Goal: Transaction & Acquisition: Purchase product/service

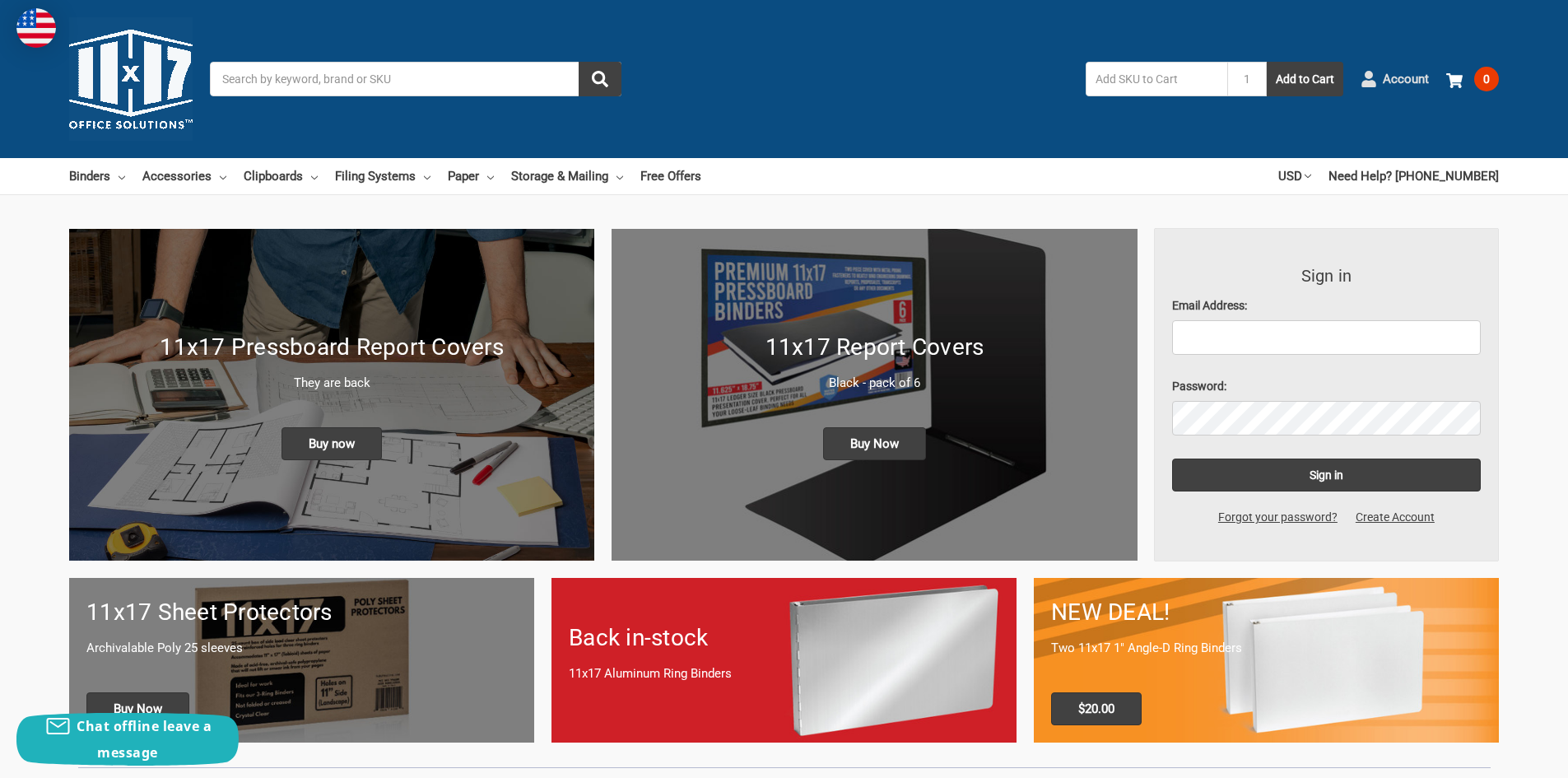
click at [1420, 81] on span "Account" at bounding box center [1406, 79] width 46 height 19
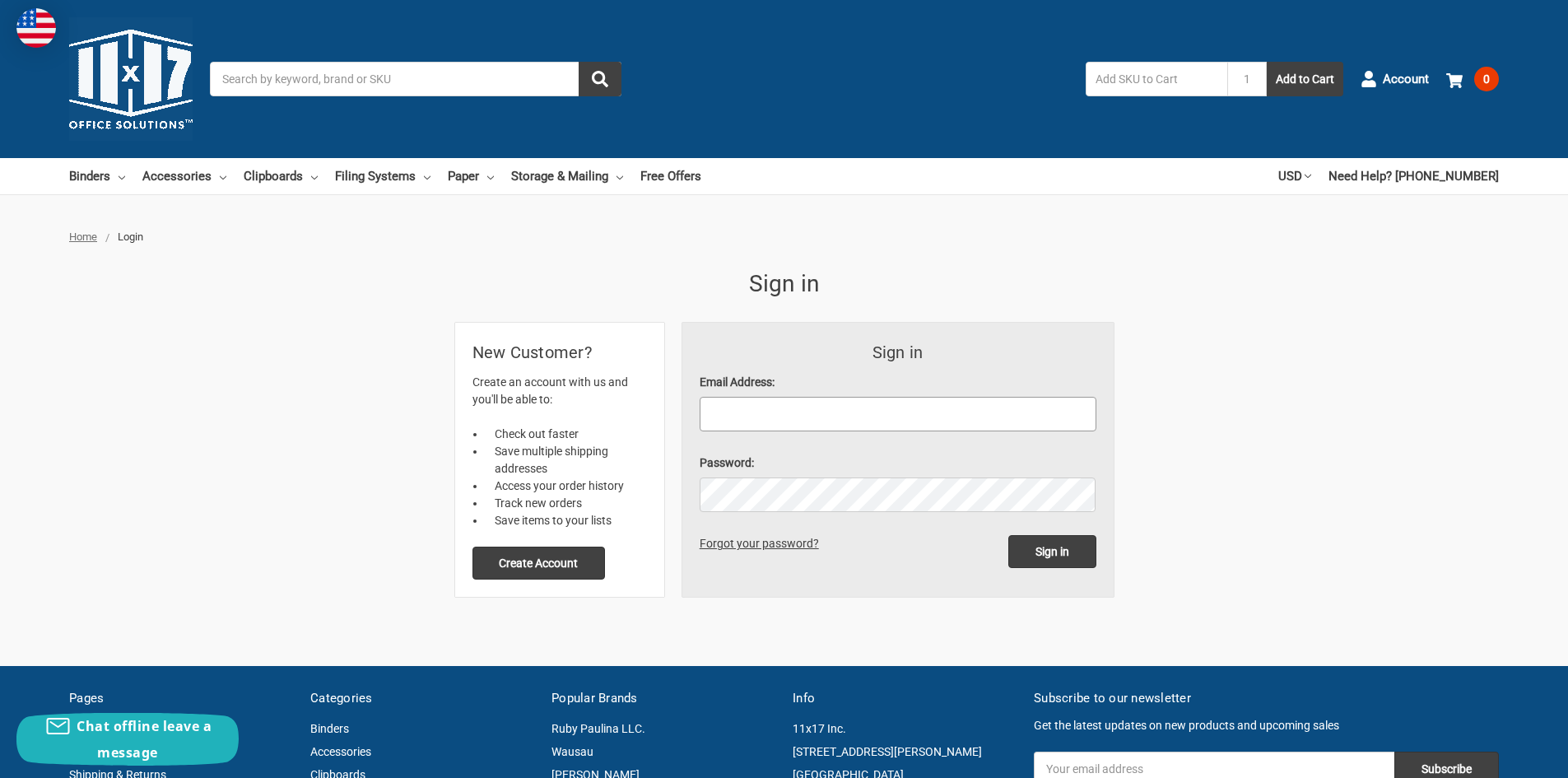
click at [857, 418] on input "Email Address:" at bounding box center [898, 414] width 397 height 34
type input "darlas@chemcosystems.net"
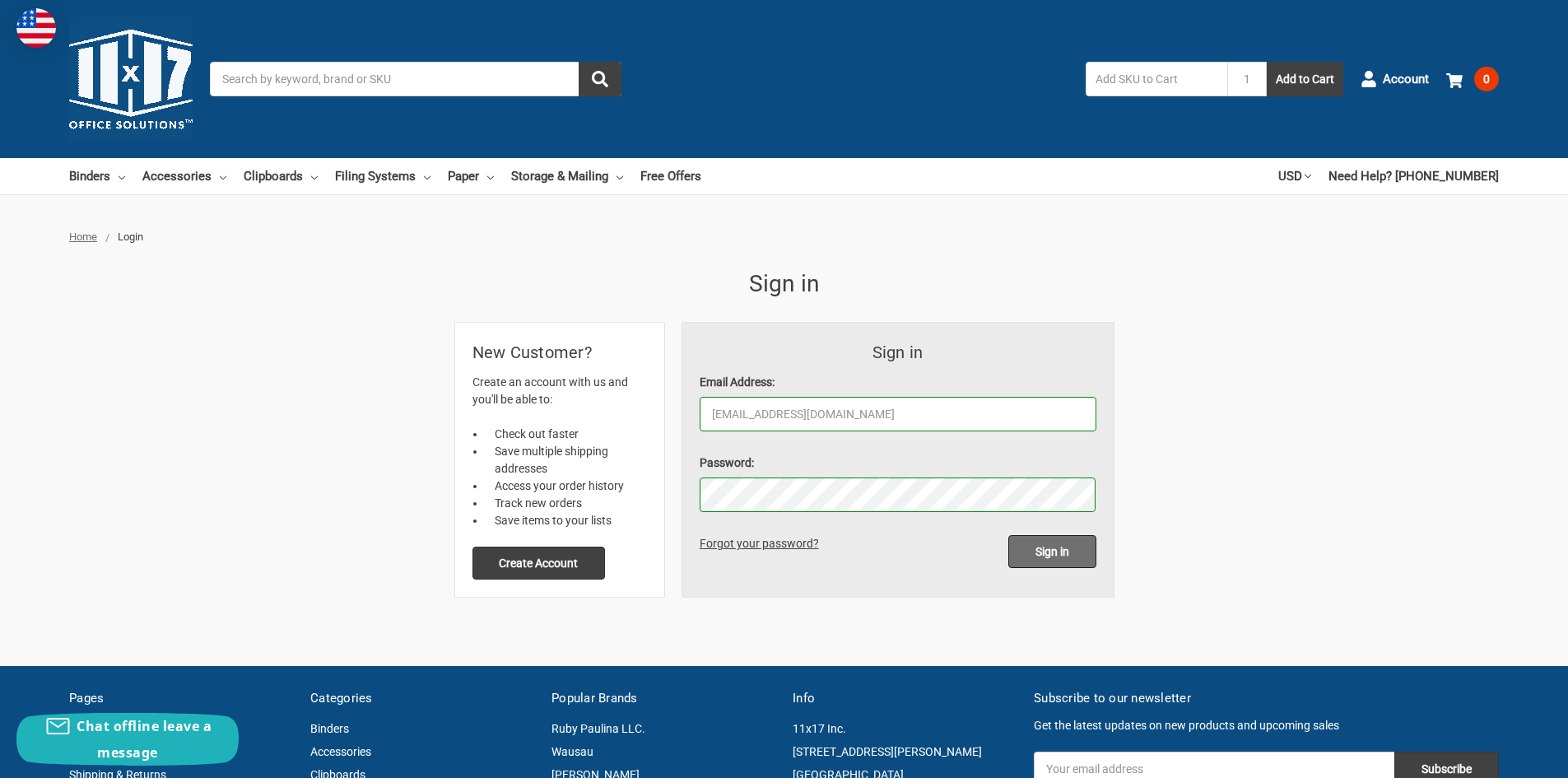
click at [1029, 559] on input "Sign in" at bounding box center [1053, 551] width 88 height 33
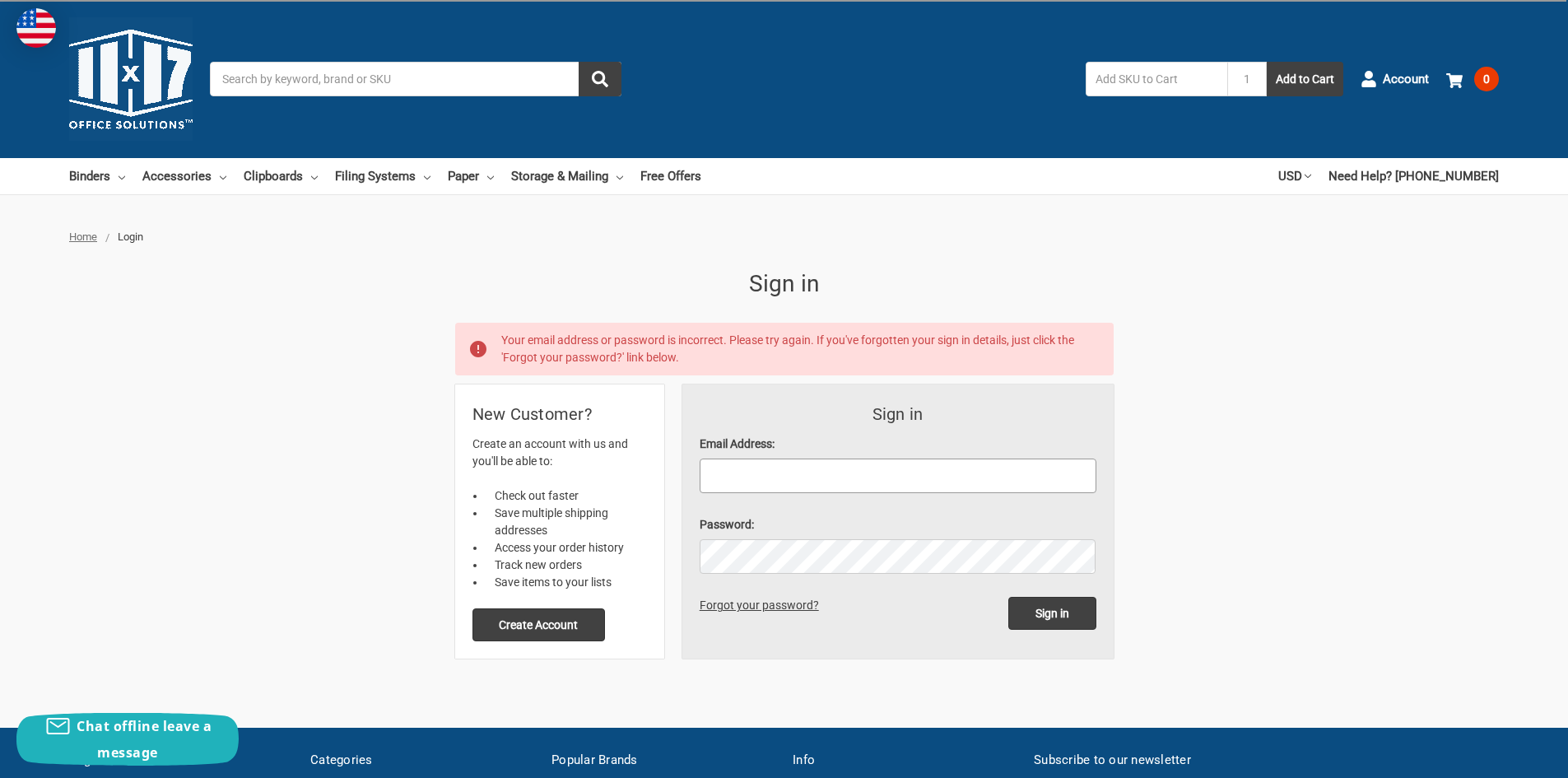
click at [765, 483] on input "Email Address:" at bounding box center [898, 476] width 397 height 34
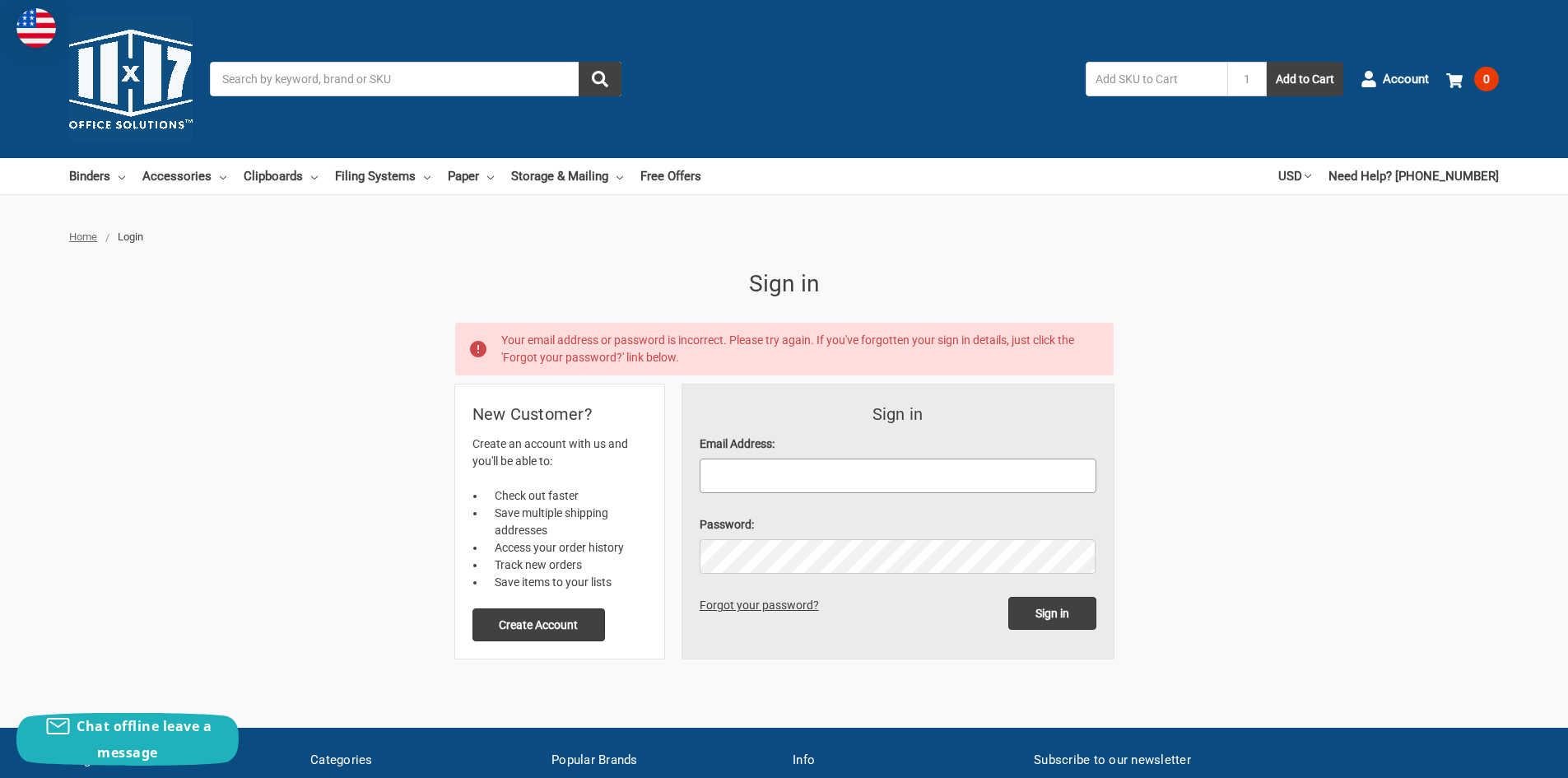
type input "darlas@chemcosystems.net"
click at [775, 606] on link "Forgot your password?" at bounding box center [763, 605] width 126 height 13
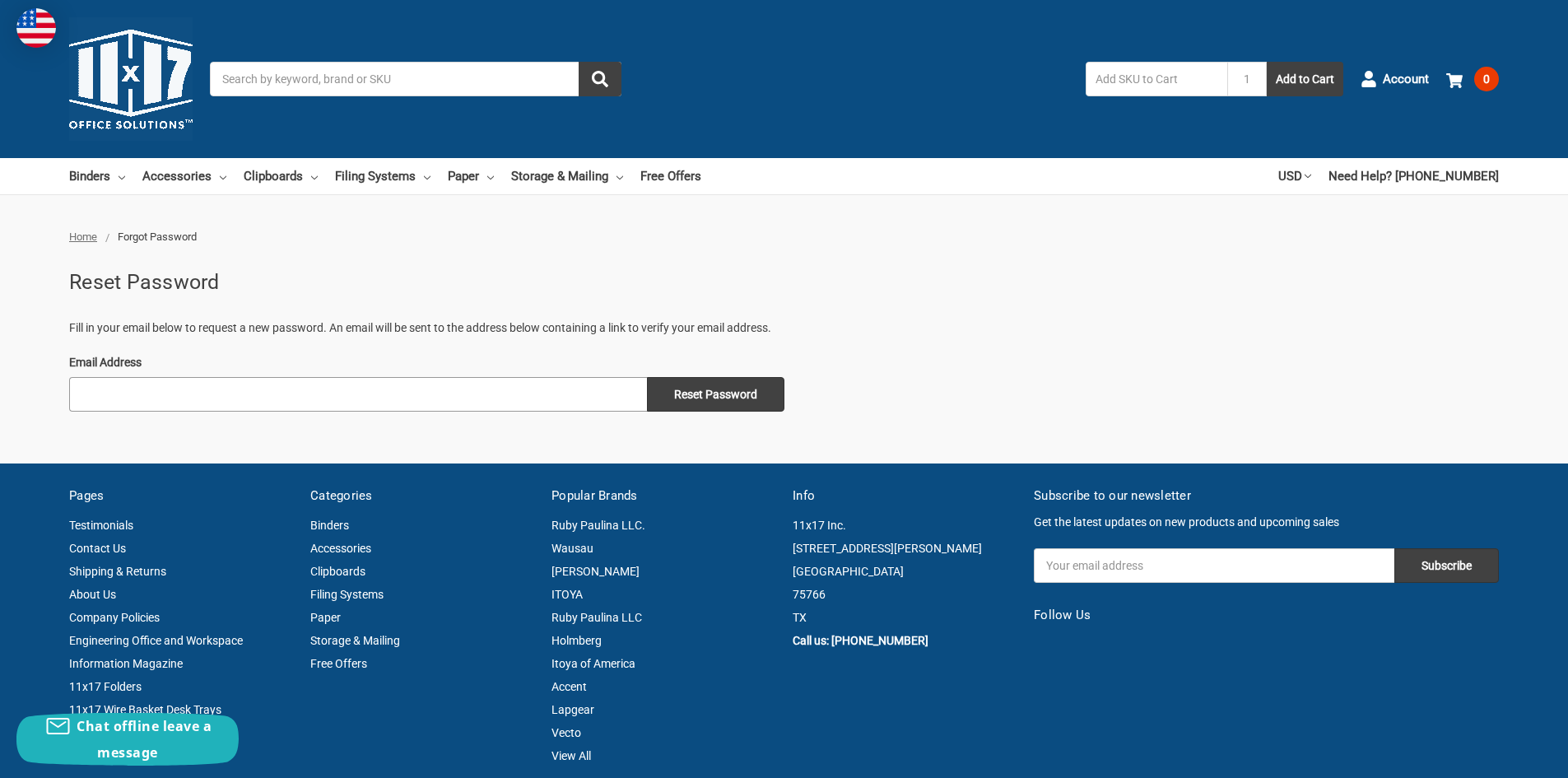
click at [188, 395] on input "Email Address" at bounding box center [358, 394] width 578 height 34
type input "[EMAIL_ADDRESS][DOMAIN_NAME]"
click at [714, 394] on input "Reset Password" at bounding box center [716, 394] width 138 height 34
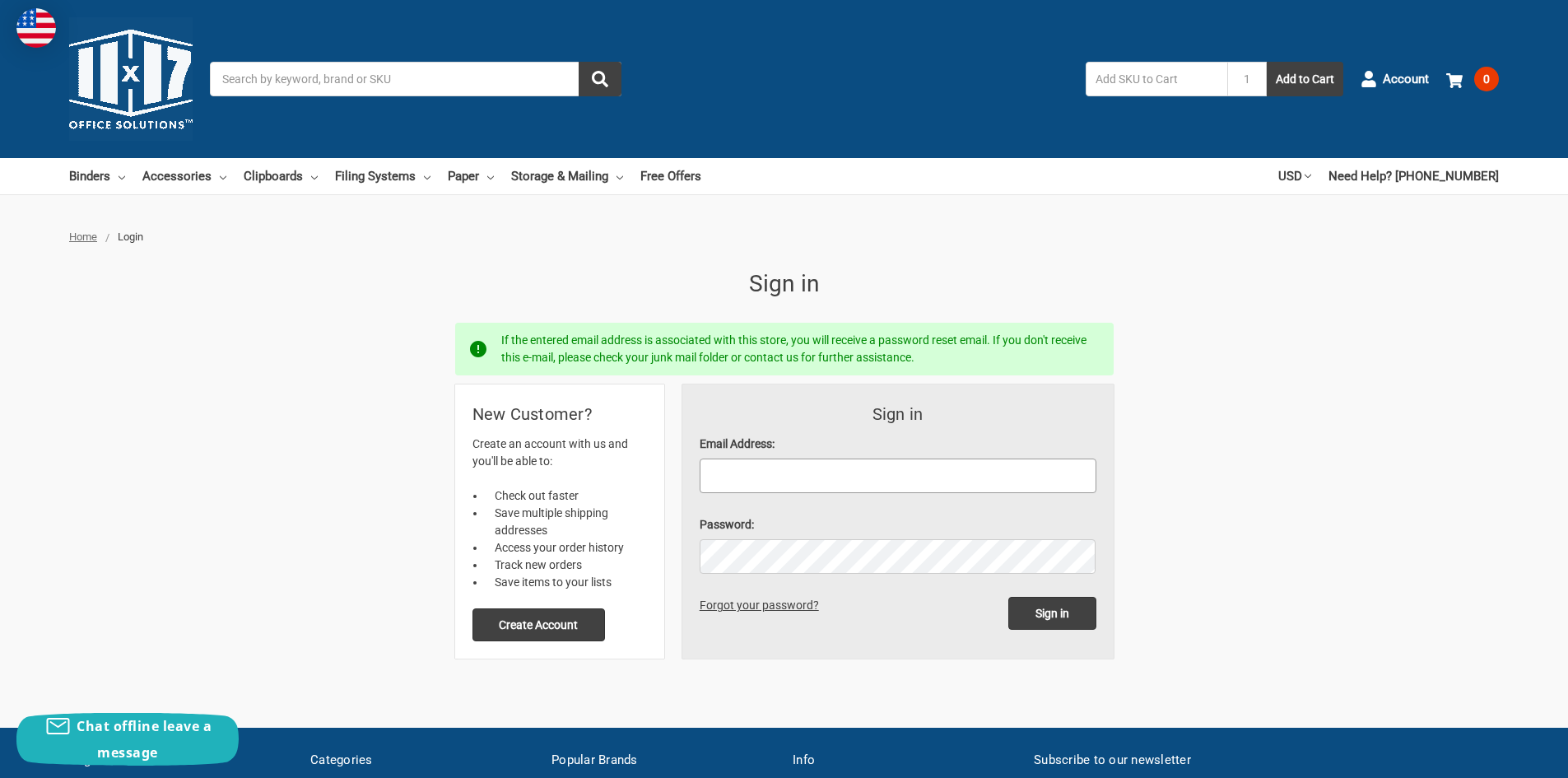
click at [755, 462] on input "Email Address:" at bounding box center [898, 476] width 397 height 34
type input "[EMAIL_ADDRESS][DOMAIN_NAME]"
click at [1009, 597] on input "Sign in" at bounding box center [1053, 613] width 88 height 33
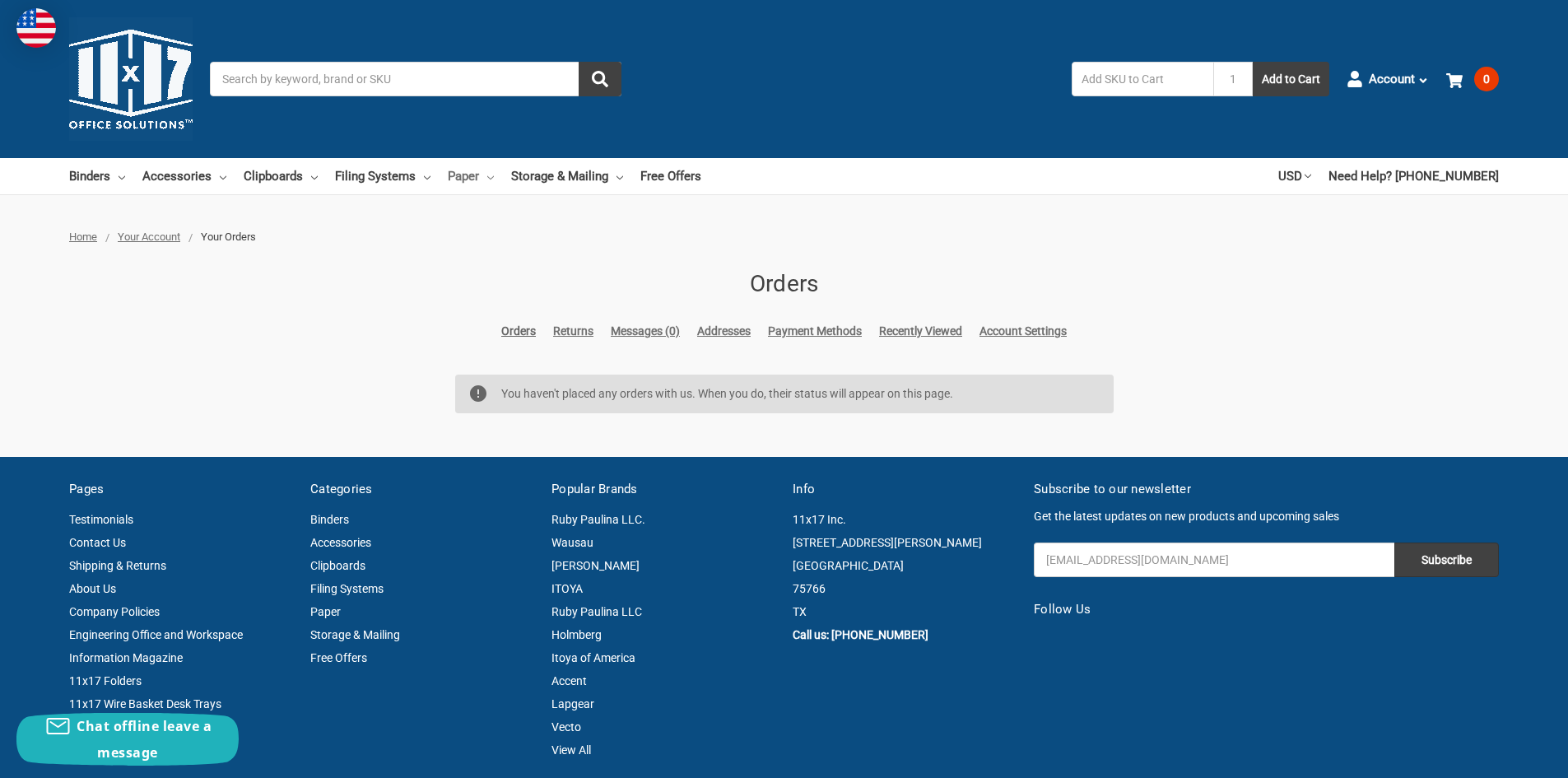
click at [462, 169] on link "Paper" at bounding box center [471, 176] width 46 height 36
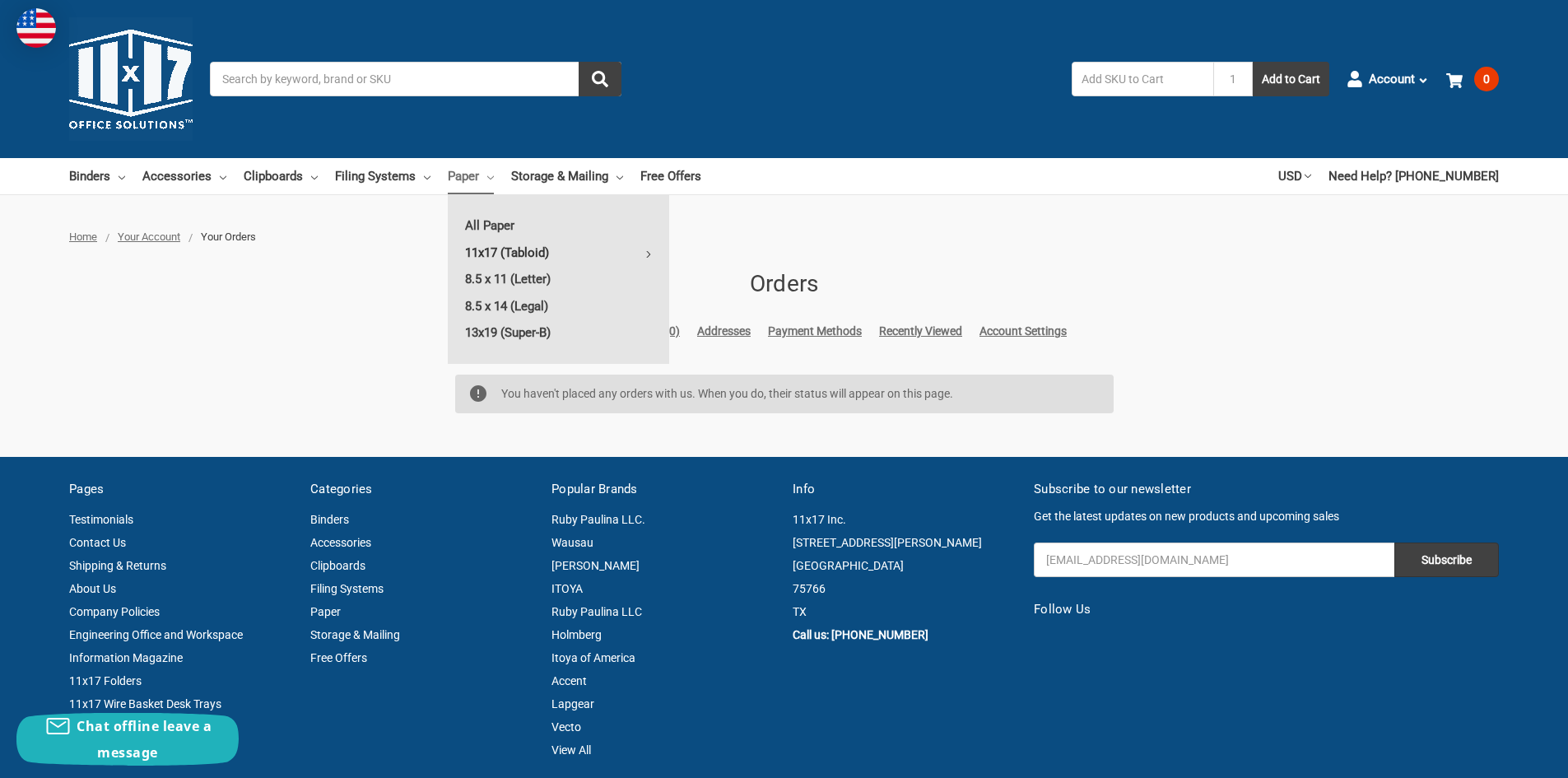
click at [505, 253] on link "11x17 (Tabloid)" at bounding box center [559, 253] width 222 height 27
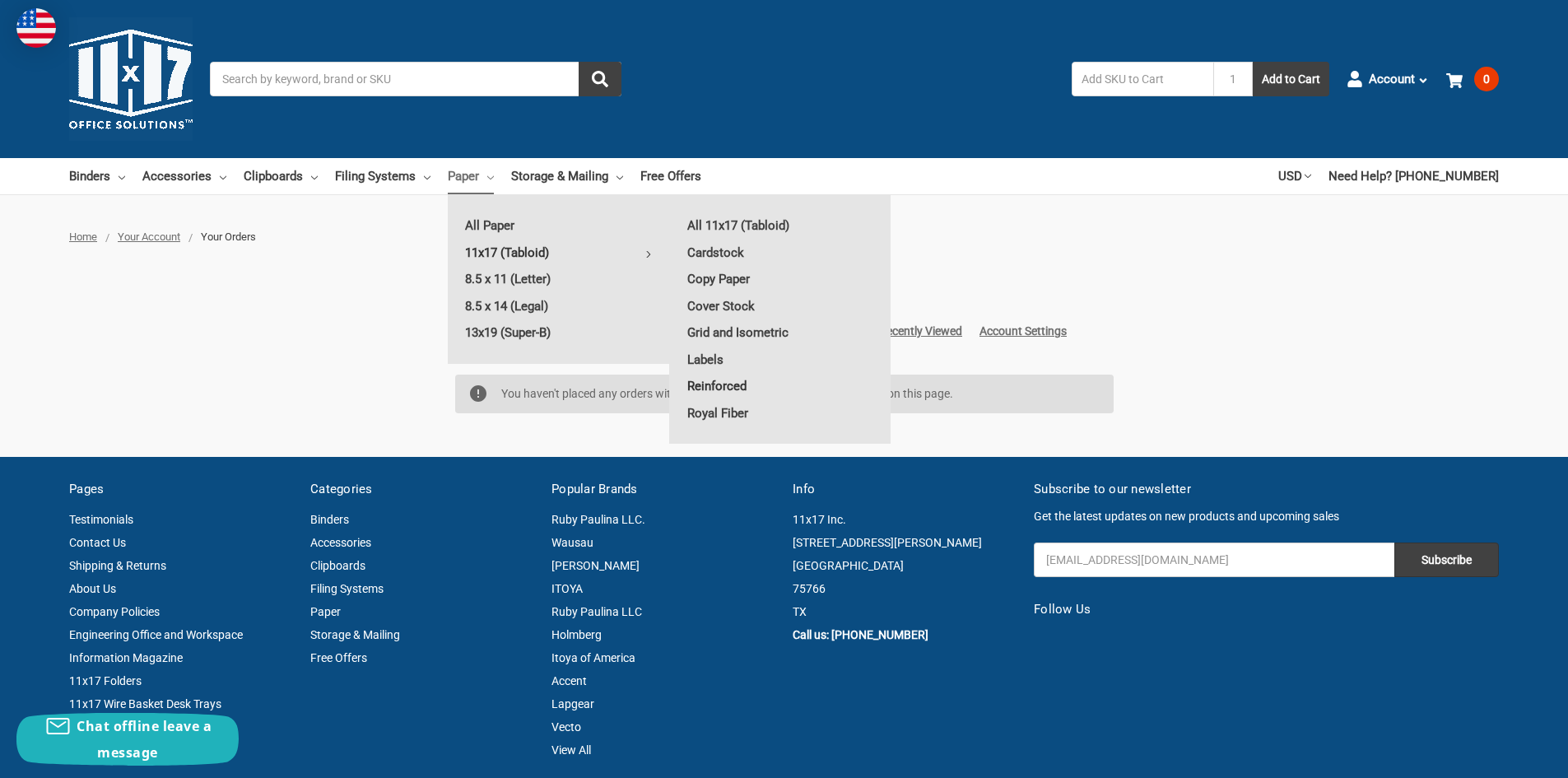
click at [727, 385] on link "Reinforced" at bounding box center [780, 386] width 221 height 27
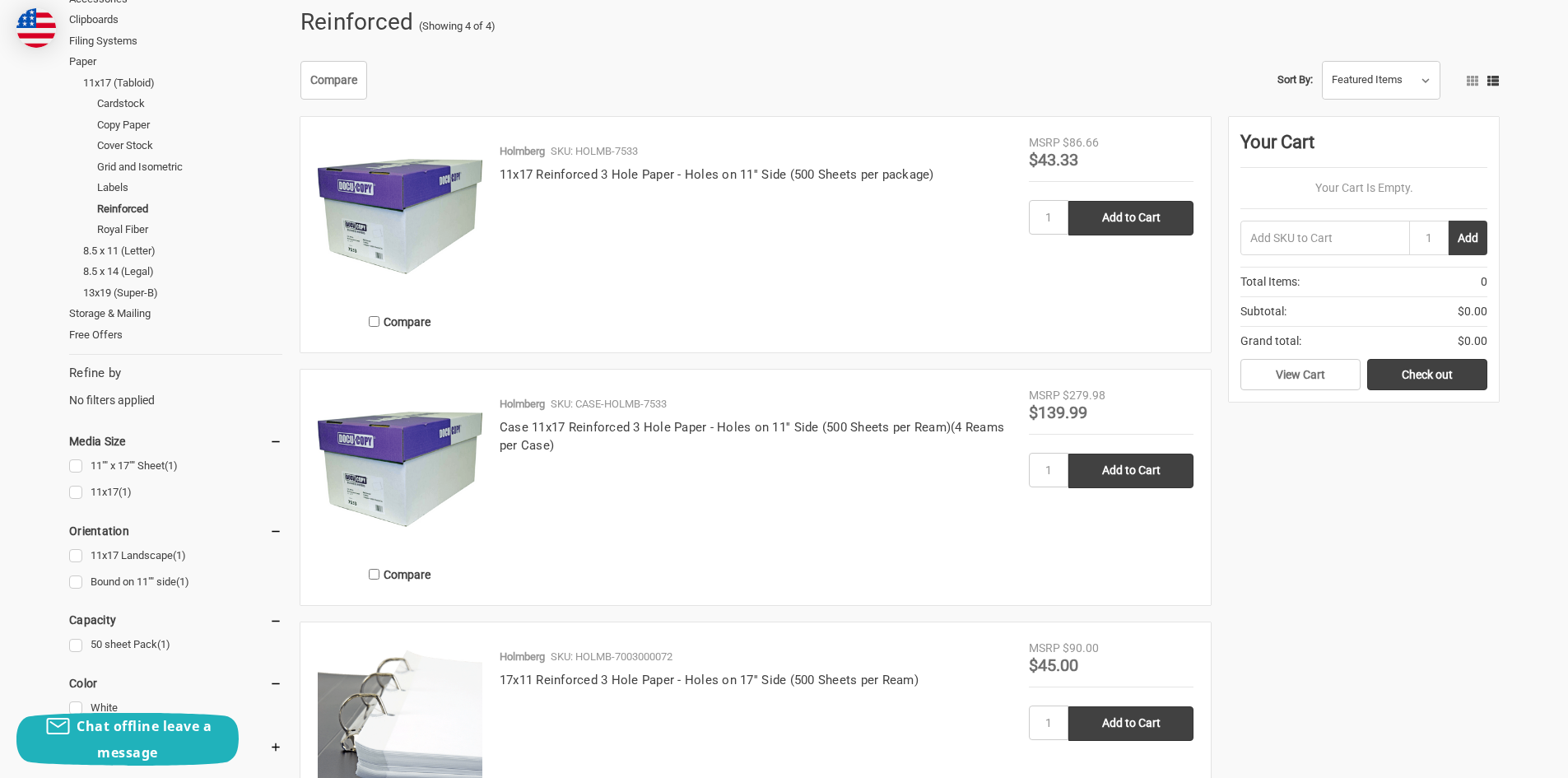
scroll to position [247, 0]
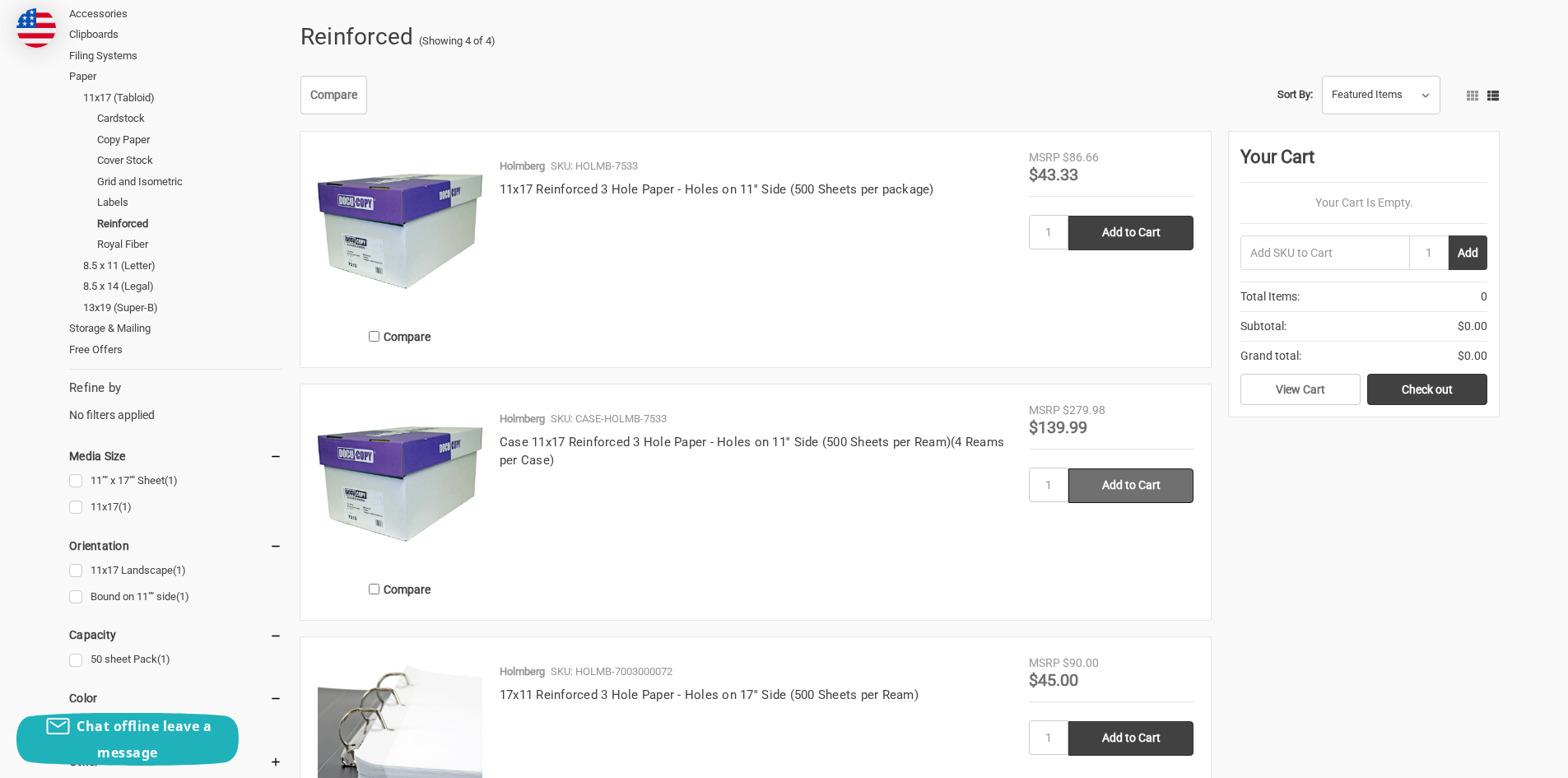
click at [1126, 477] on input "Add to Cart" at bounding box center [1131, 485] width 126 height 34
type input "Add to Cart"
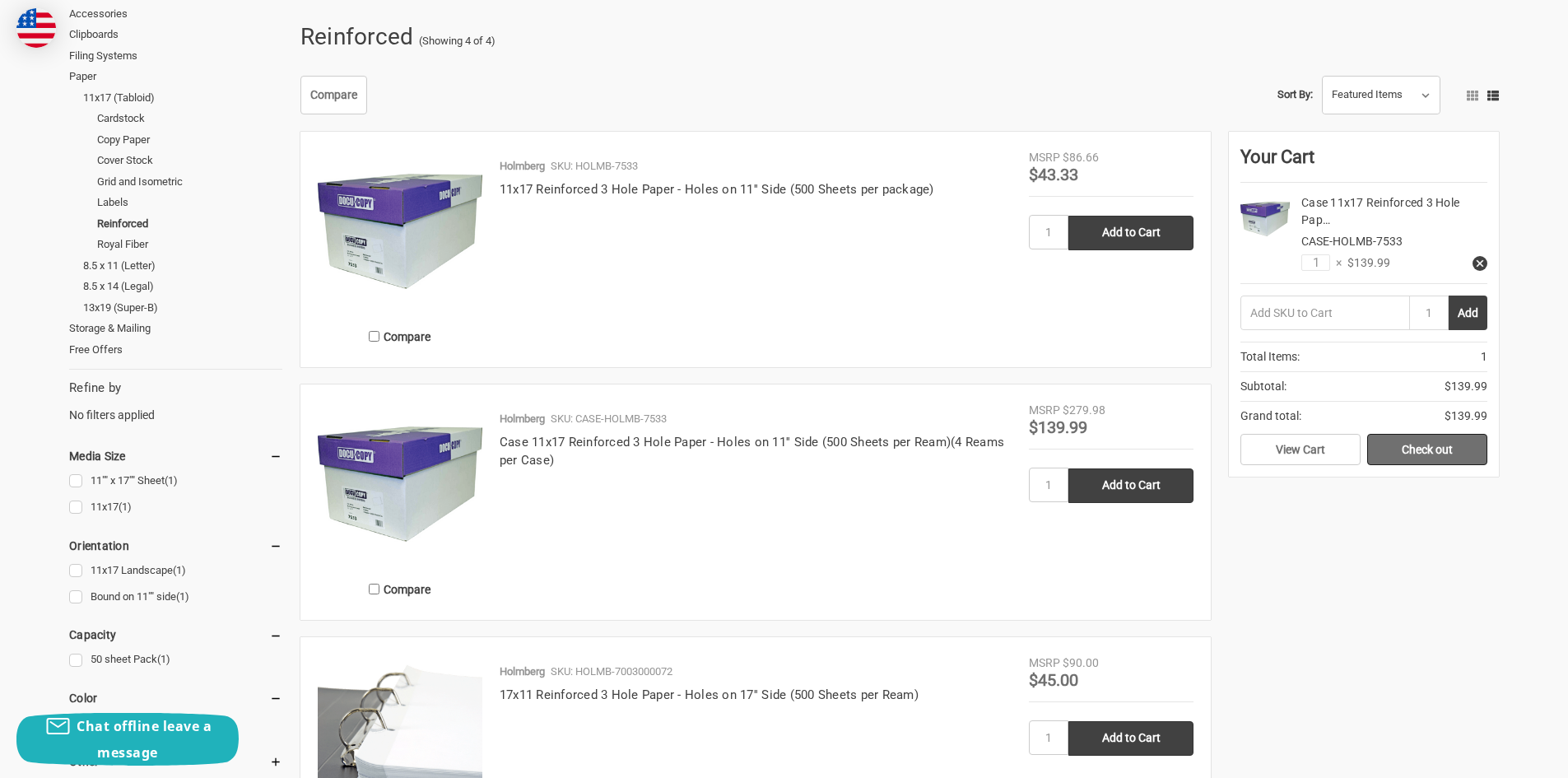
click at [1422, 444] on link "Check out" at bounding box center [1427, 449] width 120 height 31
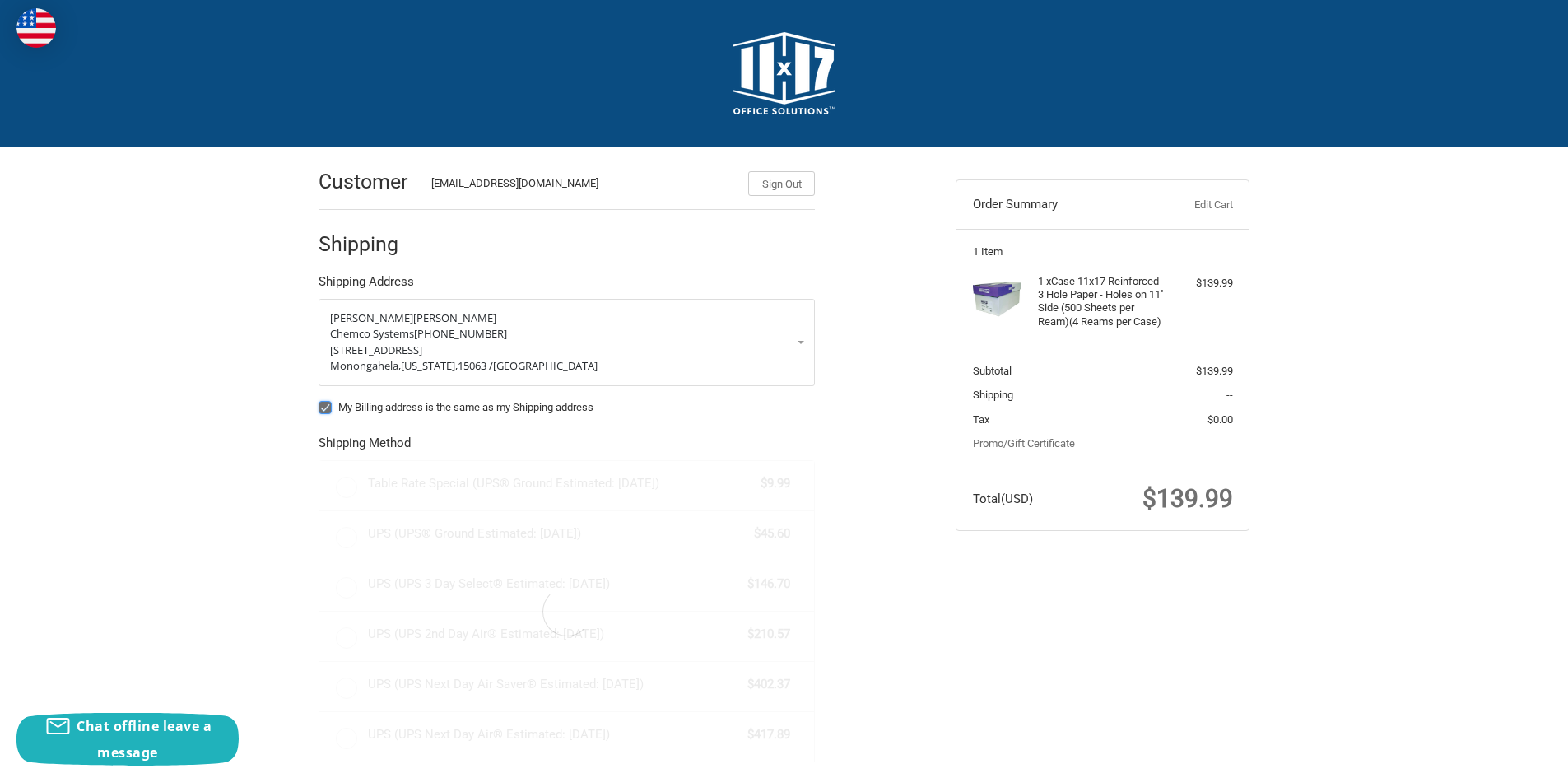
radio input "true"
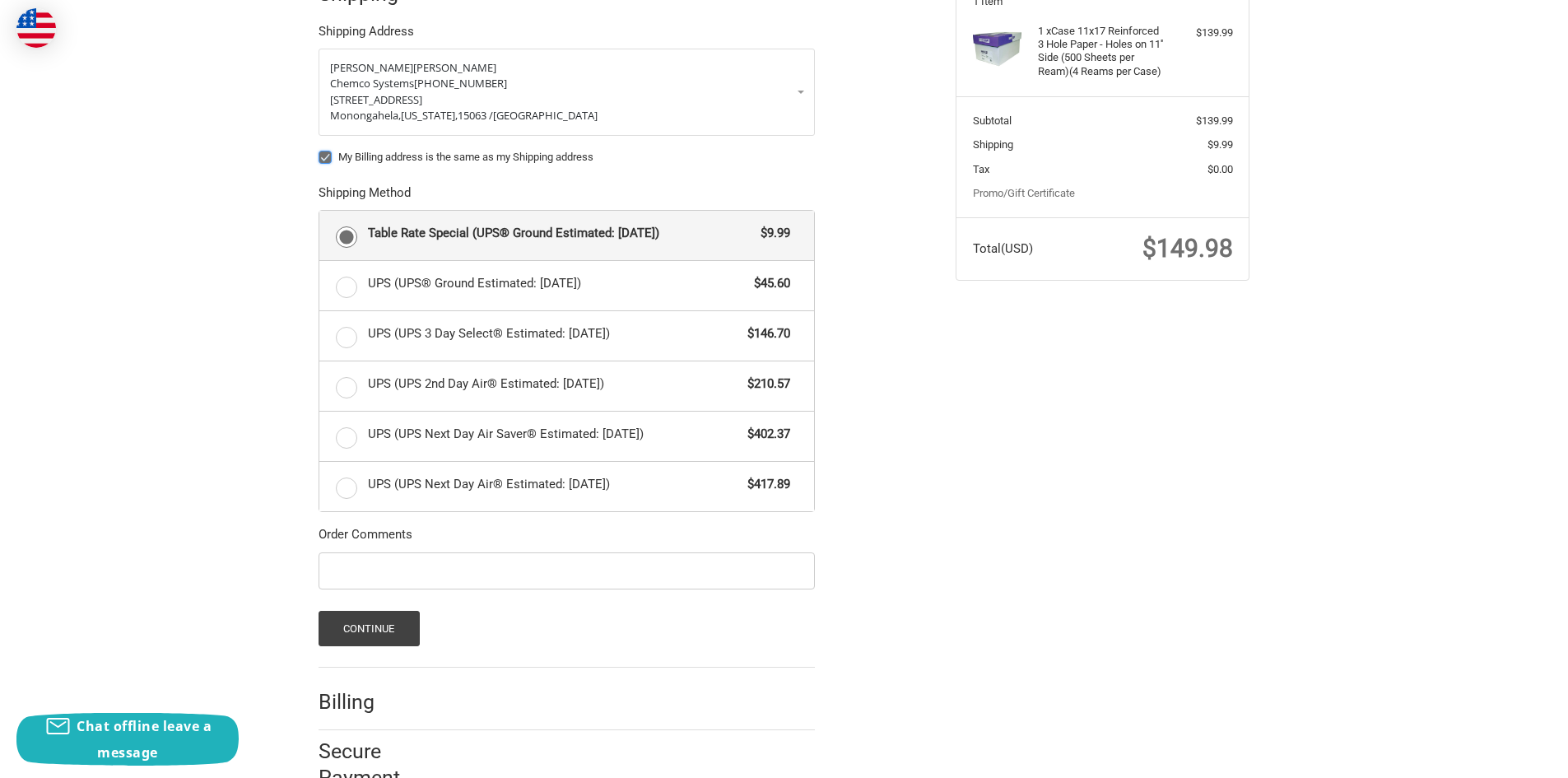
scroll to position [296, 0]
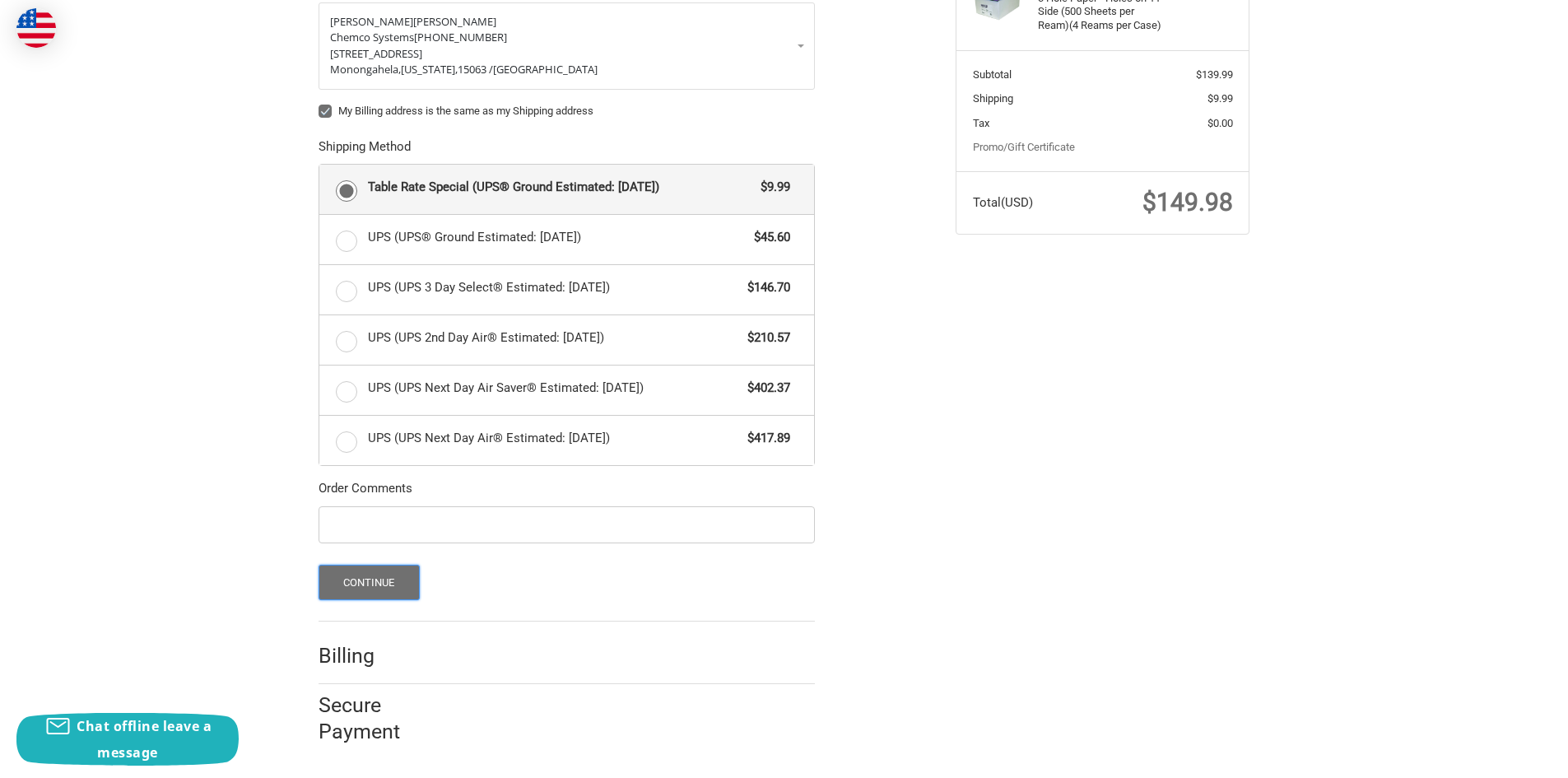
click at [346, 584] on button "Continue" at bounding box center [369, 583] width 102 height 35
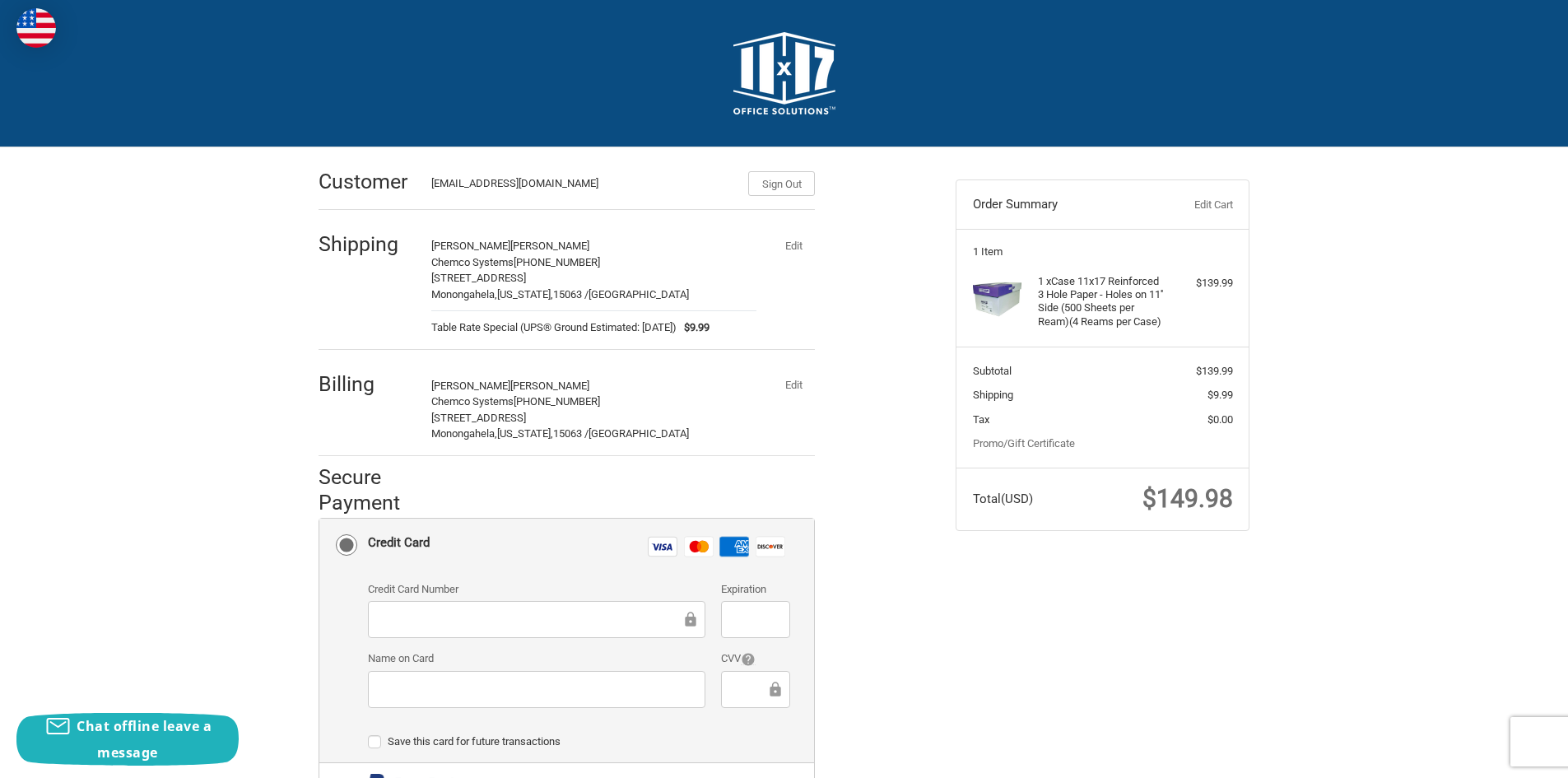
scroll to position [82, 0]
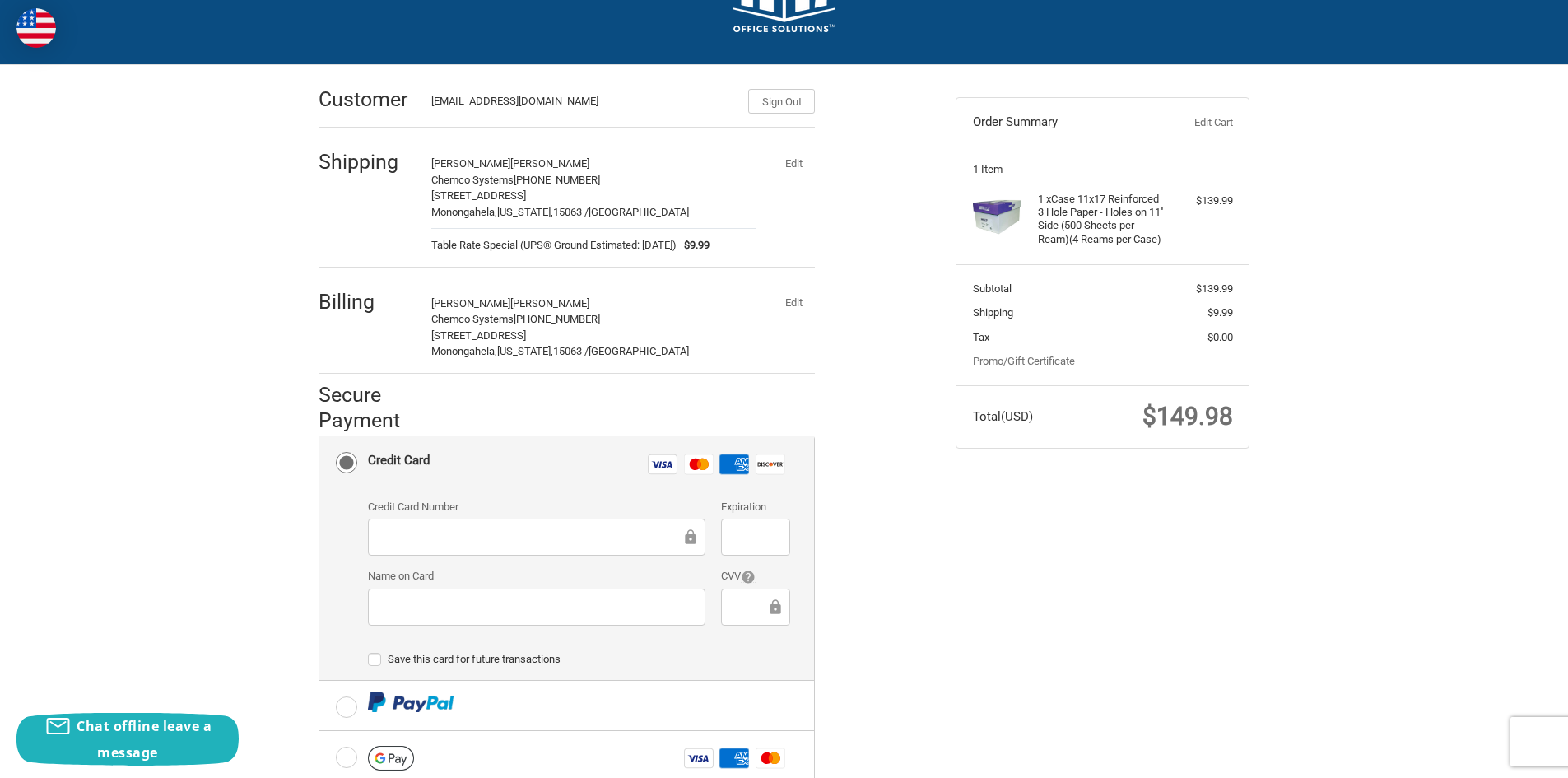
click at [472, 524] on div at bounding box center [537, 538] width 338 height 37
click at [409, 522] on div at bounding box center [537, 538] width 338 height 37
click at [955, 616] on div "Customer darlas@chemcosystems.net Sign Out Shipping Darla Stevick Chemco System…" at bounding box center [785, 532] width 988 height 934
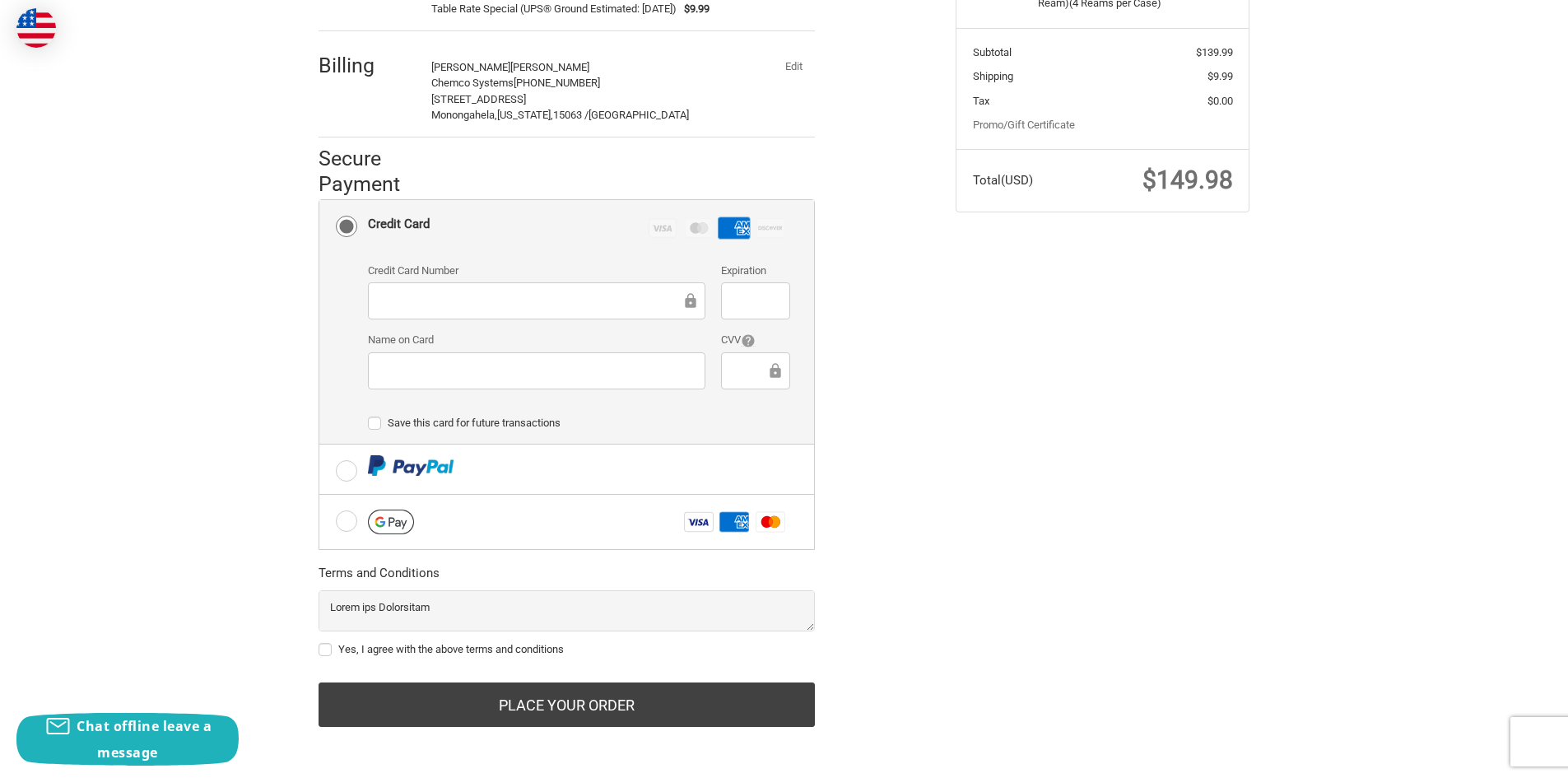
scroll to position [320, 0]
click at [331, 647] on label "Yes, I agree with the above terms and conditions" at bounding box center [567, 649] width 497 height 13
click at [319, 642] on input "Yes, I agree with the above terms and conditions" at bounding box center [318, 641] width 1 height 1
checkbox input "true"
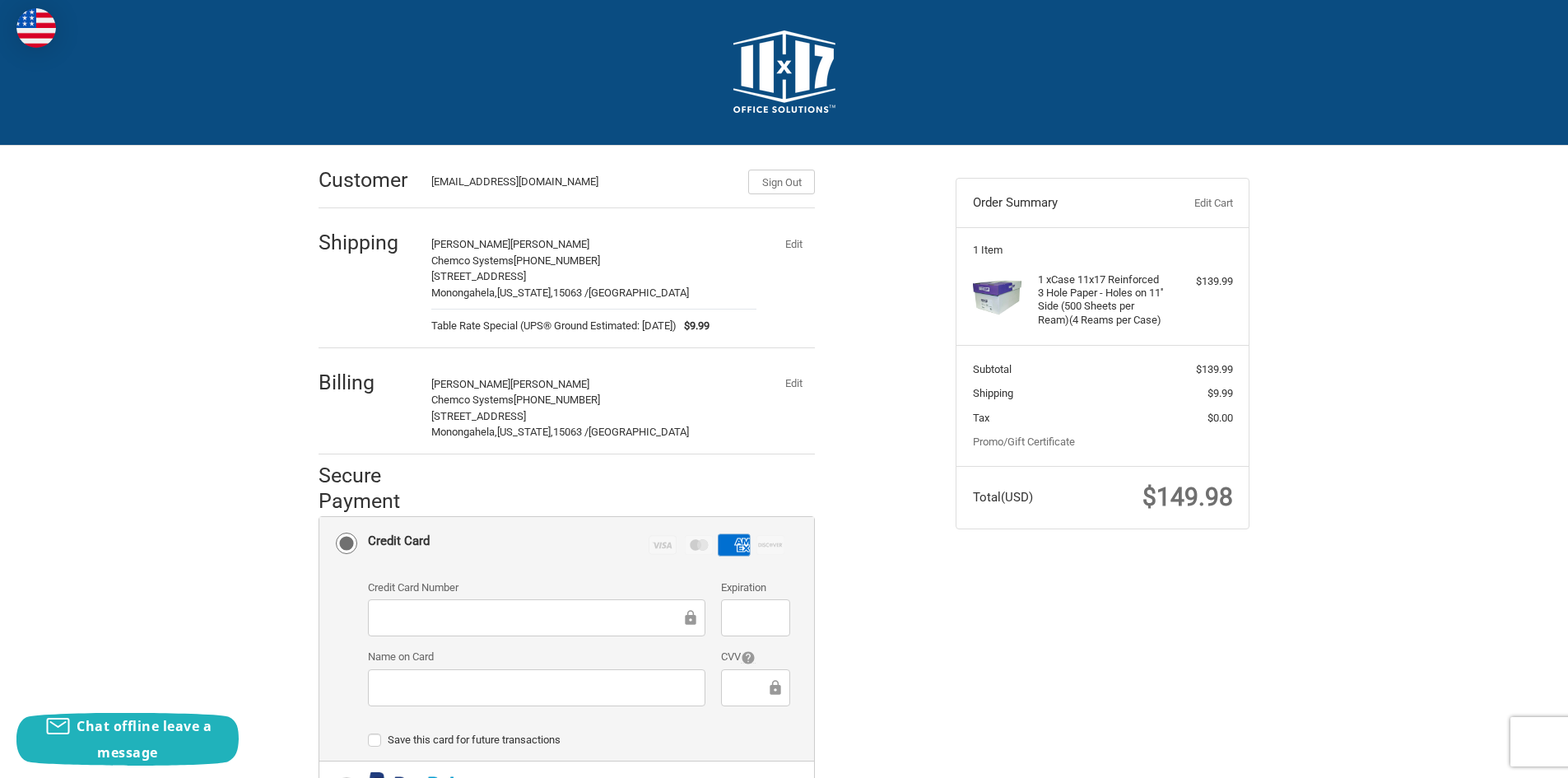
scroll to position [0, 0]
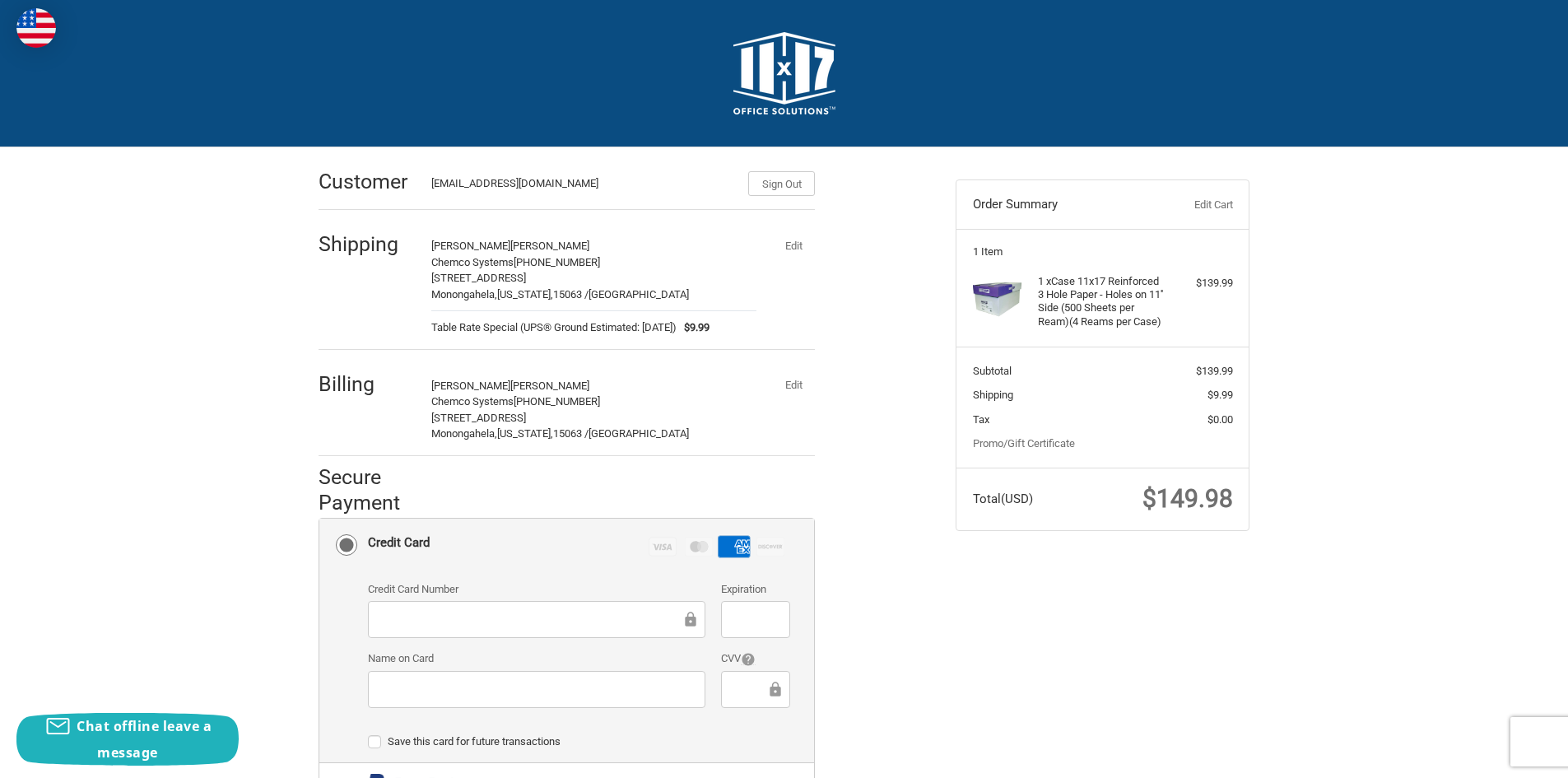
click at [790, 386] on button "Edit" at bounding box center [794, 385] width 42 height 23
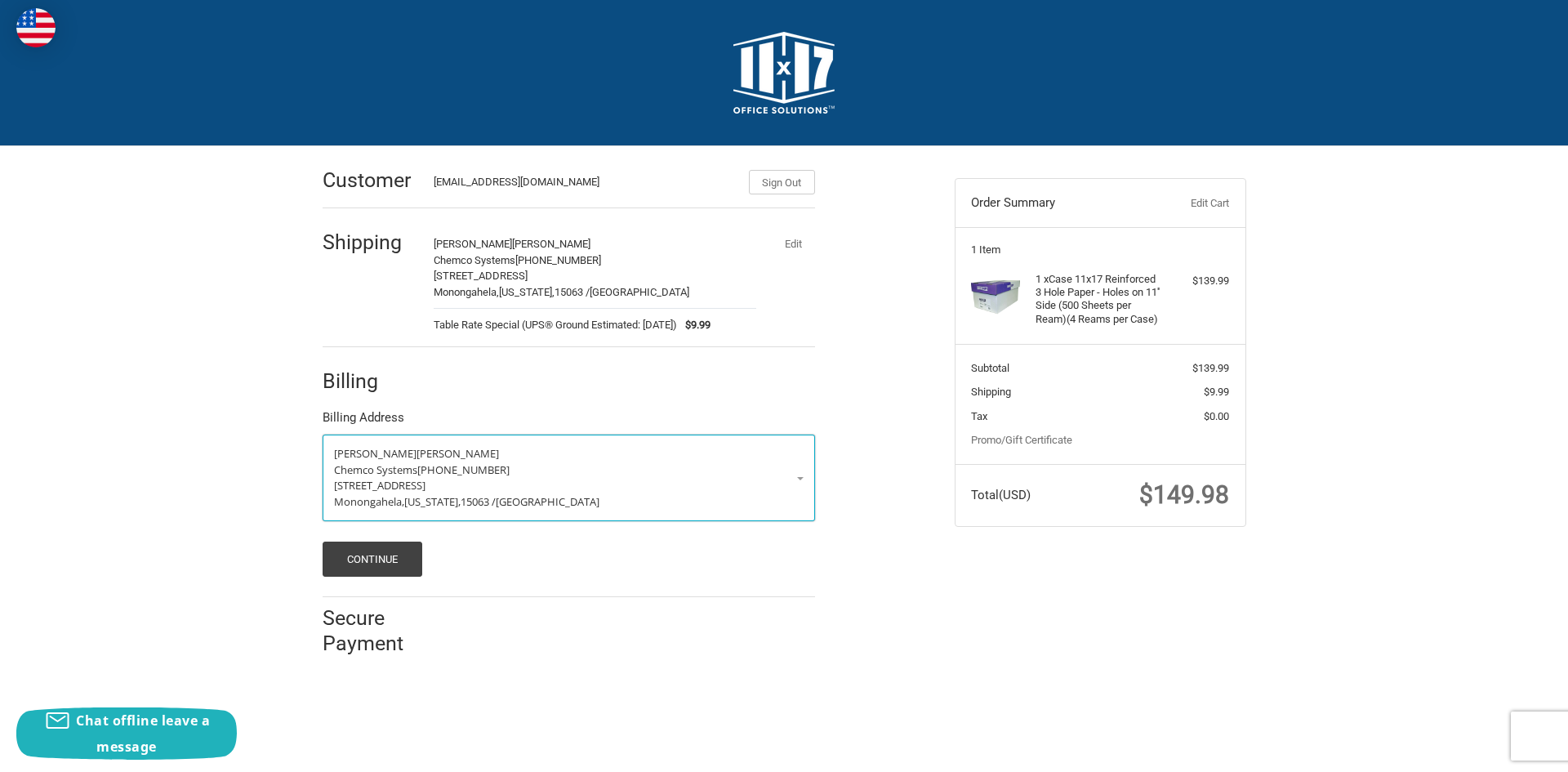
click at [388, 475] on span "Chemco Systems" at bounding box center [375, 469] width 83 height 15
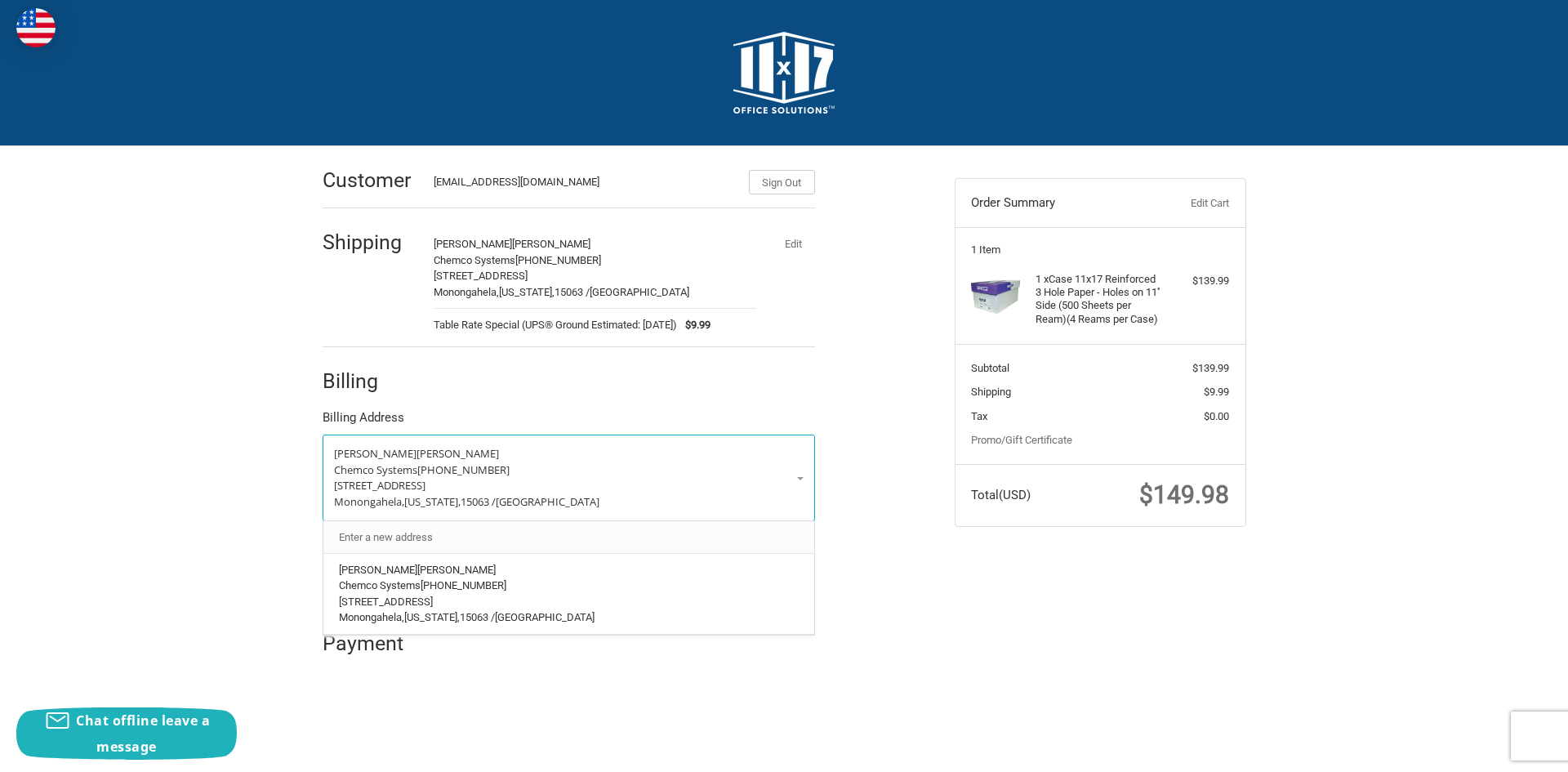
click at [389, 542] on link "Enter a new address" at bounding box center [568, 537] width 475 height 32
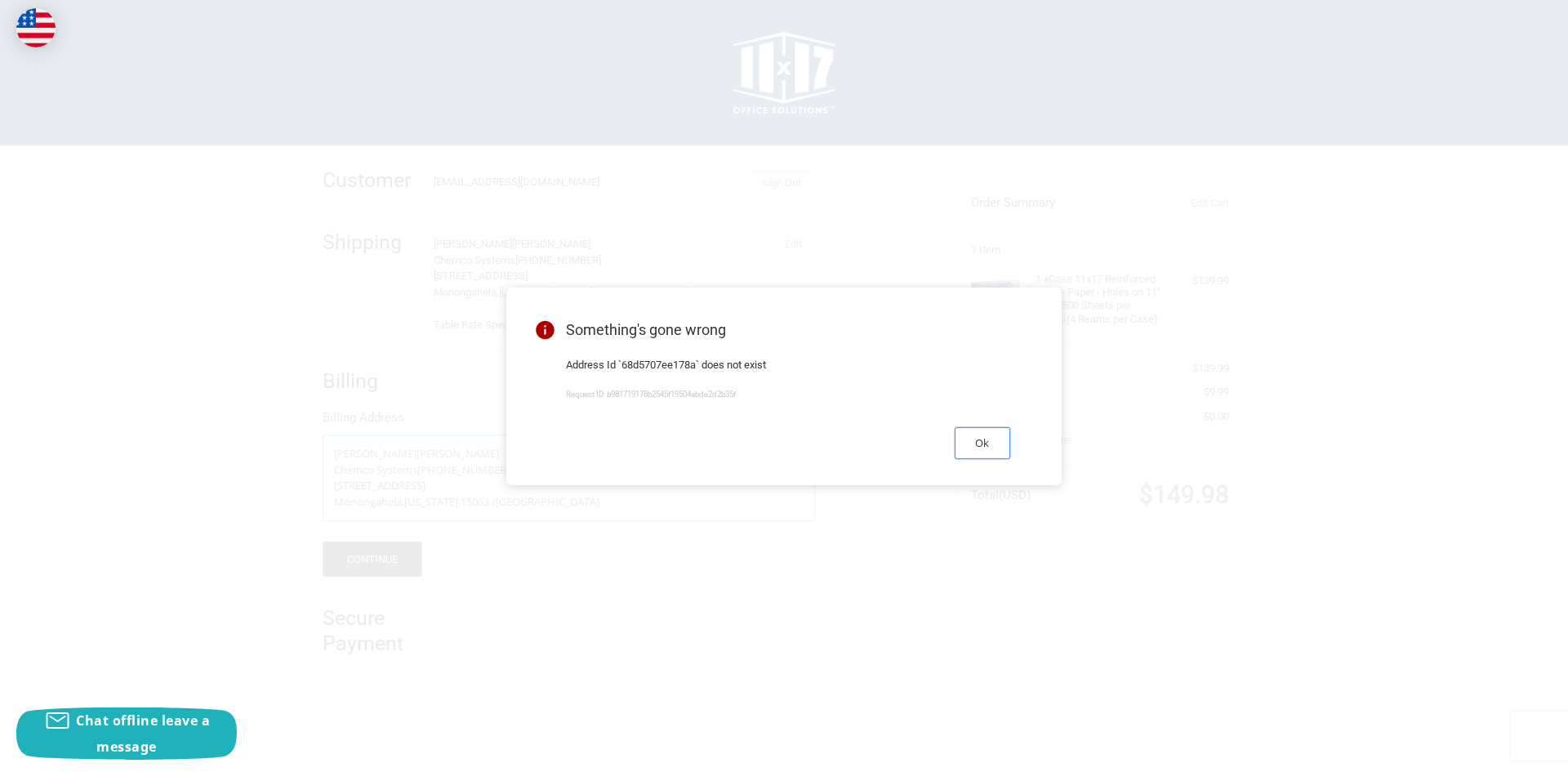
click at [981, 446] on button "Ok" at bounding box center [982, 443] width 55 height 32
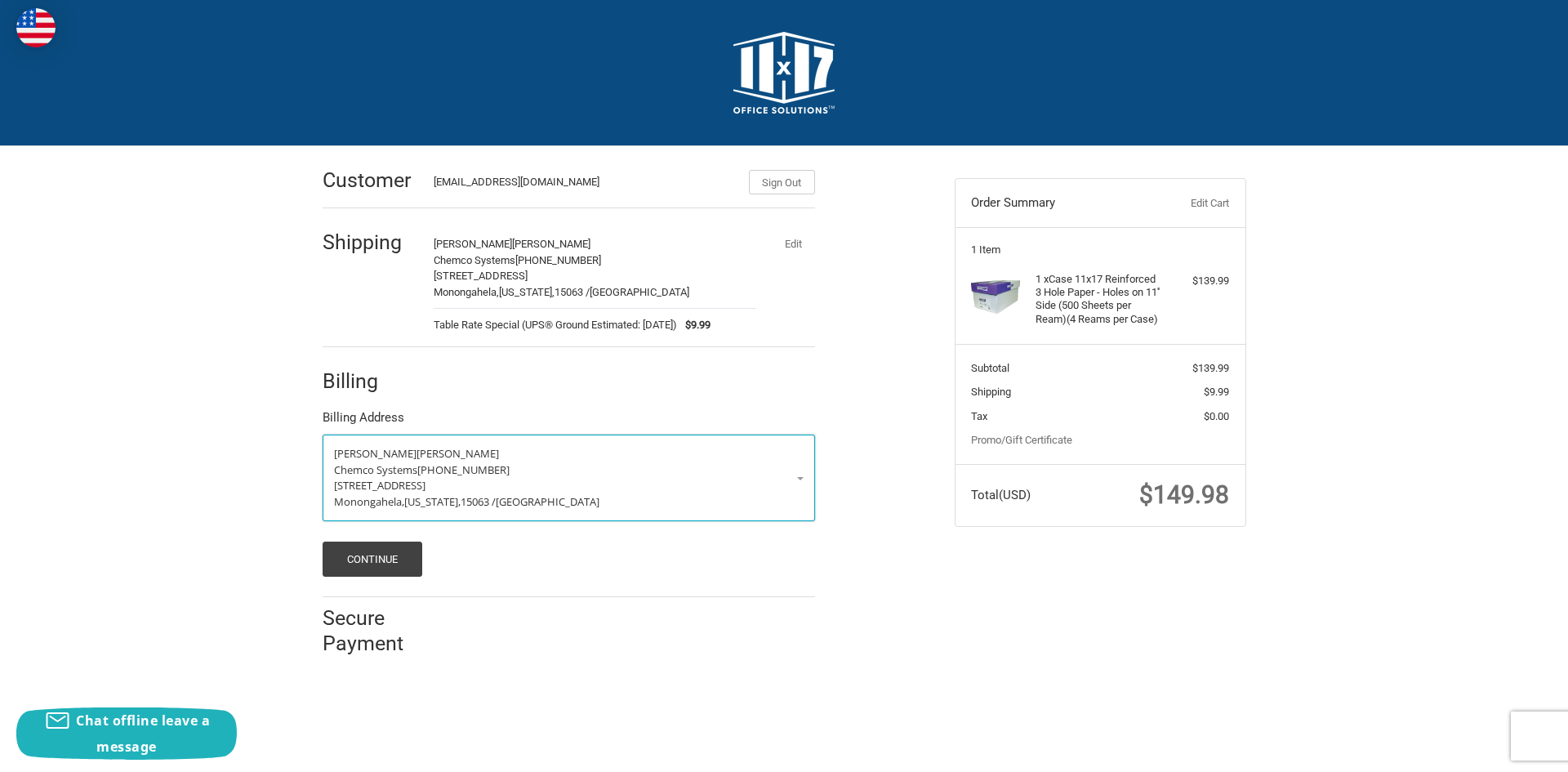
click at [543, 496] on span "[GEOGRAPHIC_DATA]" at bounding box center [547, 502] width 103 height 15
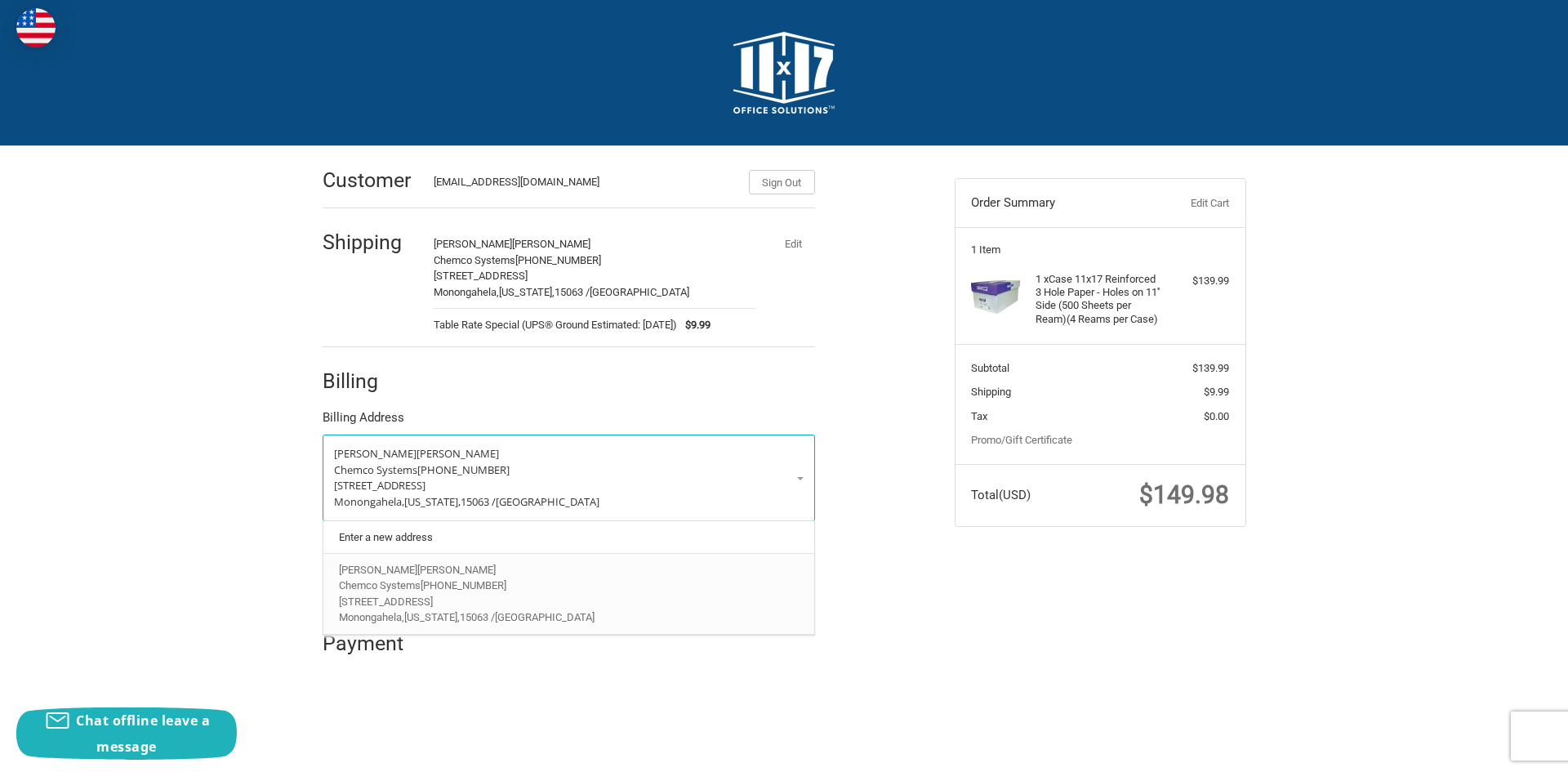
click at [420, 567] on p "Darla Stevick" at bounding box center [568, 570] width 459 height 17
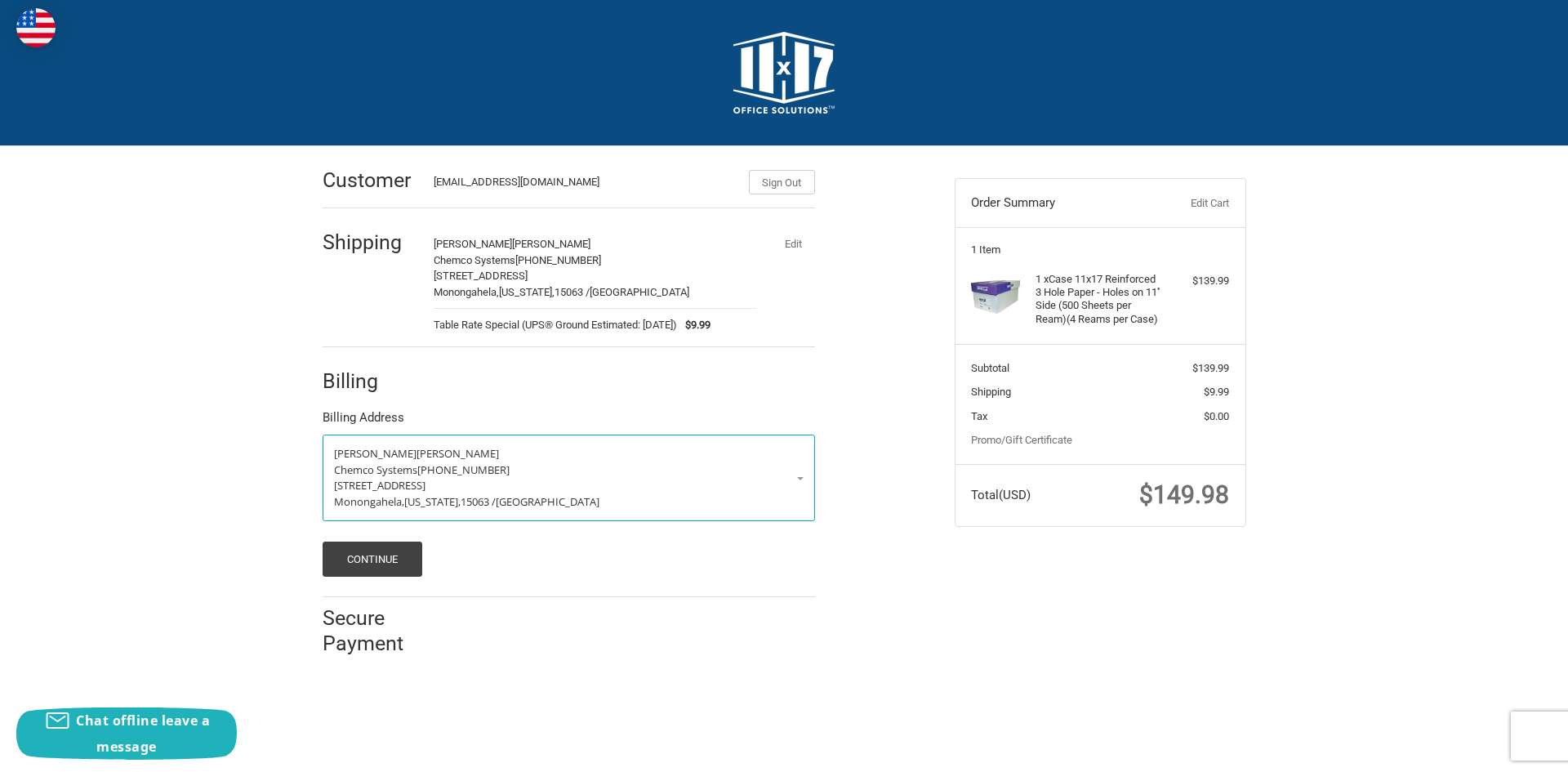
click at [518, 552] on div "Continue" at bounding box center [569, 560] width 493 height 35
click at [393, 556] on button "Continue" at bounding box center [373, 560] width 101 height 35
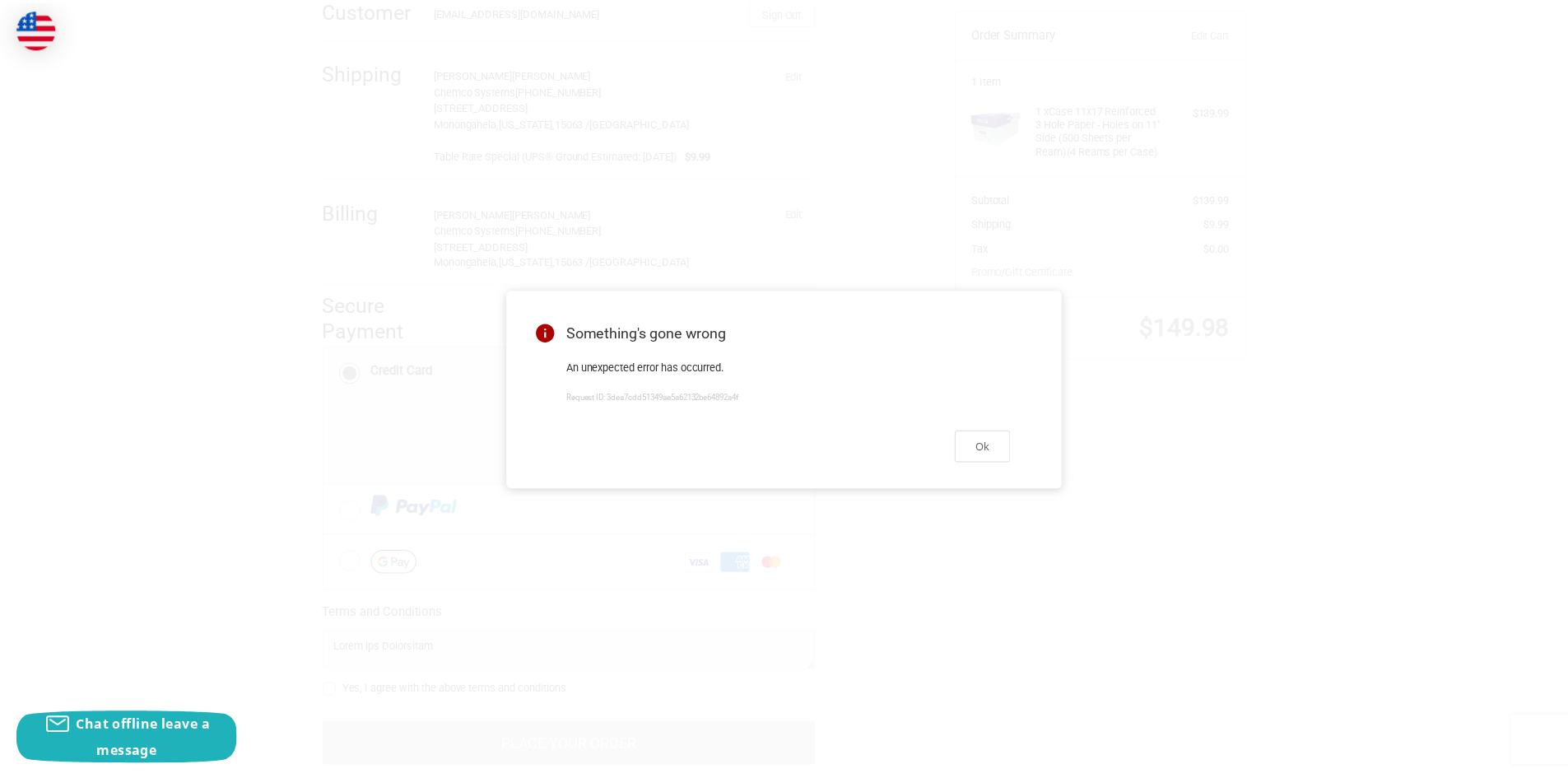
scroll to position [215, 0]
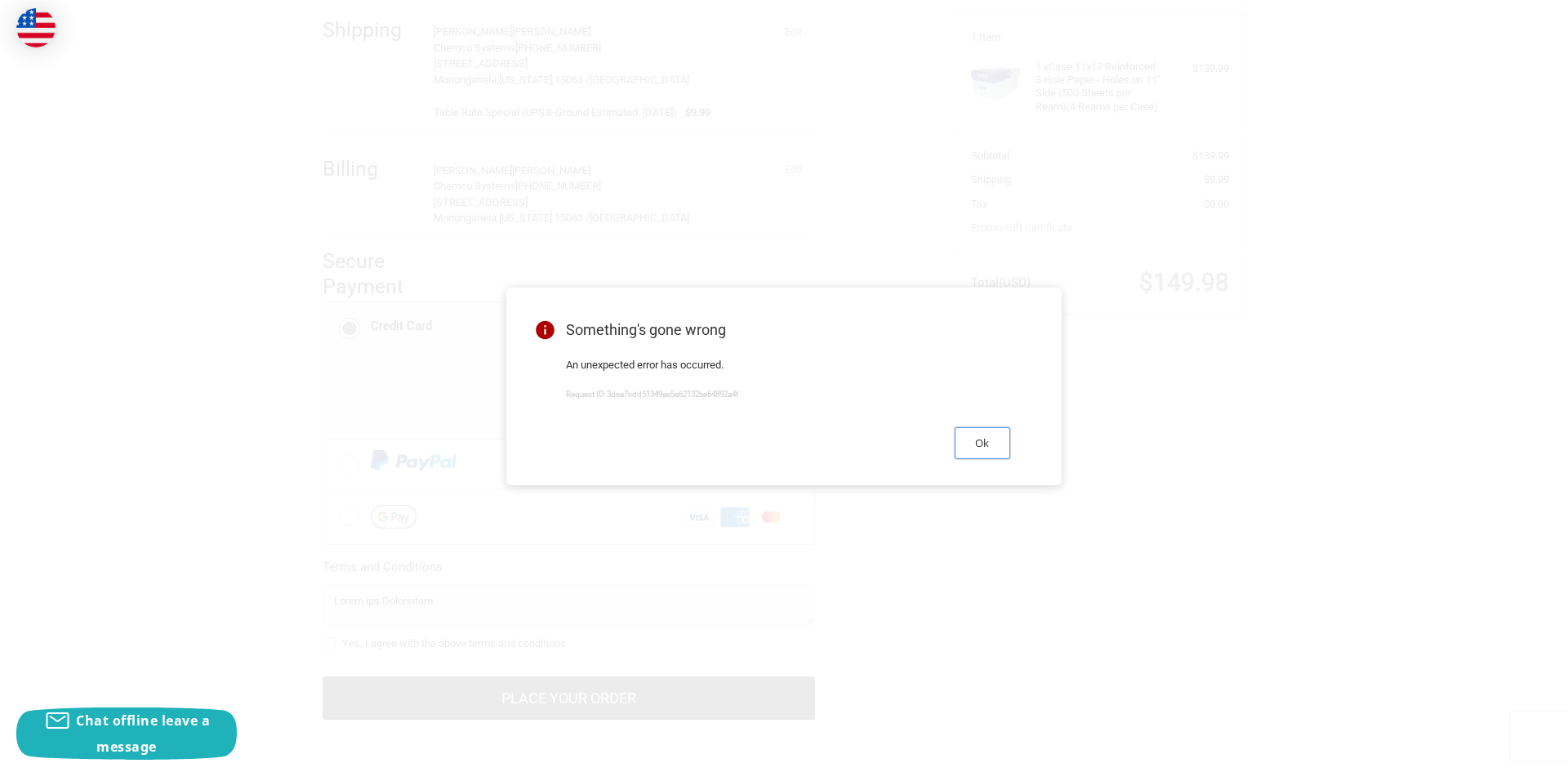
click at [974, 452] on button "Ok" at bounding box center [982, 443] width 55 height 32
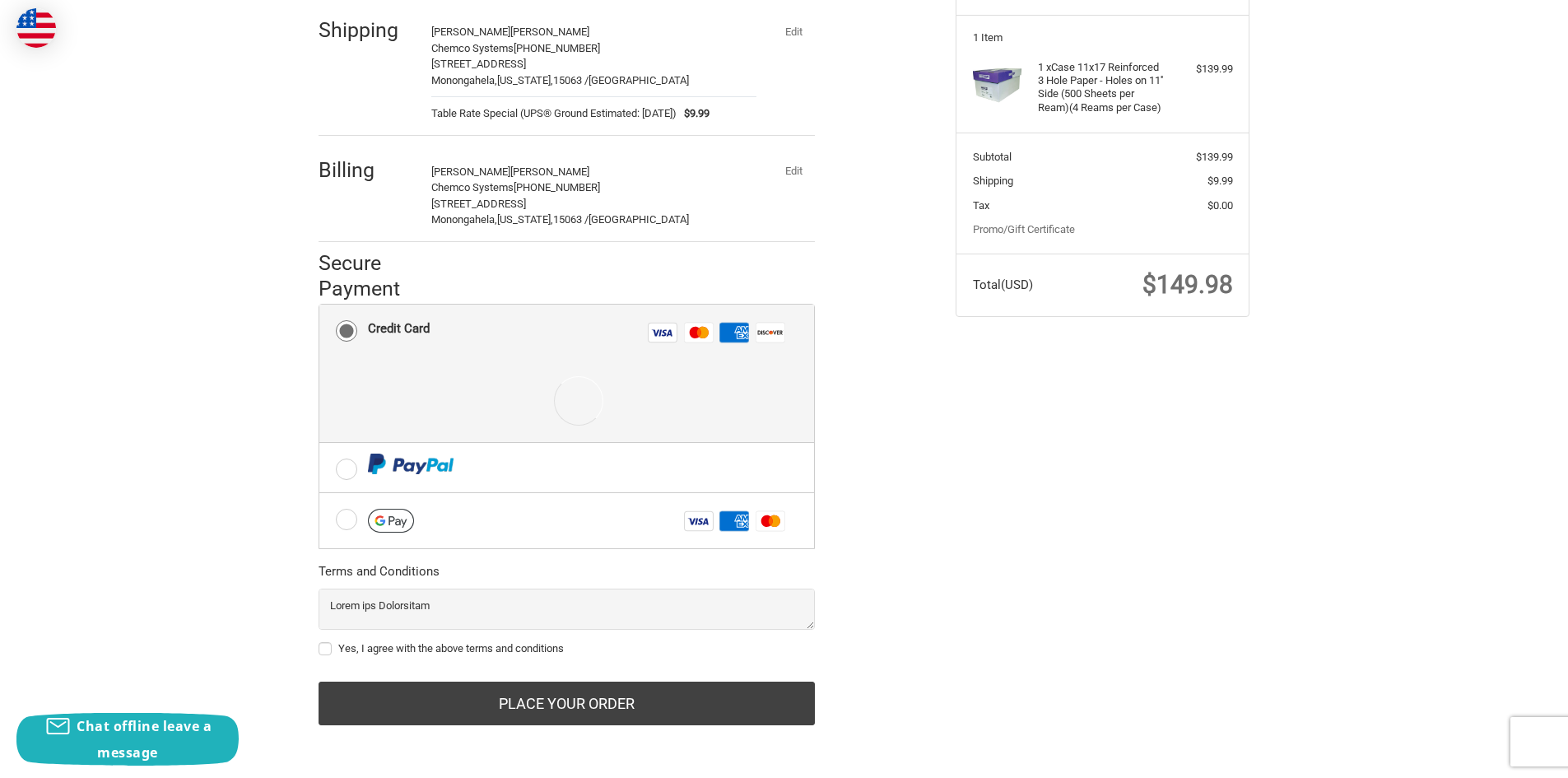
click at [511, 394] on div at bounding box center [579, 400] width 422 height 82
click at [327, 645] on label "Yes, I agree with the above terms and conditions" at bounding box center [567, 649] width 497 height 13
click at [319, 642] on input "Yes, I agree with the above terms and conditions" at bounding box center [318, 641] width 1 height 1
checkbox input "true"
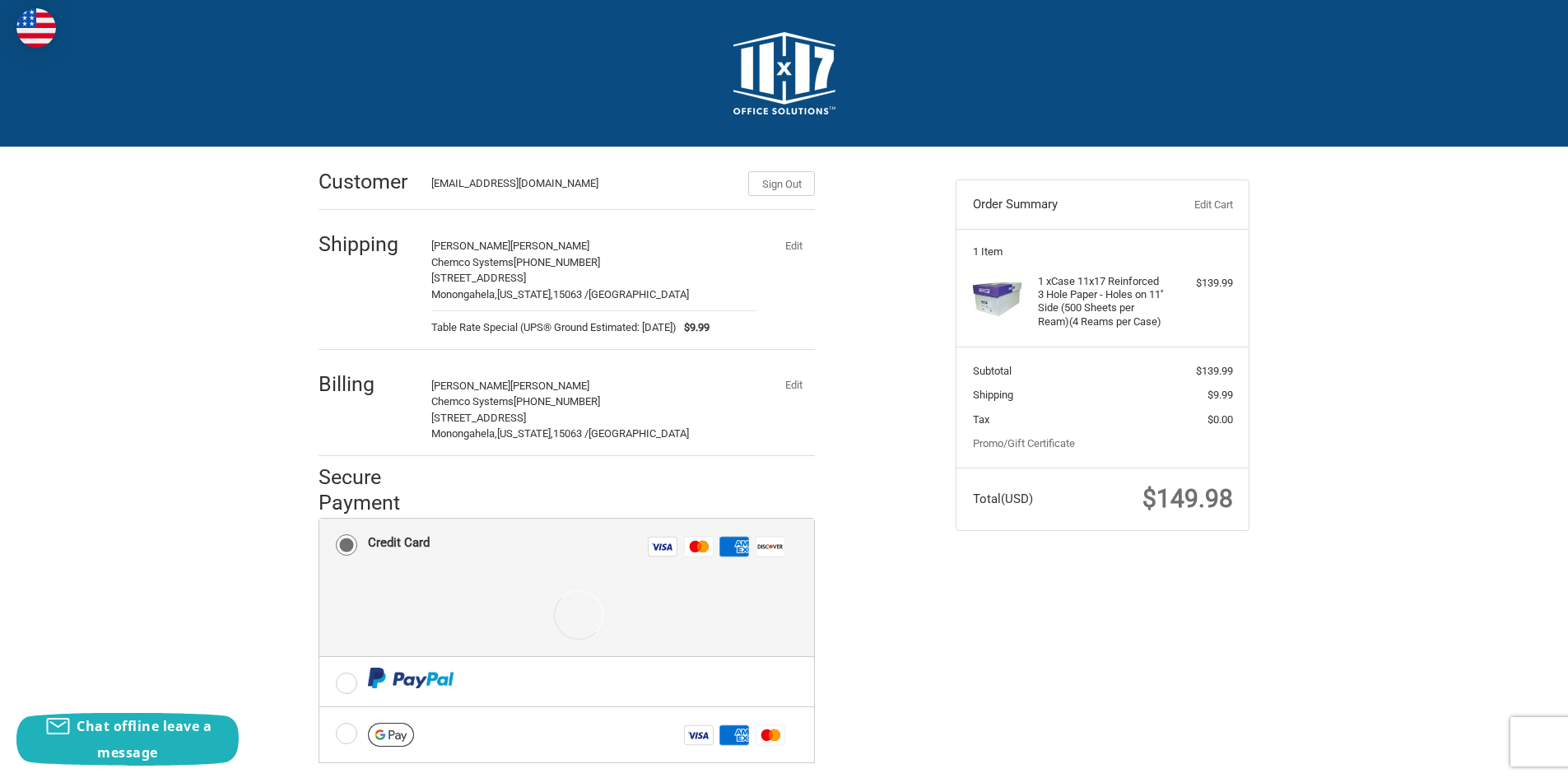
click at [527, 600] on div at bounding box center [579, 614] width 422 height 82
click at [400, 548] on div "Credit Card" at bounding box center [399, 543] width 62 height 27
click at [320, 520] on input "Credit Card Visa Master Amex Discover" at bounding box center [319, 519] width 1 height 1
click at [400, 548] on div "Credit Card" at bounding box center [399, 543] width 62 height 27
click at [320, 520] on input "Credit Card Visa Master Amex Discover" at bounding box center [319, 519] width 1 height 1
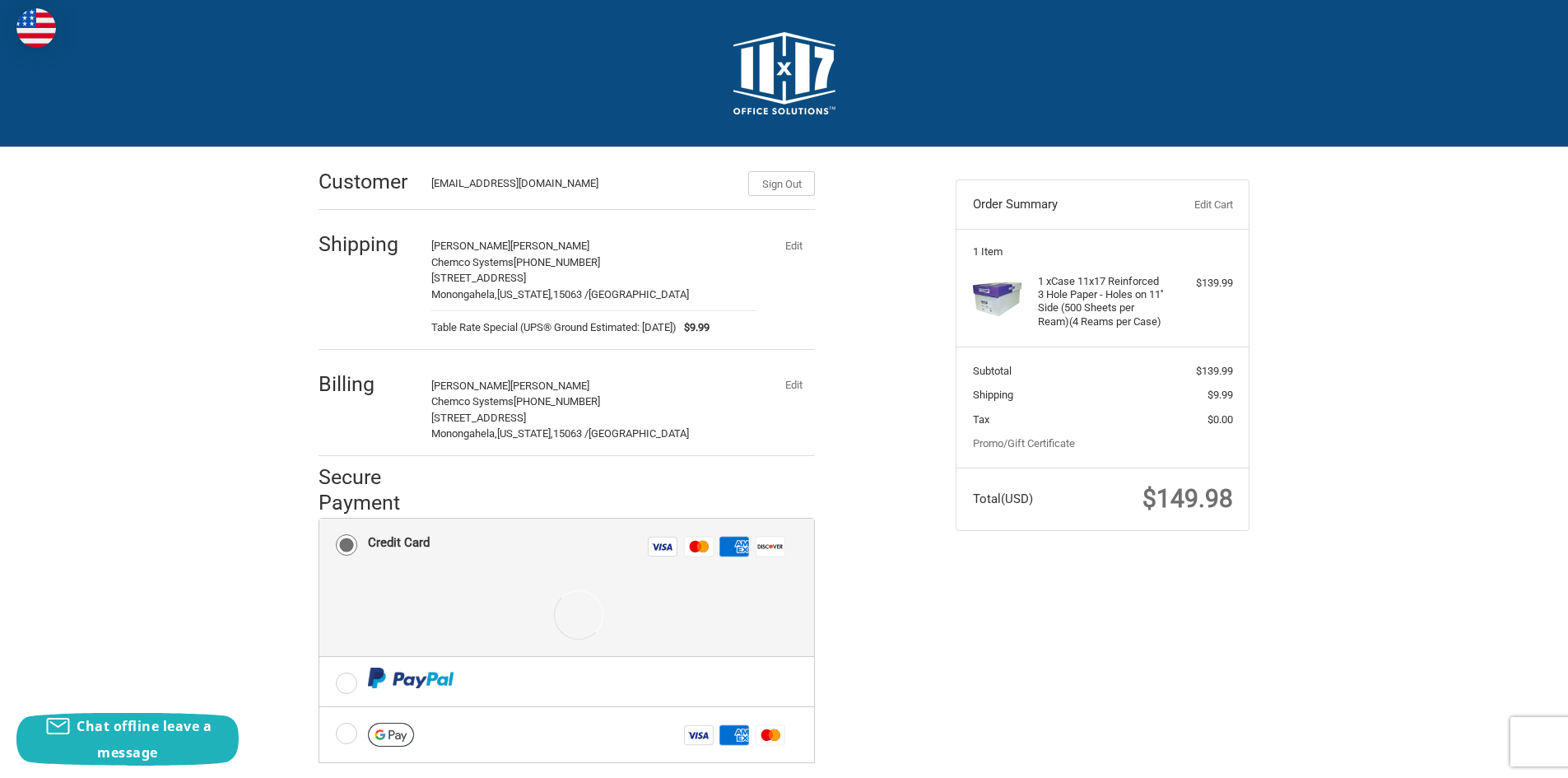
click at [794, 244] on button "Edit" at bounding box center [794, 246] width 42 height 23
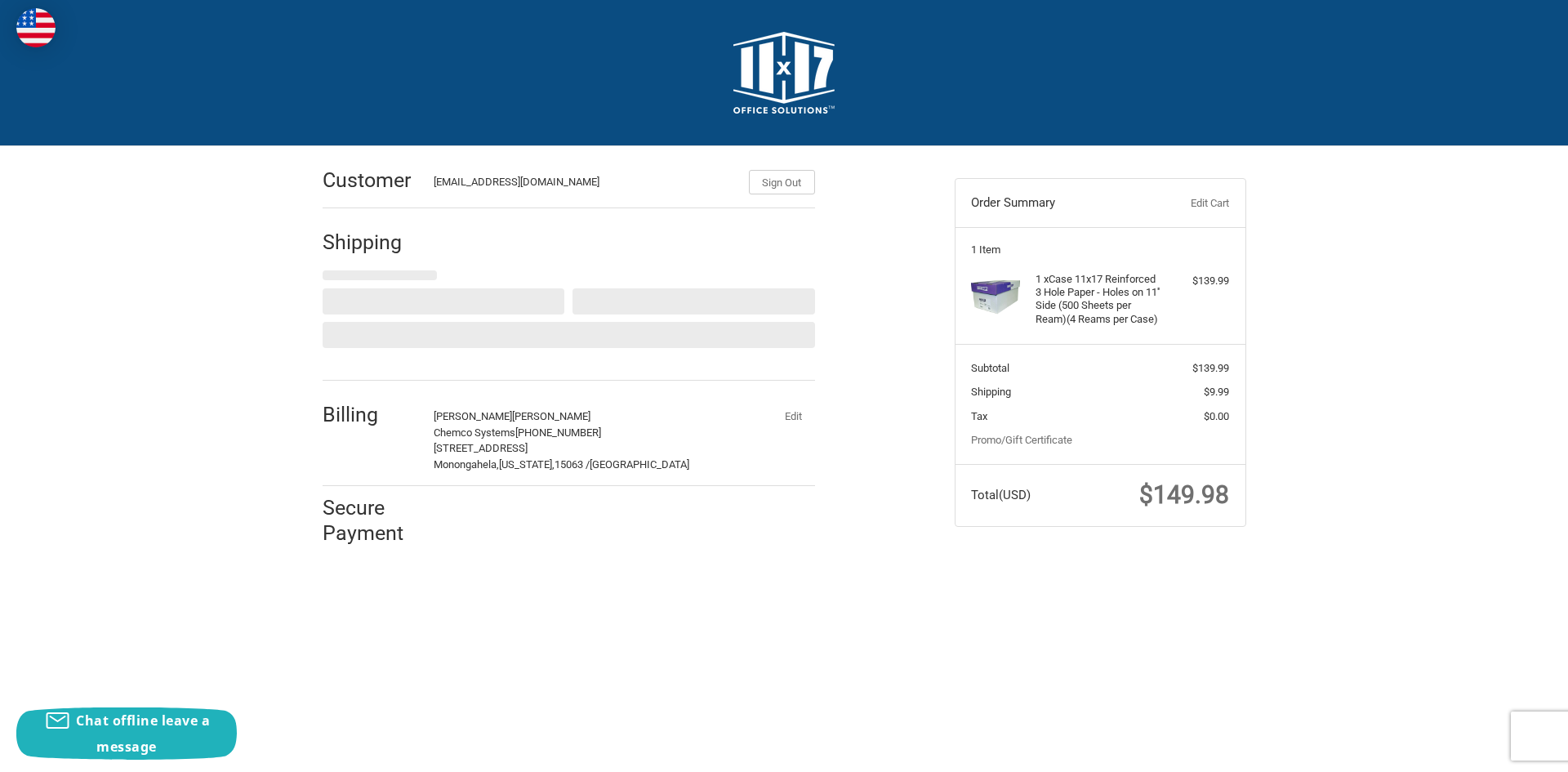
select select "US"
select select "PA"
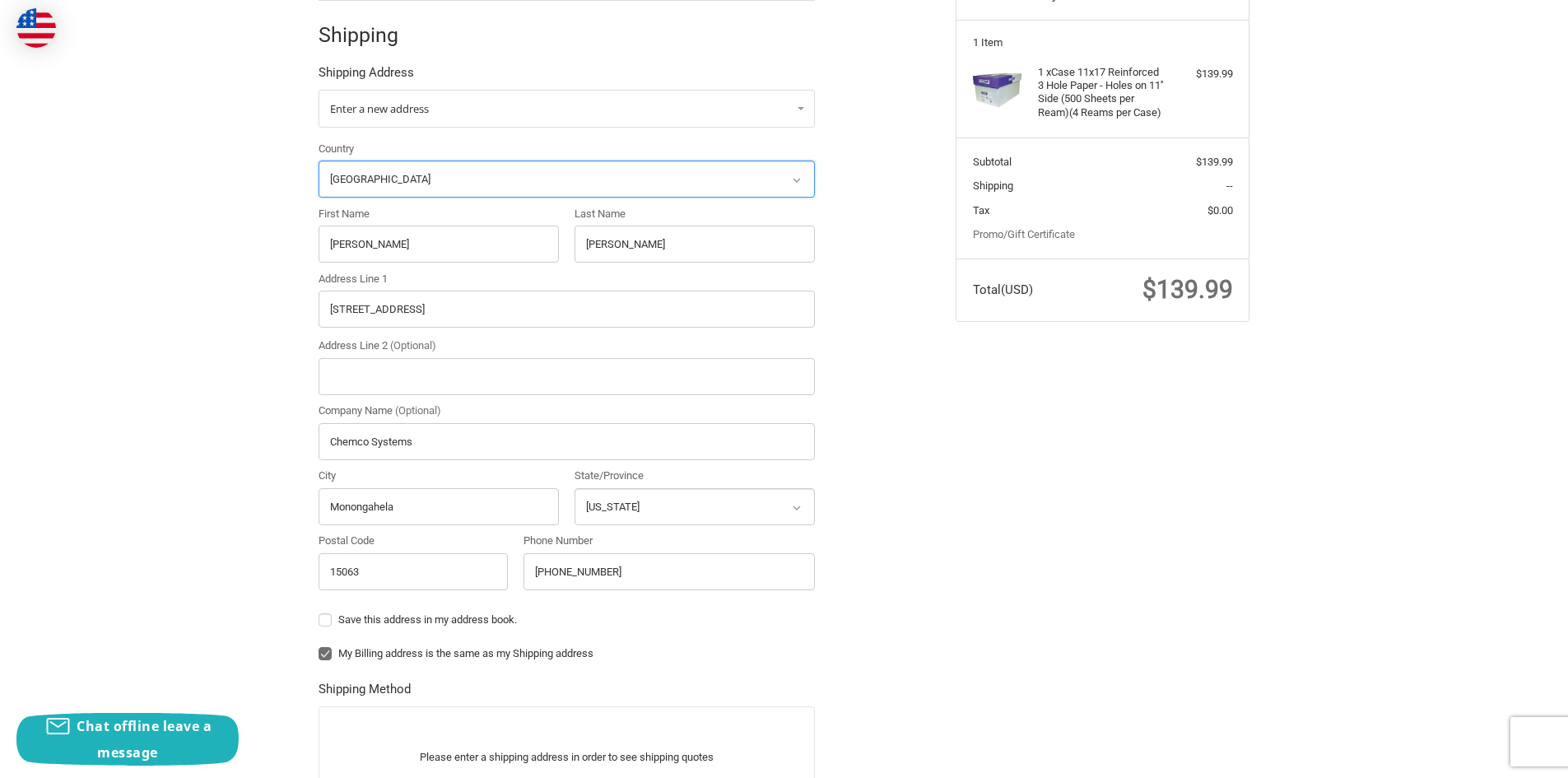
scroll to position [210, 0]
drag, startPoint x: 376, startPoint y: 249, endPoint x: 308, endPoint y: 246, distance: 68.1
click at [308, 246] on div "Customer darlas@chemcosystems.net Sign Out Shipping Shipping Address Enter a ne…" at bounding box center [625, 534] width 637 height 1194
drag, startPoint x: 637, startPoint y: 250, endPoint x: 545, endPoint y: 240, distance: 92.5
click at [546, 240] on div "Country Select a country Afghanistan Åland Islands Albania Algeria American Sam…" at bounding box center [567, 368] width 513 height 457
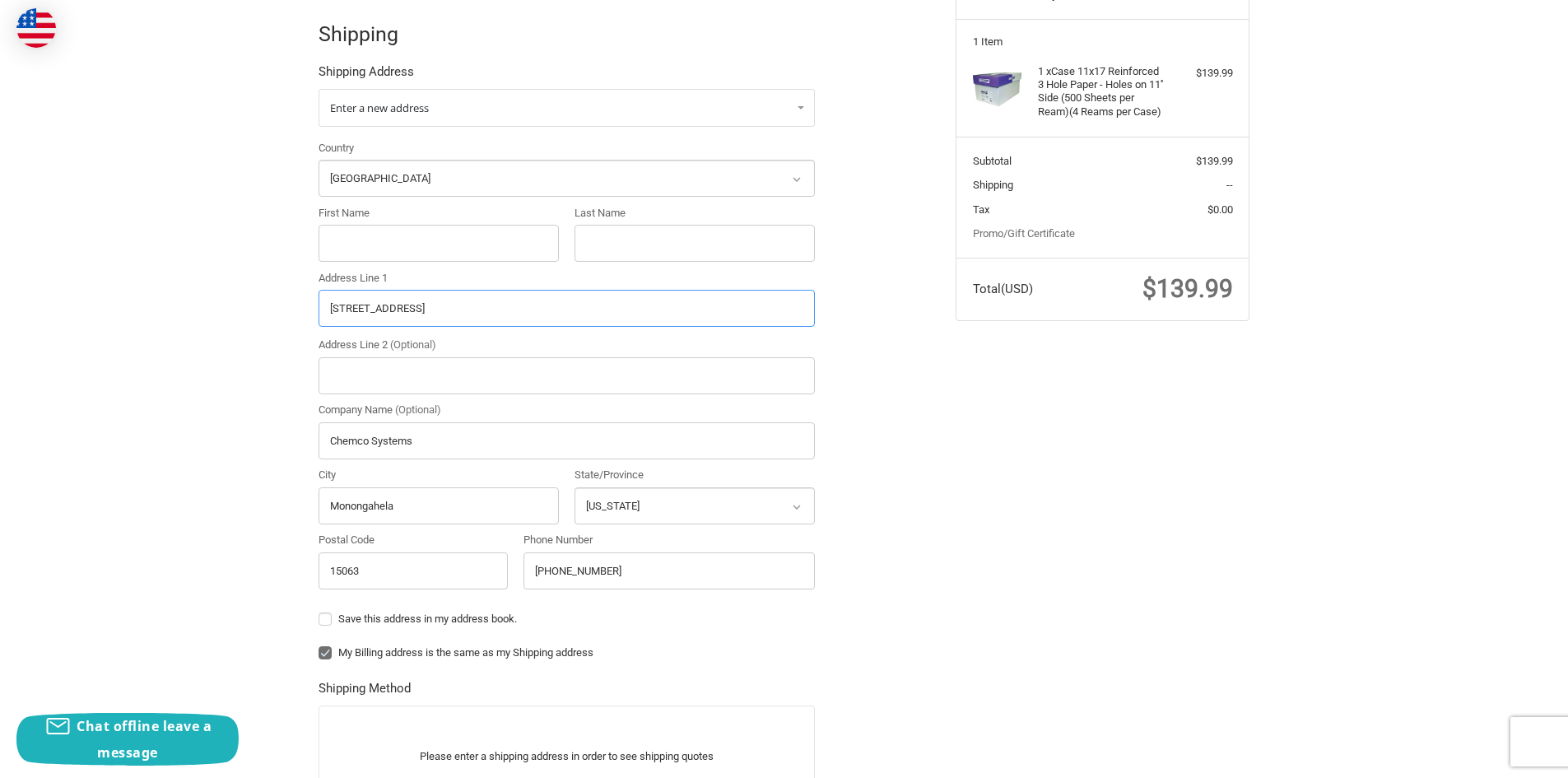
drag, startPoint x: 470, startPoint y: 308, endPoint x: 433, endPoint y: 307, distance: 37.0
click at [433, 307] on input "[STREET_ADDRESS]" at bounding box center [567, 309] width 497 height 37
click at [431, 247] on input "First Name" at bounding box center [438, 243] width 240 height 37
click at [327, 617] on label "Save this address in my address book." at bounding box center [567, 619] width 497 height 13
click at [319, 612] on input "Save this address in my address book." at bounding box center [318, 611] width 1 height 1
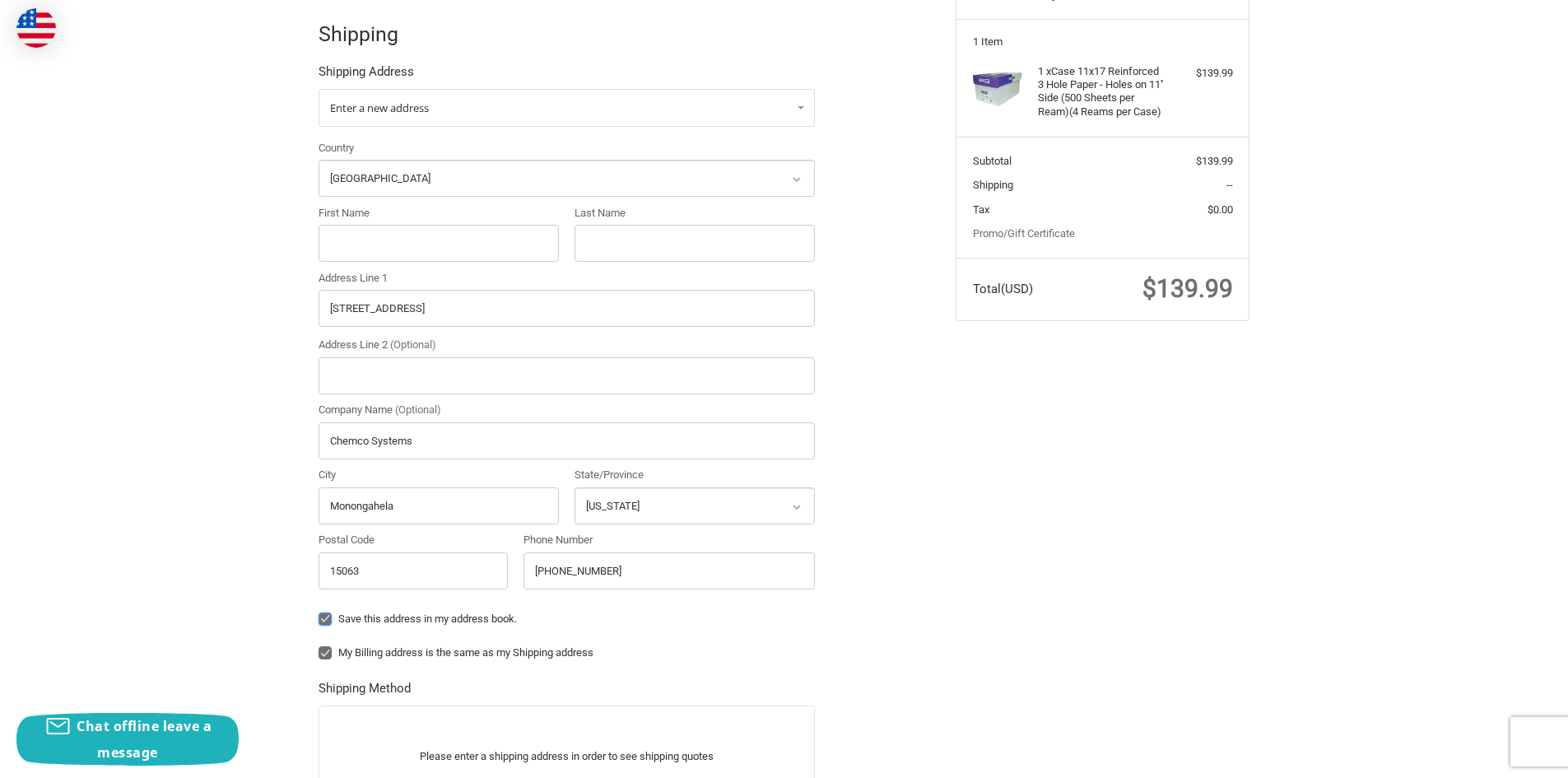
checkbox input "true"
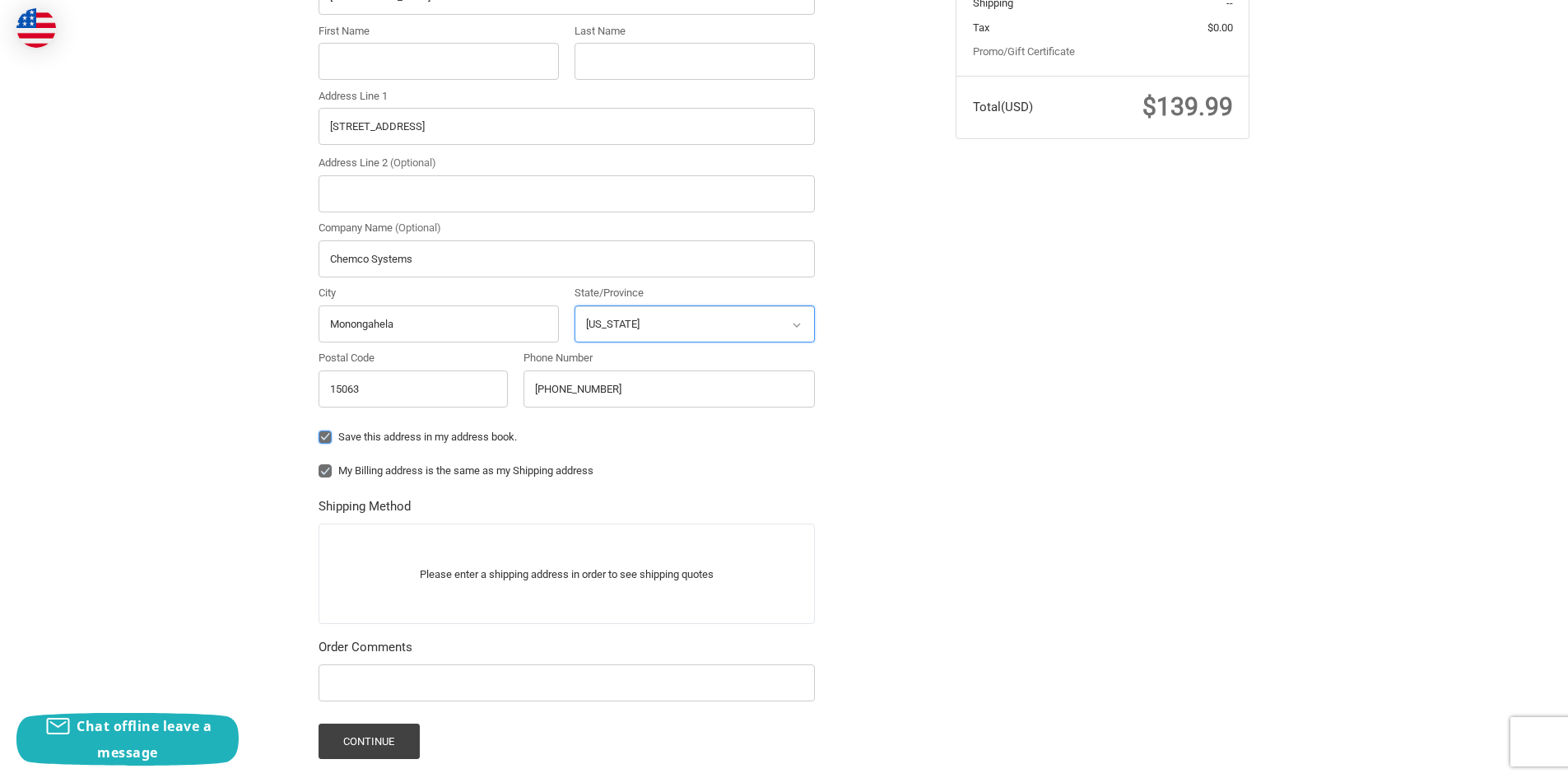
scroll to position [457, 0]
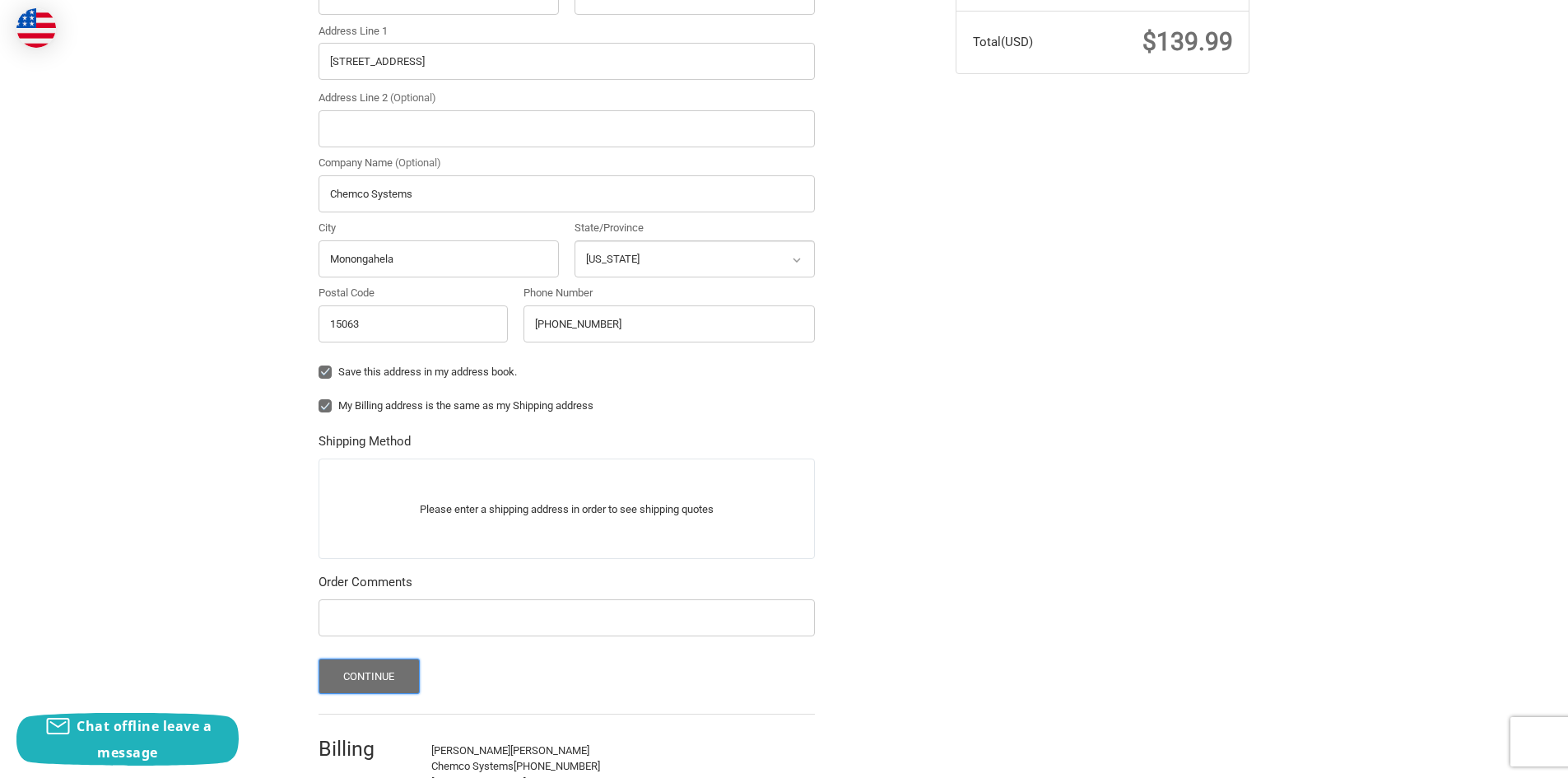
click at [384, 686] on button "Continue" at bounding box center [369, 676] width 102 height 35
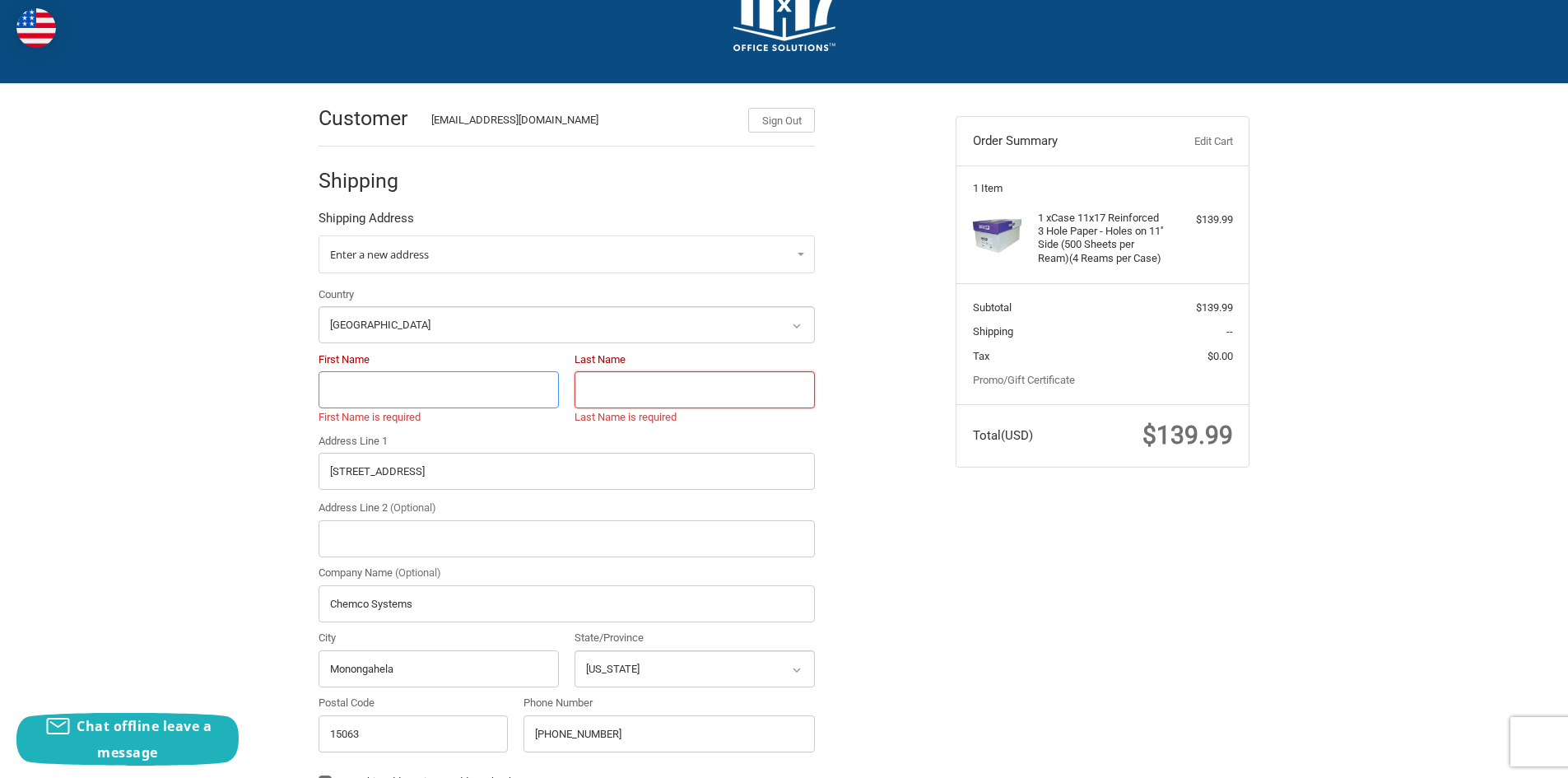
scroll to position [63, 0]
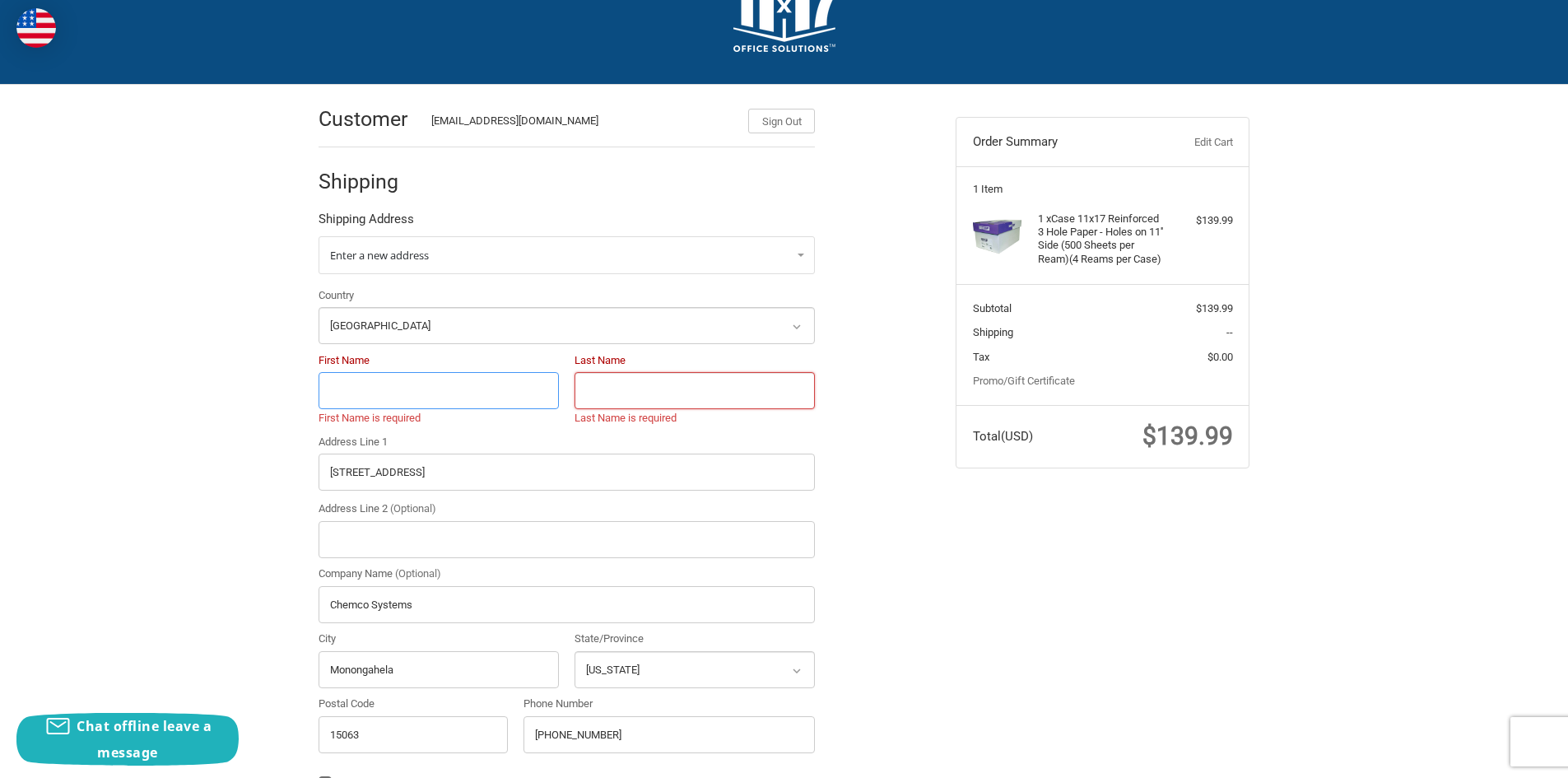
click at [484, 391] on input "First Name" at bounding box center [438, 391] width 240 height 37
type input "Chemco"
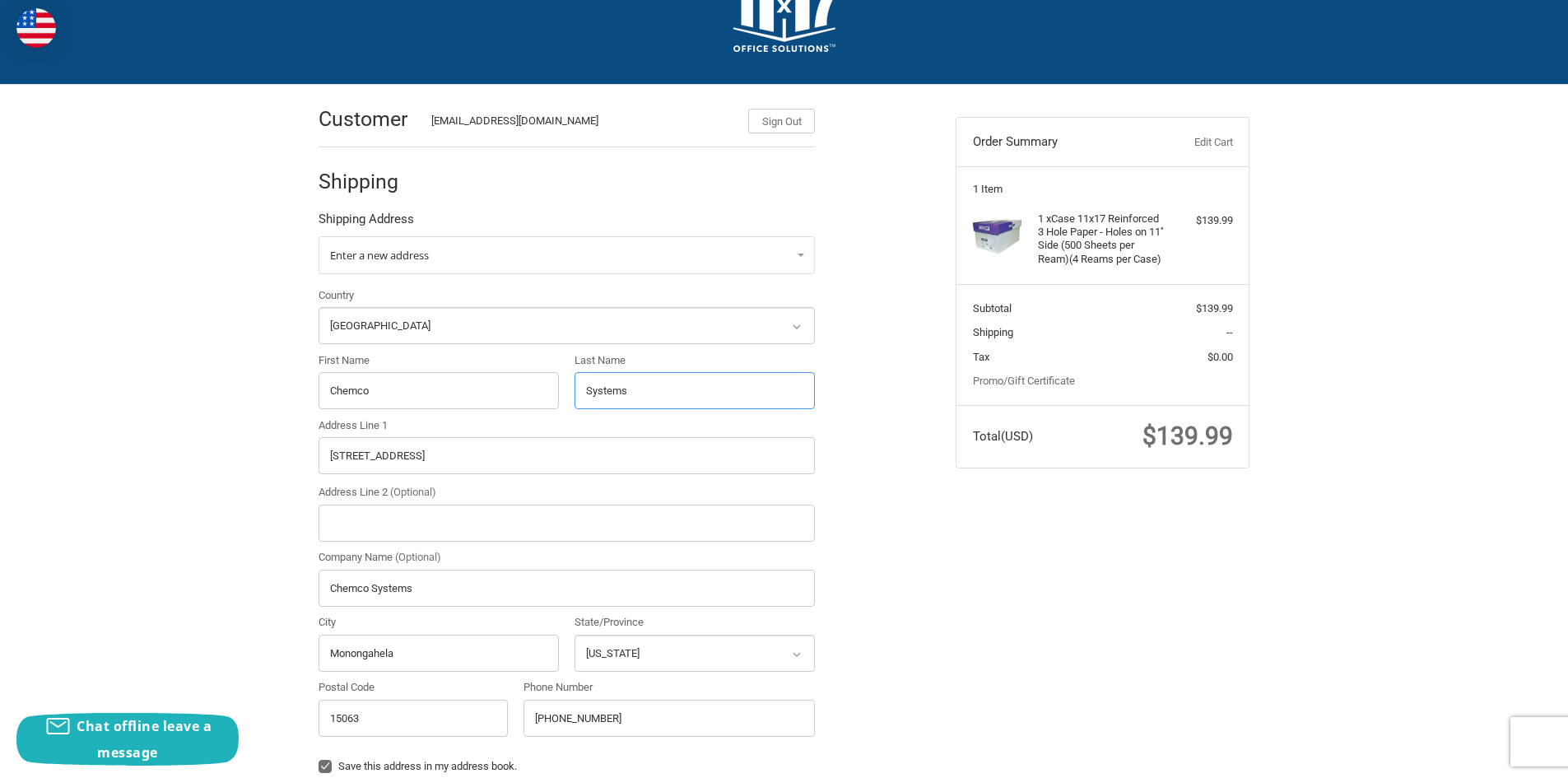
type input "Systems"
drag, startPoint x: 420, startPoint y: 579, endPoint x: 300, endPoint y: 607, distance: 123.2
click at [300, 607] on div "Customer darlas@chemcosystems.net Sign Out Shipping Shipping Address Enter a ne…" at bounding box center [785, 673] width 988 height 1177
click at [907, 578] on div "Customer darlas@chemcosystems.net Sign Out Shipping Shipping Address Enter a ne…" at bounding box center [625, 665] width 637 height 1161
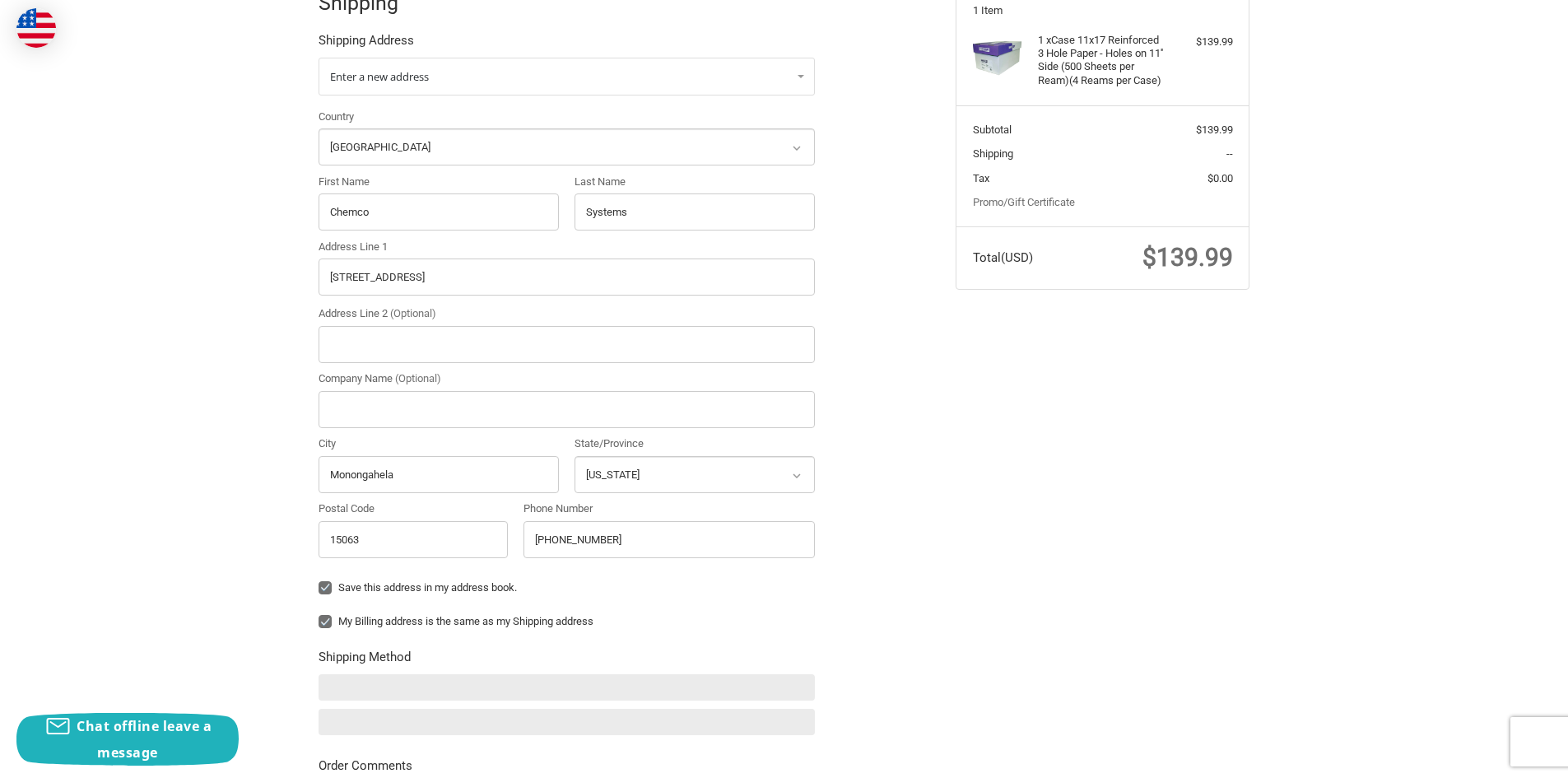
scroll to position [392, 0]
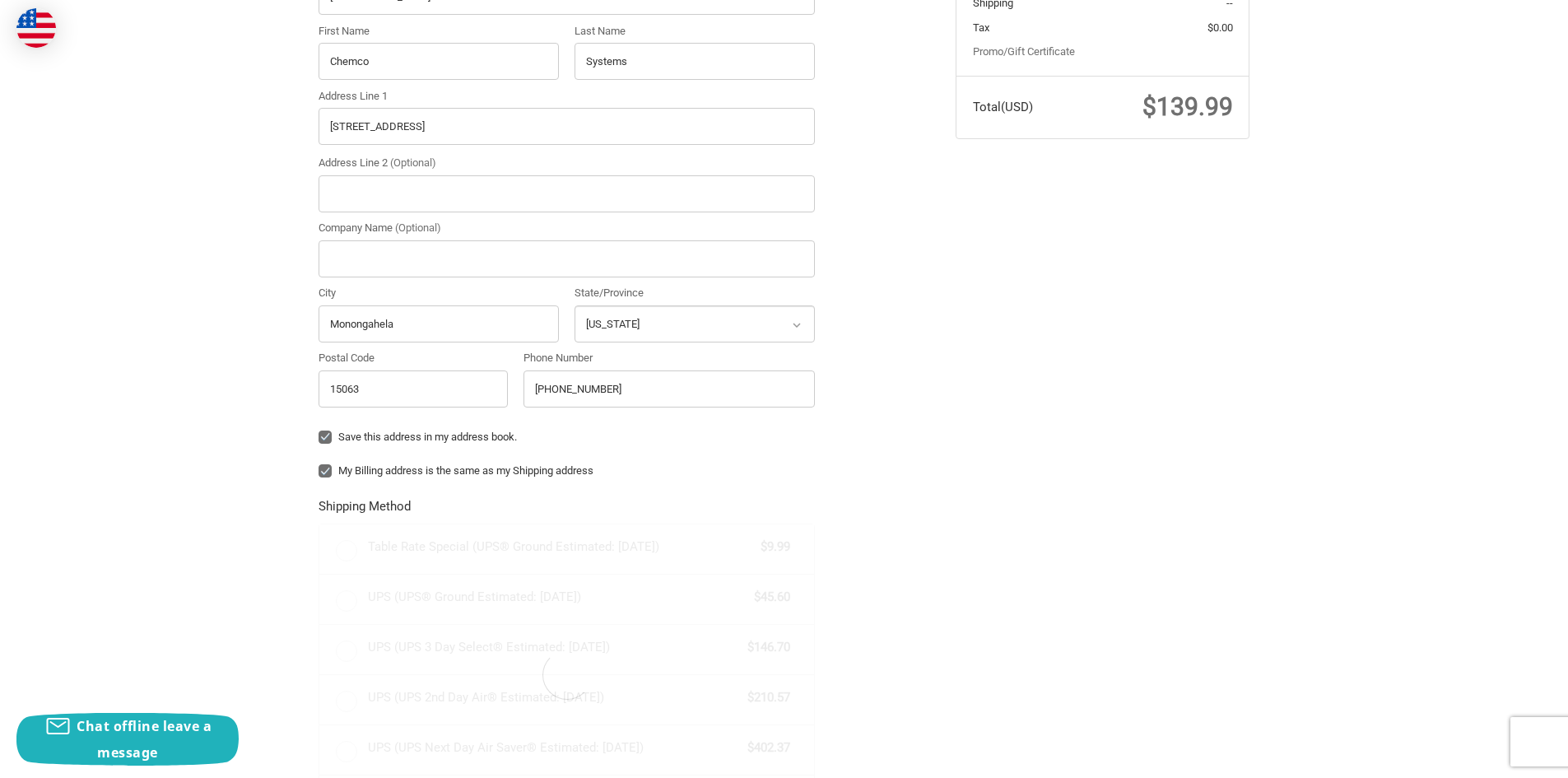
radio input "true"
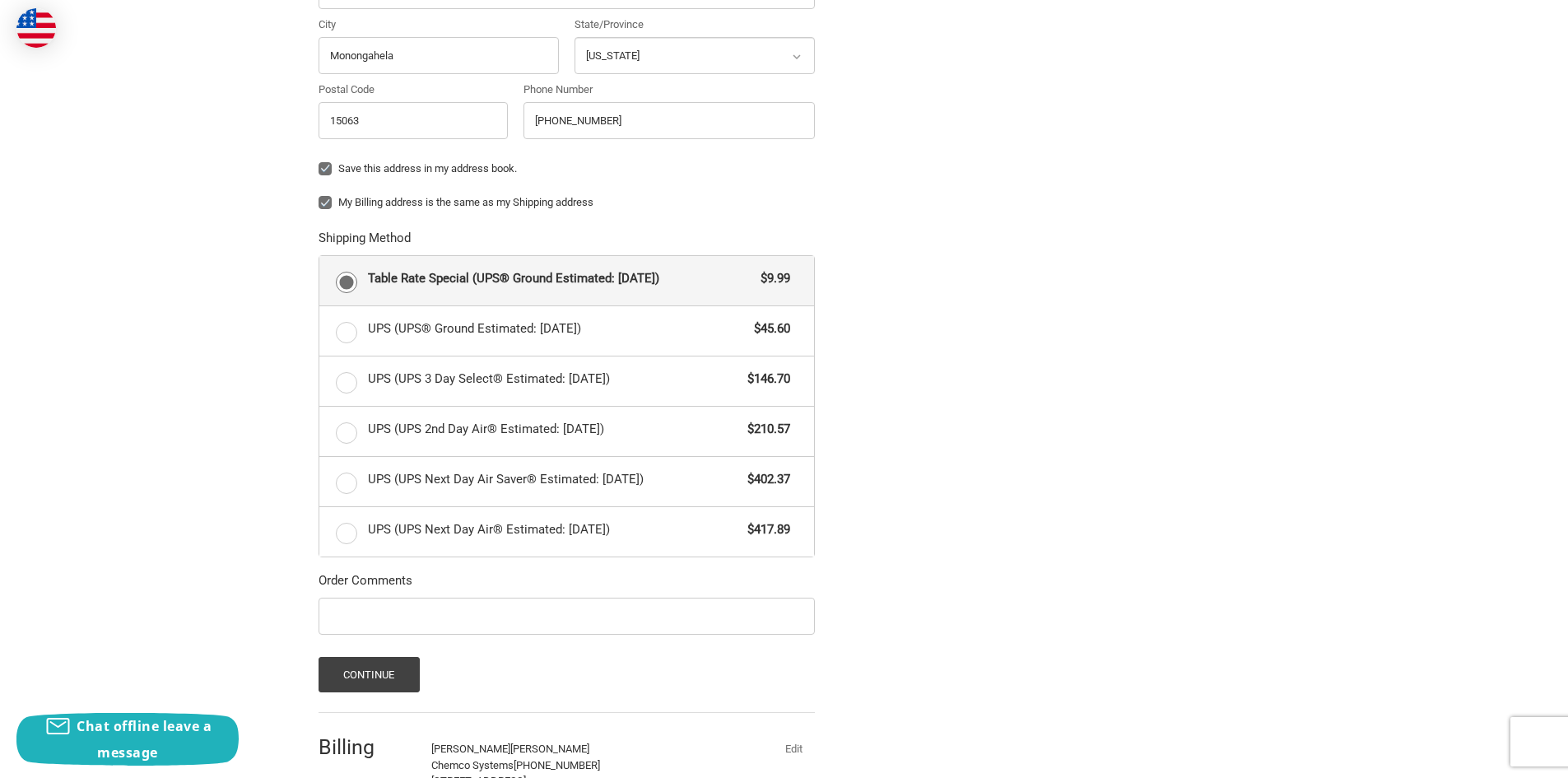
scroll to position [797, 0]
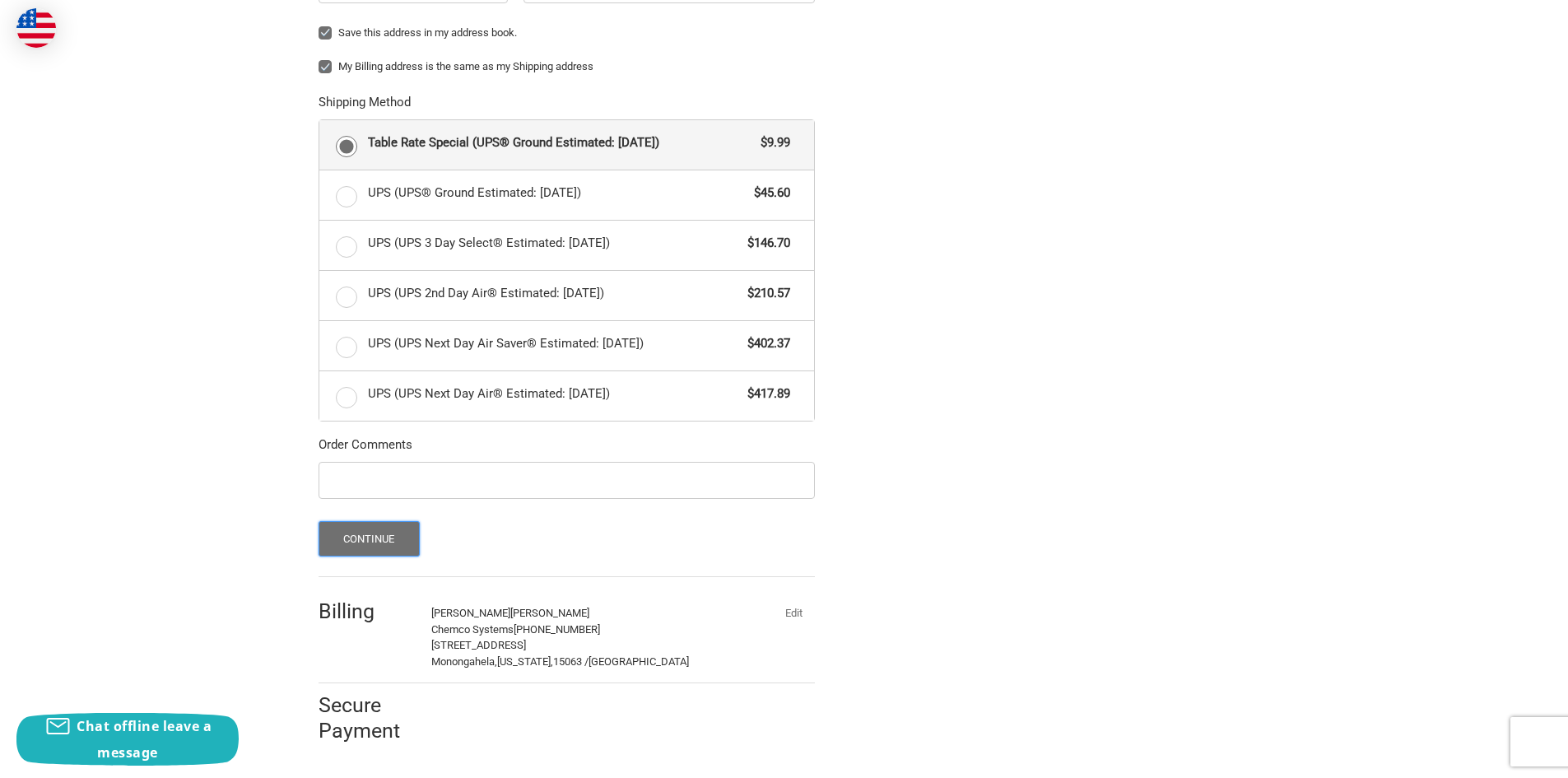
click at [372, 530] on button "Continue" at bounding box center [369, 539] width 102 height 35
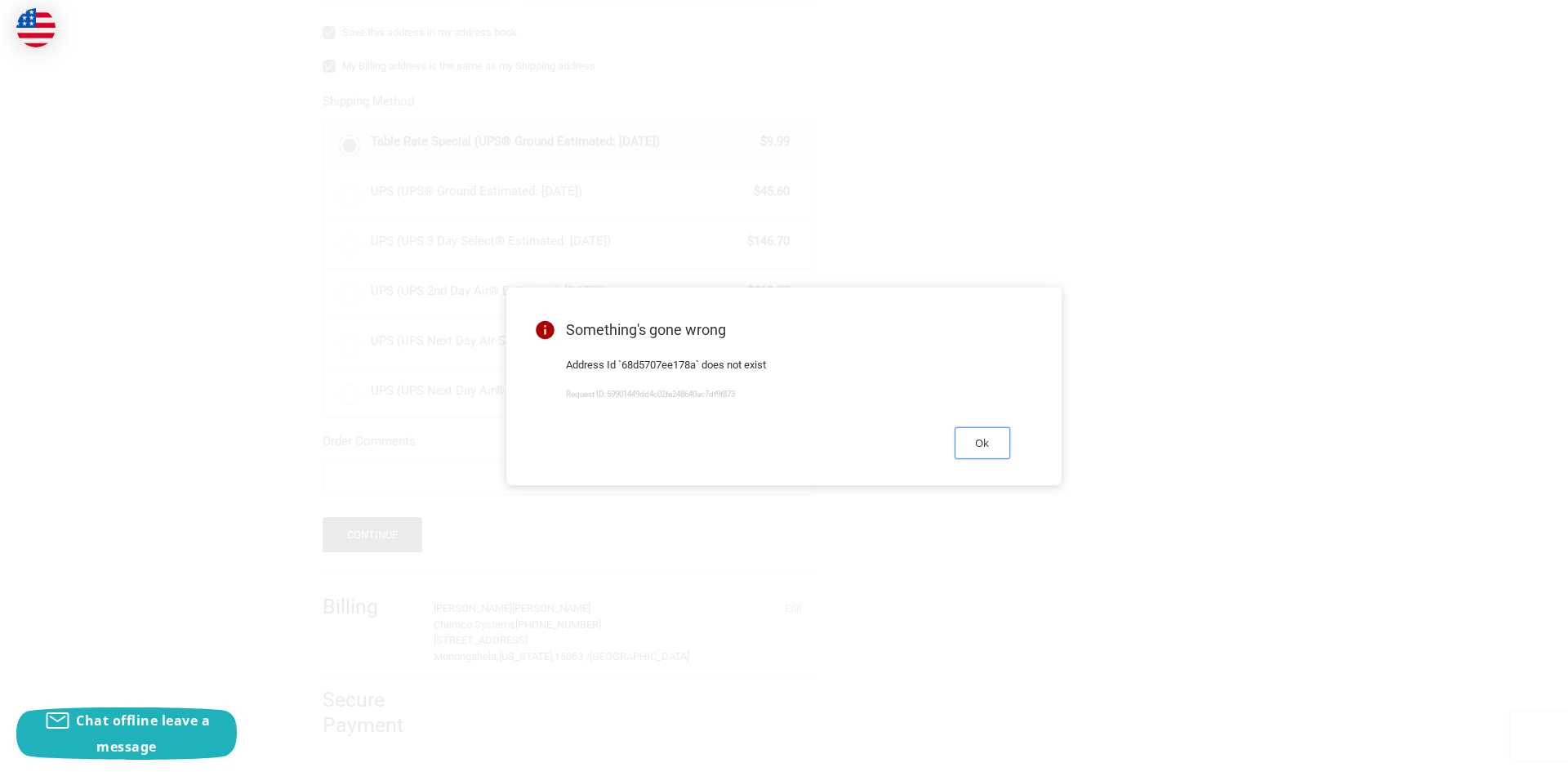
click at [974, 447] on button "Ok" at bounding box center [982, 443] width 55 height 32
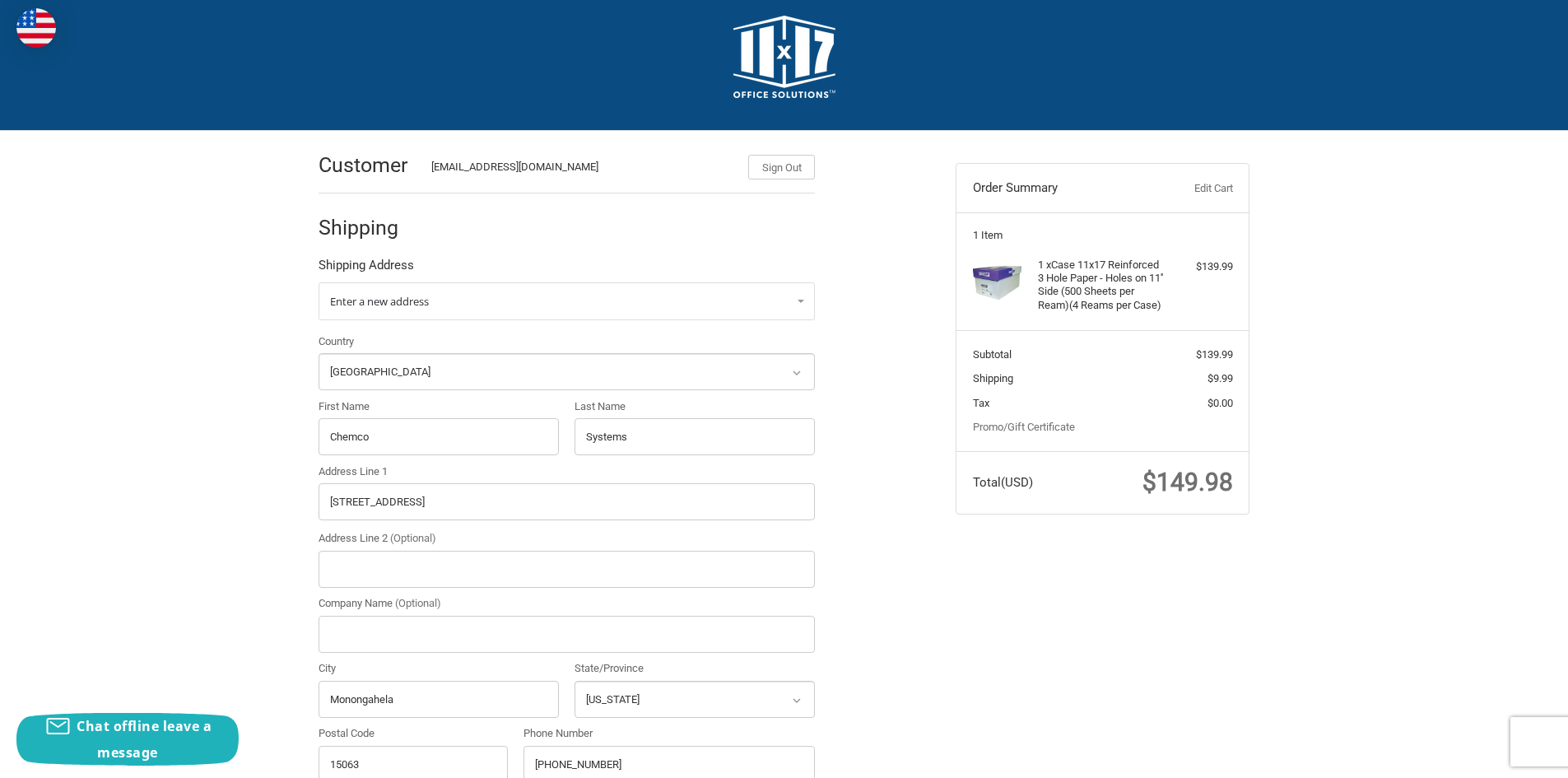
scroll to position [0, 0]
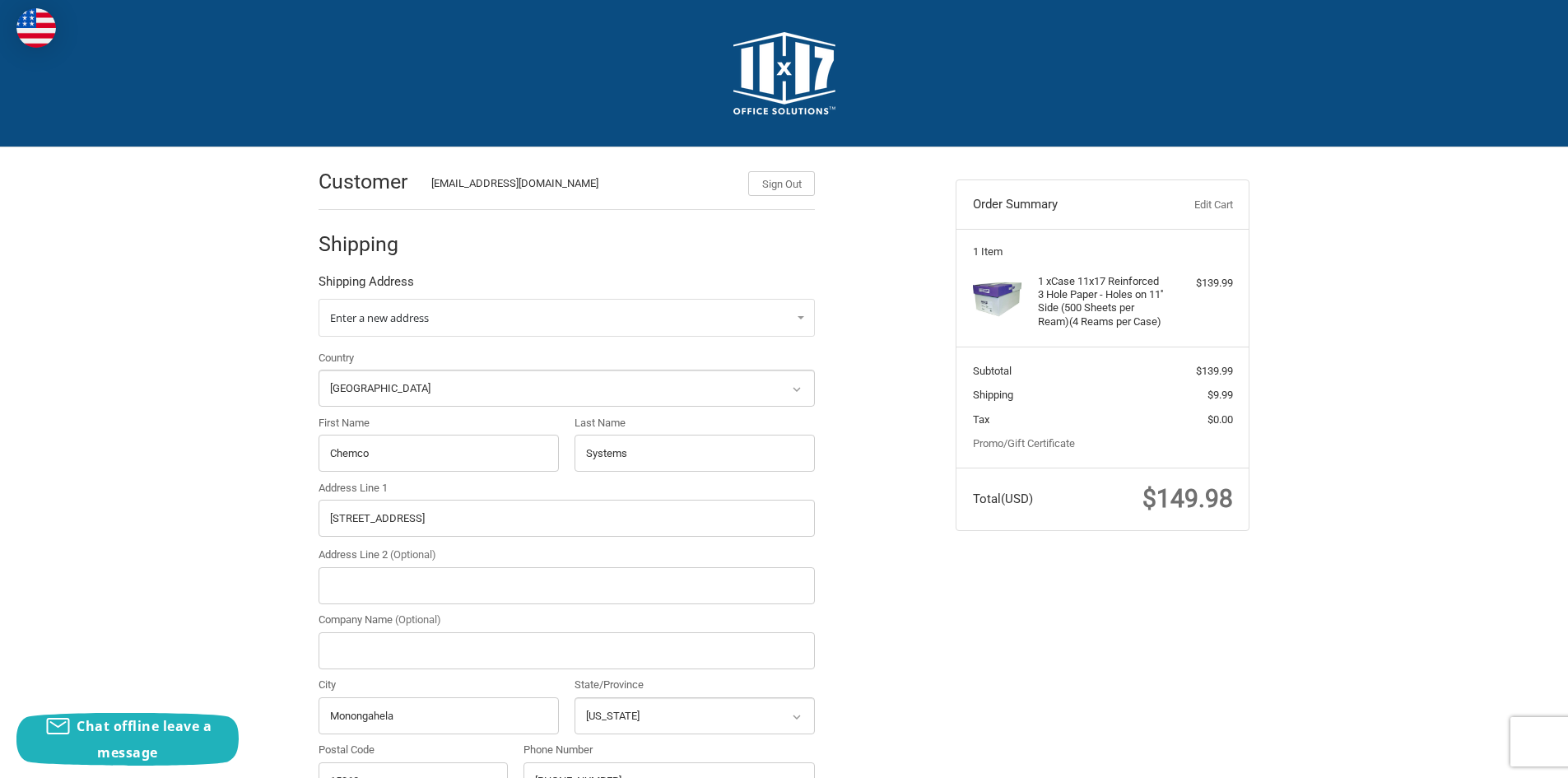
click at [781, 93] on img at bounding box center [785, 72] width 103 height 82
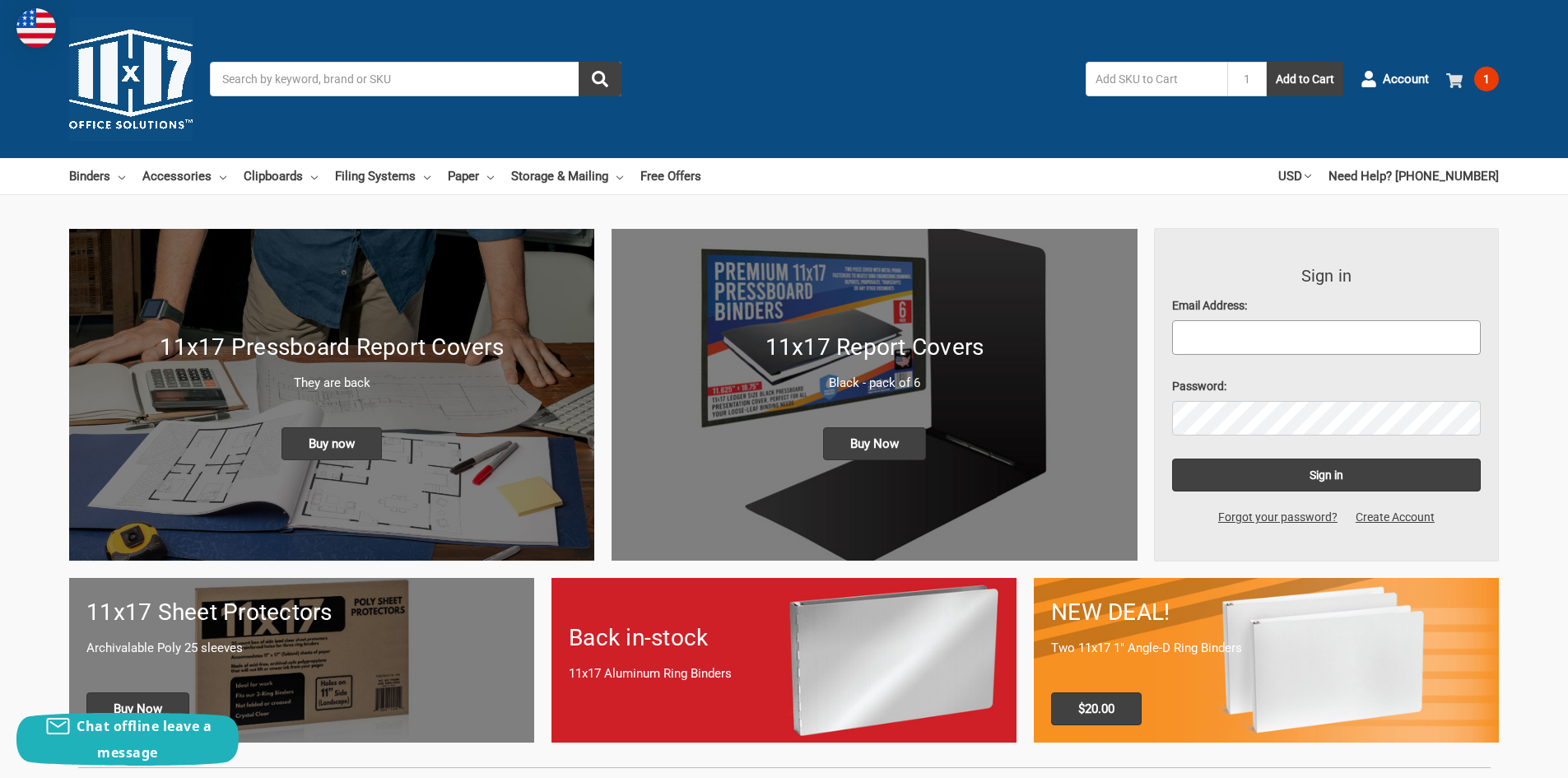
type input "[EMAIL_ADDRESS][DOMAIN_NAME]"
click at [1480, 77] on span "1" at bounding box center [1487, 79] width 25 height 25
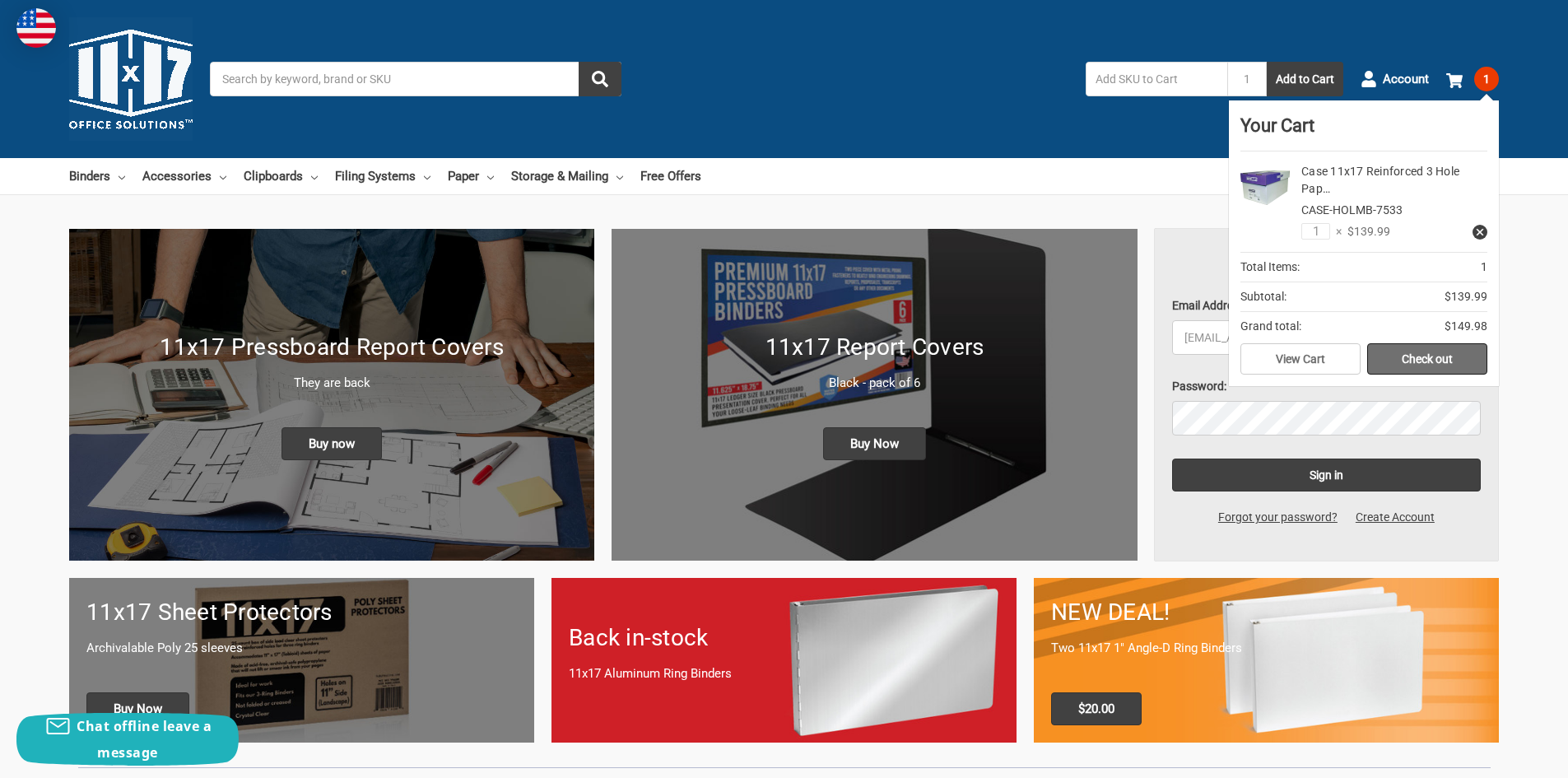
click at [1433, 347] on link "Check out" at bounding box center [1427, 358] width 120 height 31
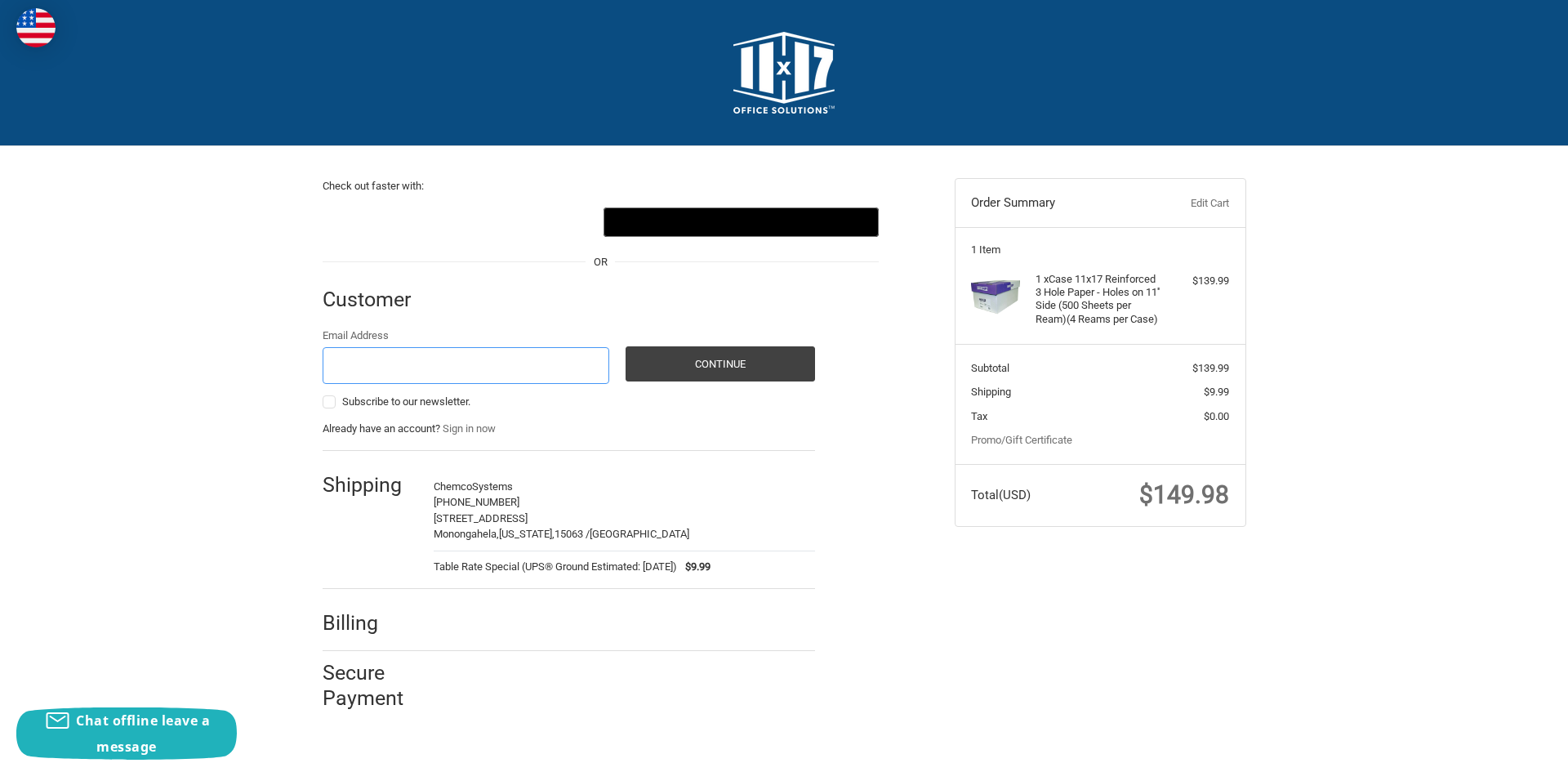
click at [408, 360] on input "Email Address" at bounding box center [467, 366] width 288 height 37
type input "[EMAIL_ADDRESS][DOMAIN_NAME]"
click at [711, 361] on button "Continue" at bounding box center [721, 364] width 189 height 35
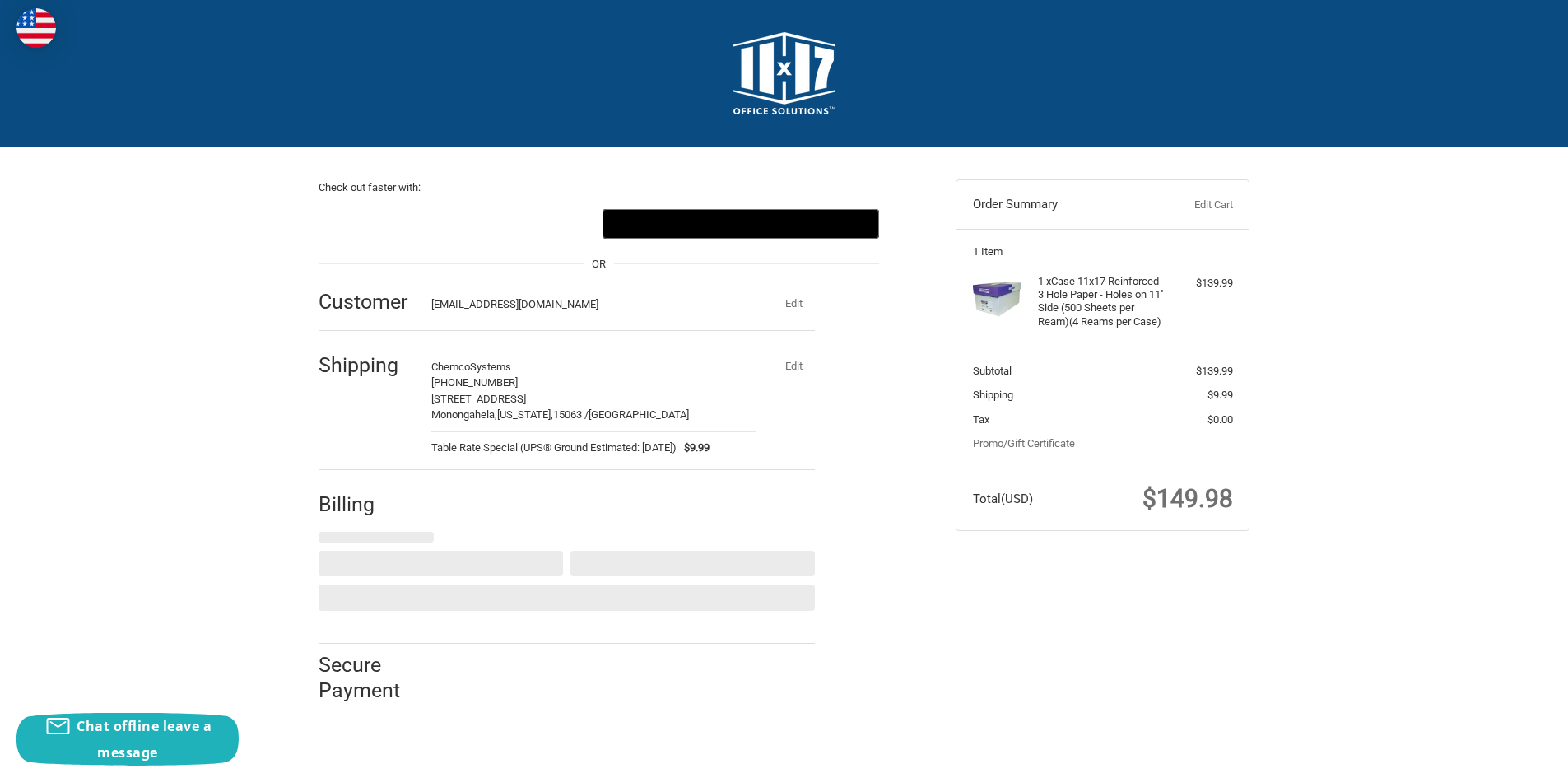
select select "US"
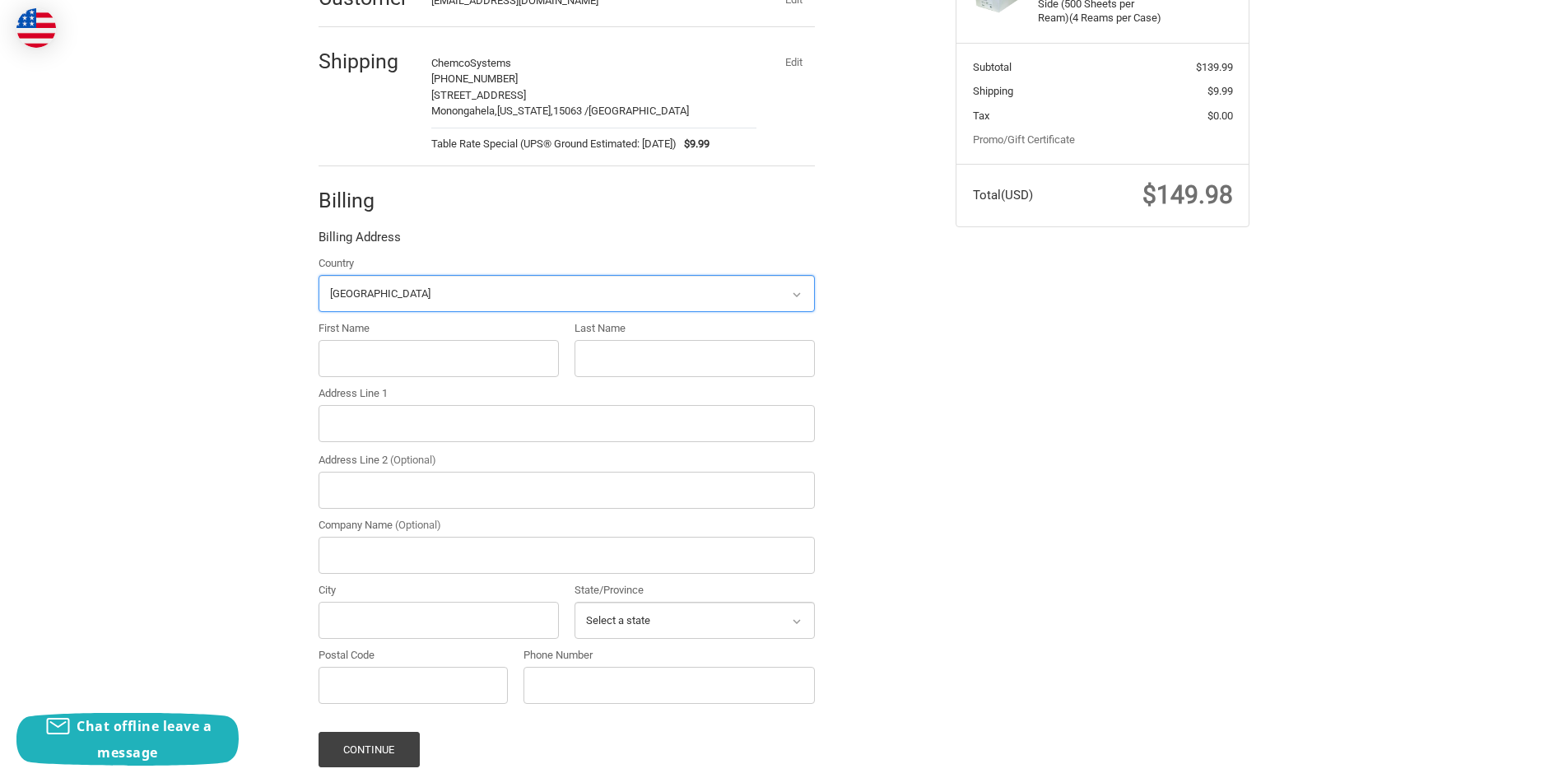
scroll to position [315, 0]
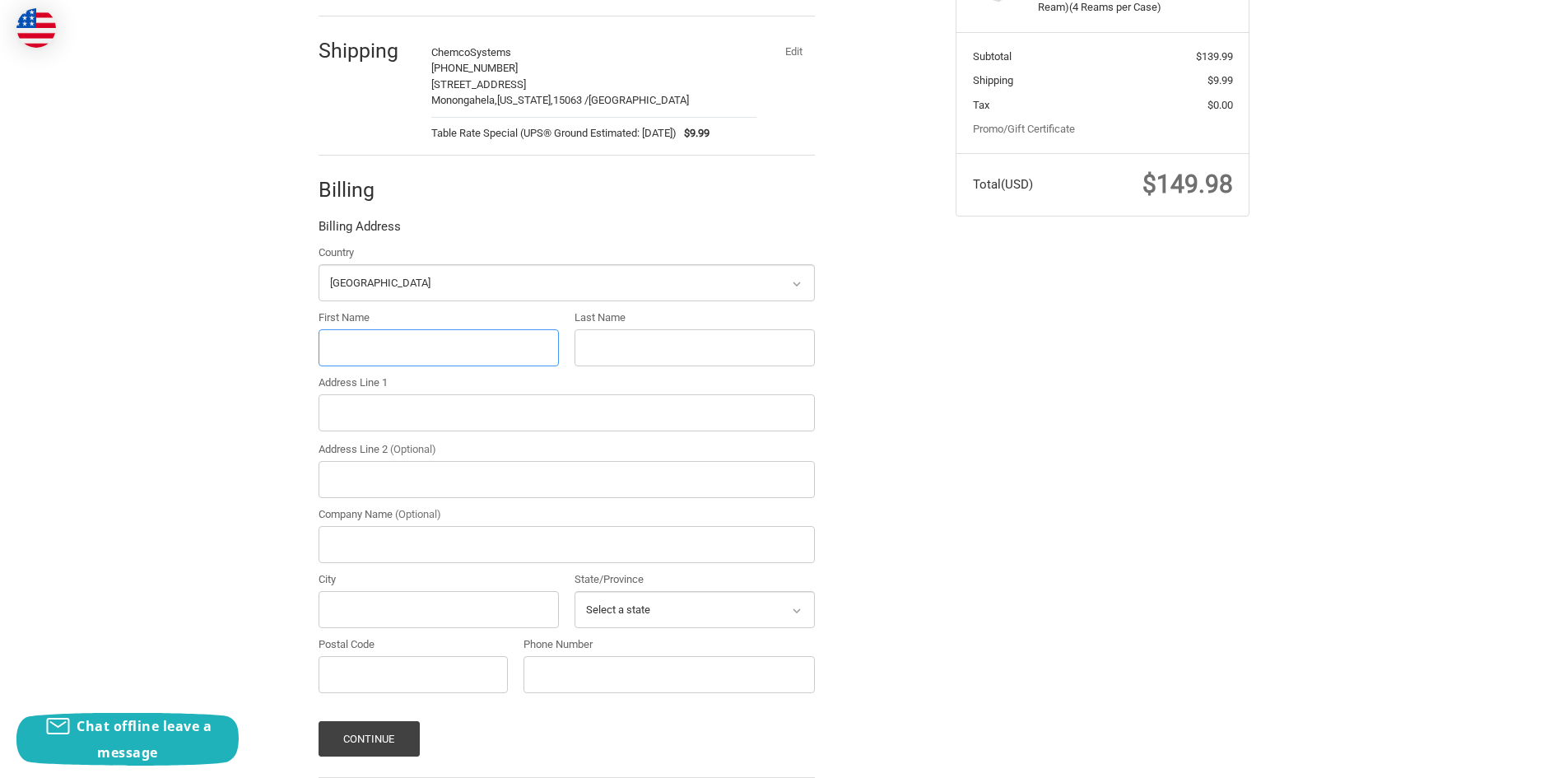
click at [418, 341] on input "First Name" at bounding box center [438, 348] width 240 height 37
type input "[PERSON_NAME]"
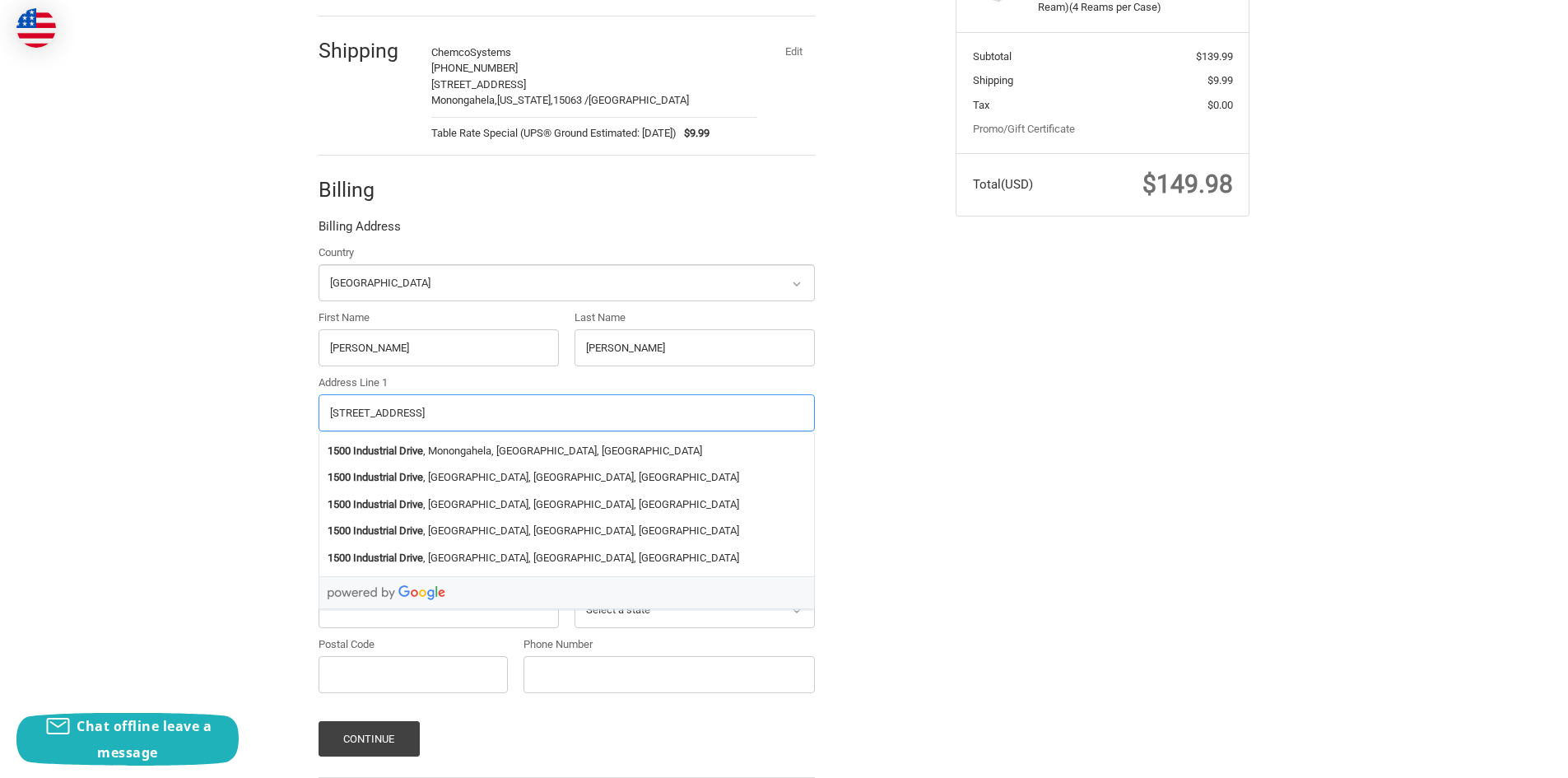
type input "[STREET_ADDRESS]"
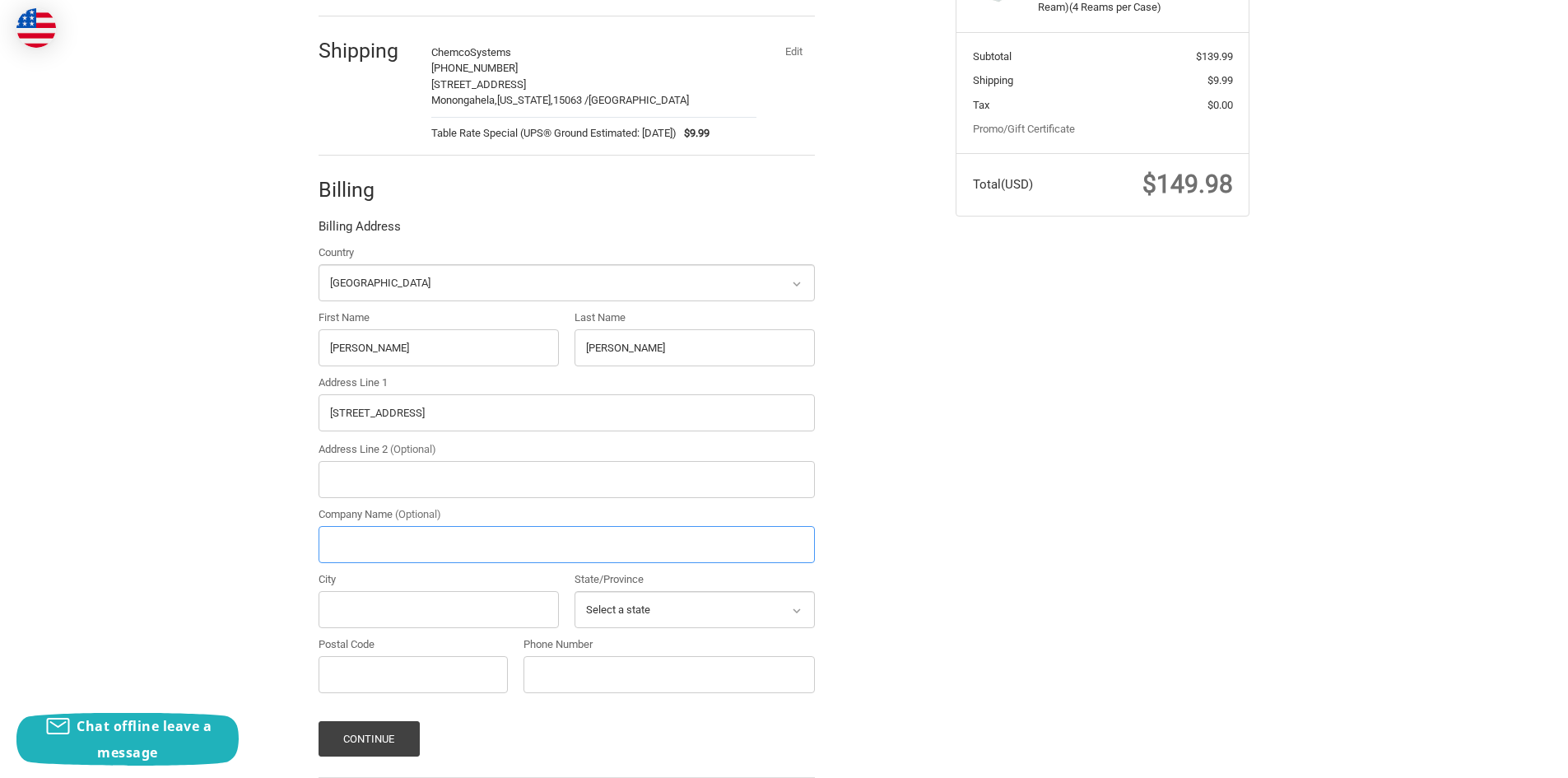
type input "M"
type input "Chemco Systems"
type input "Monongahela"
select select "PA"
type input "15063"
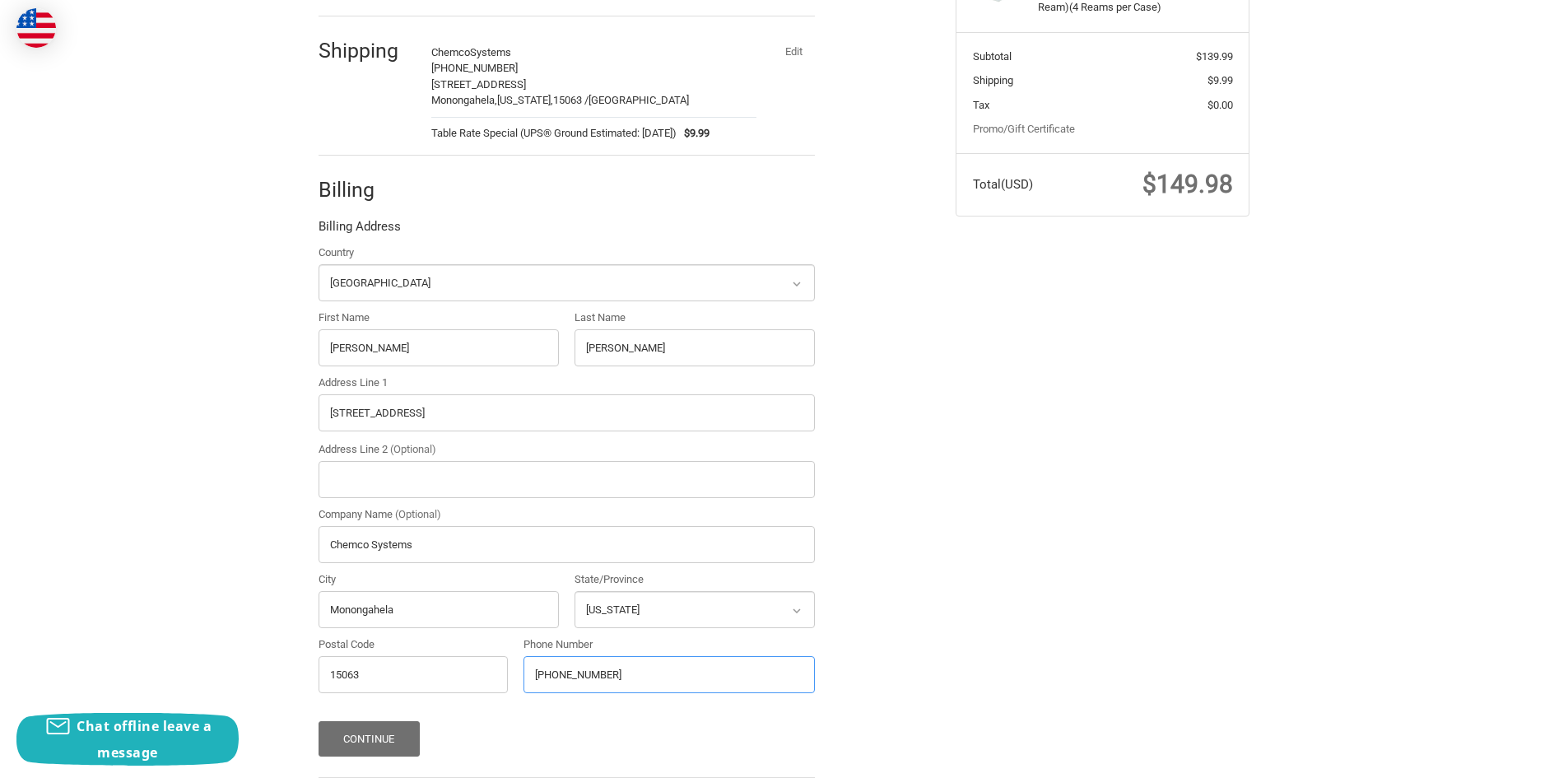
type input "[PHONE_NUMBER]"
click at [388, 728] on button "Continue" at bounding box center [369, 739] width 102 height 35
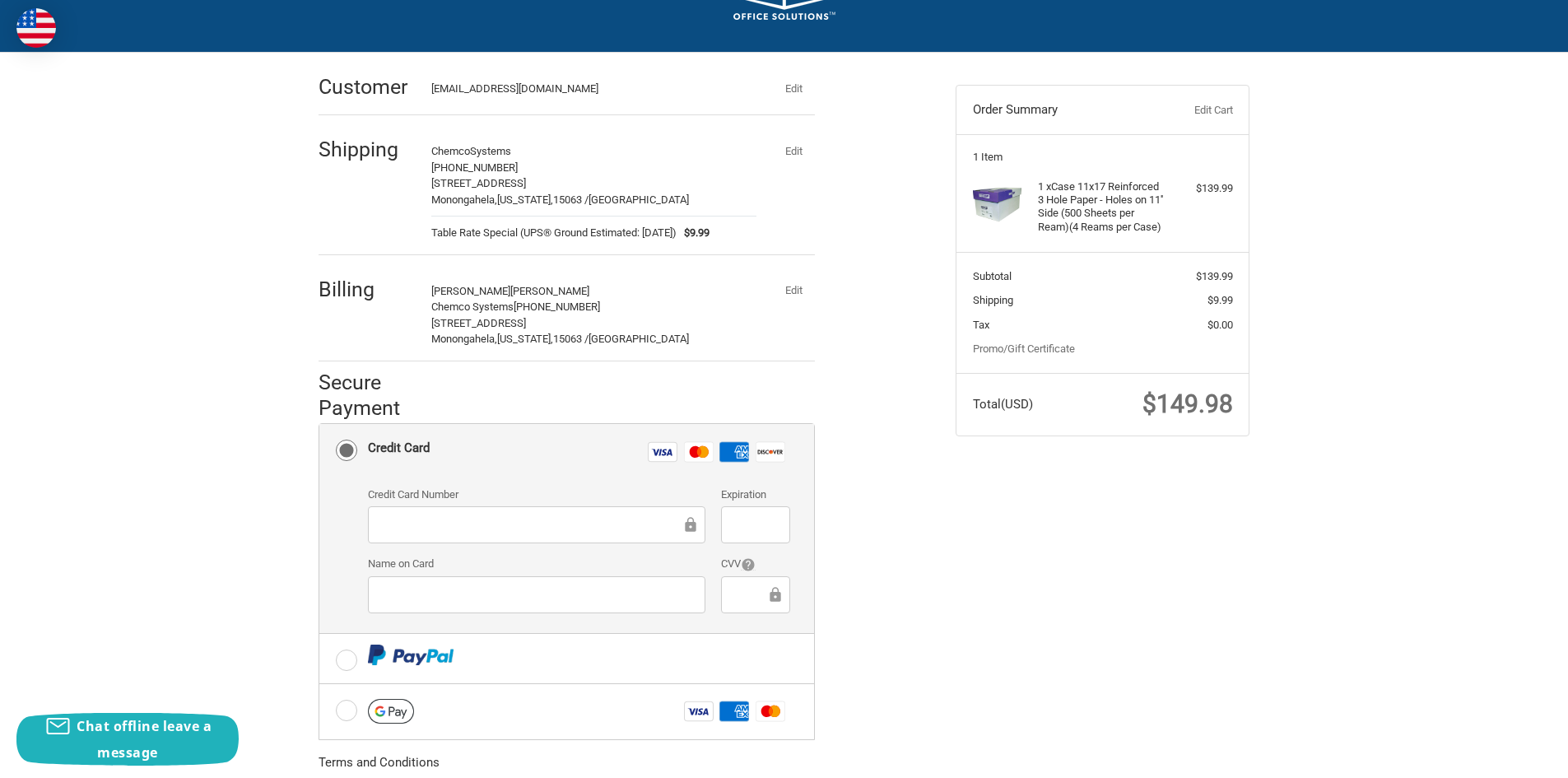
scroll to position [247, 0]
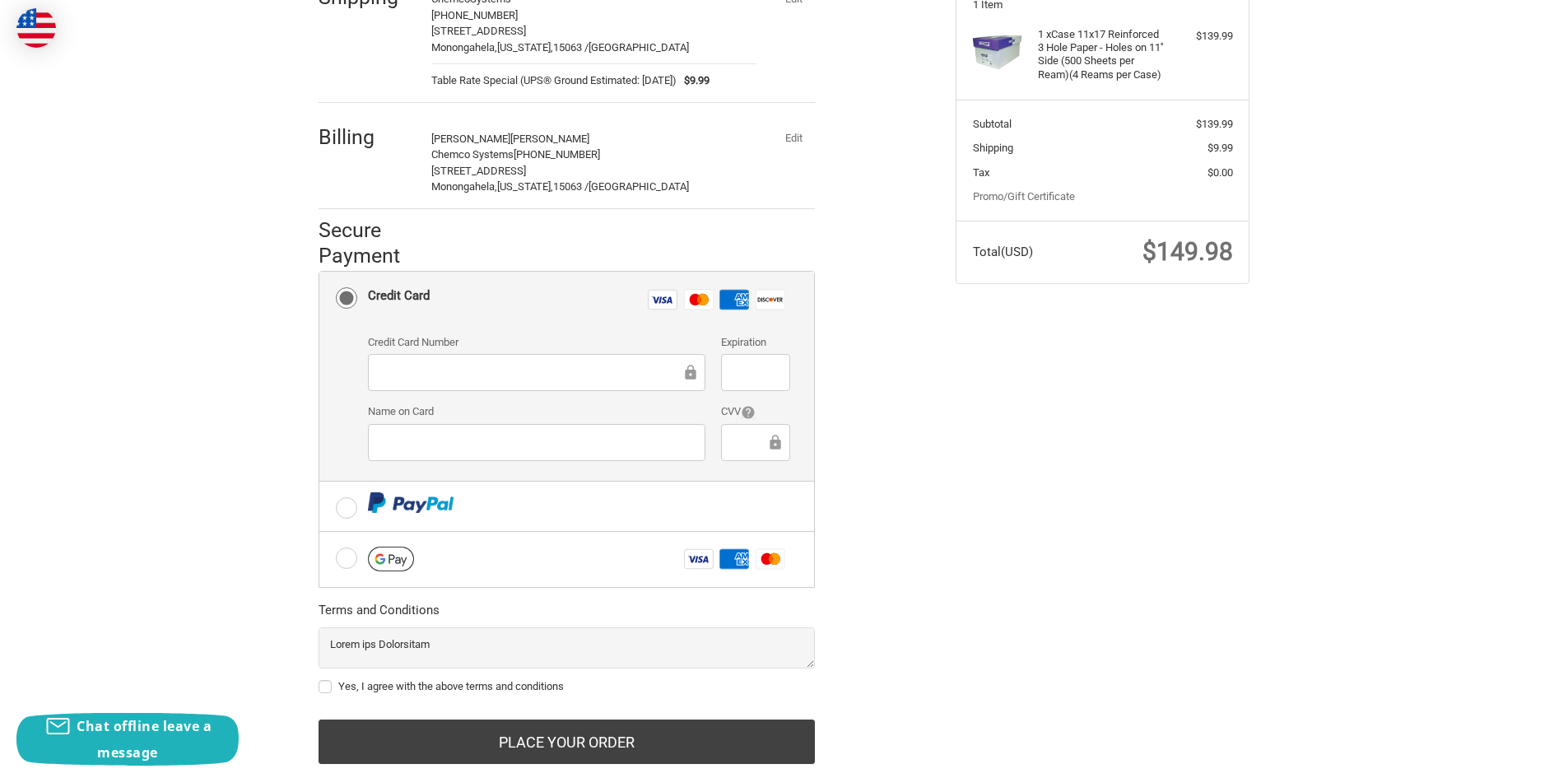
click at [431, 382] on iframe at bounding box center [530, 372] width 302 height 19
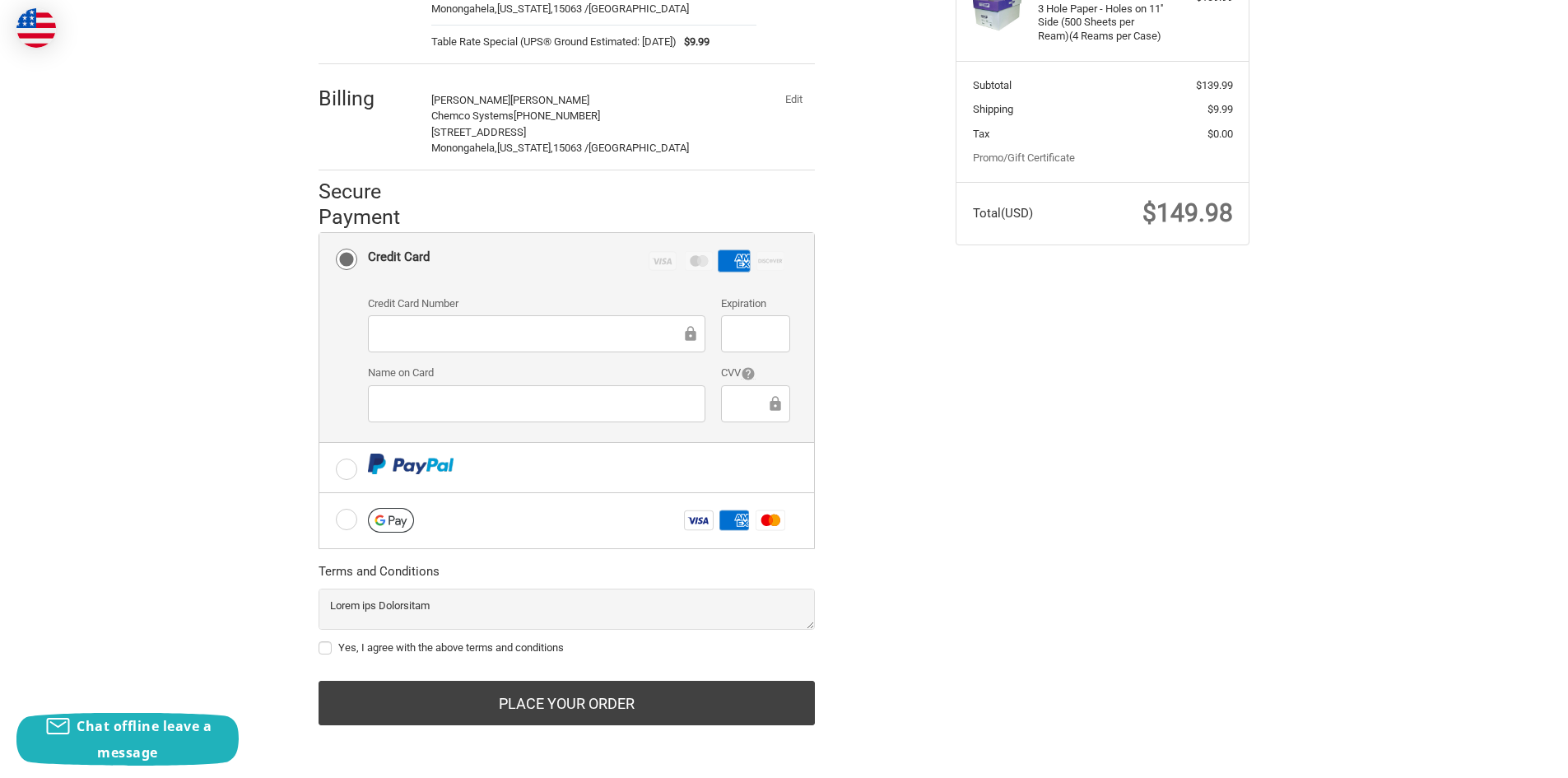
click at [329, 645] on label "Yes, I agree with the above terms and conditions" at bounding box center [567, 648] width 497 height 13
click at [319, 641] on input "Yes, I agree with the above terms and conditions" at bounding box center [318, 640] width 1 height 1
checkbox input "true"
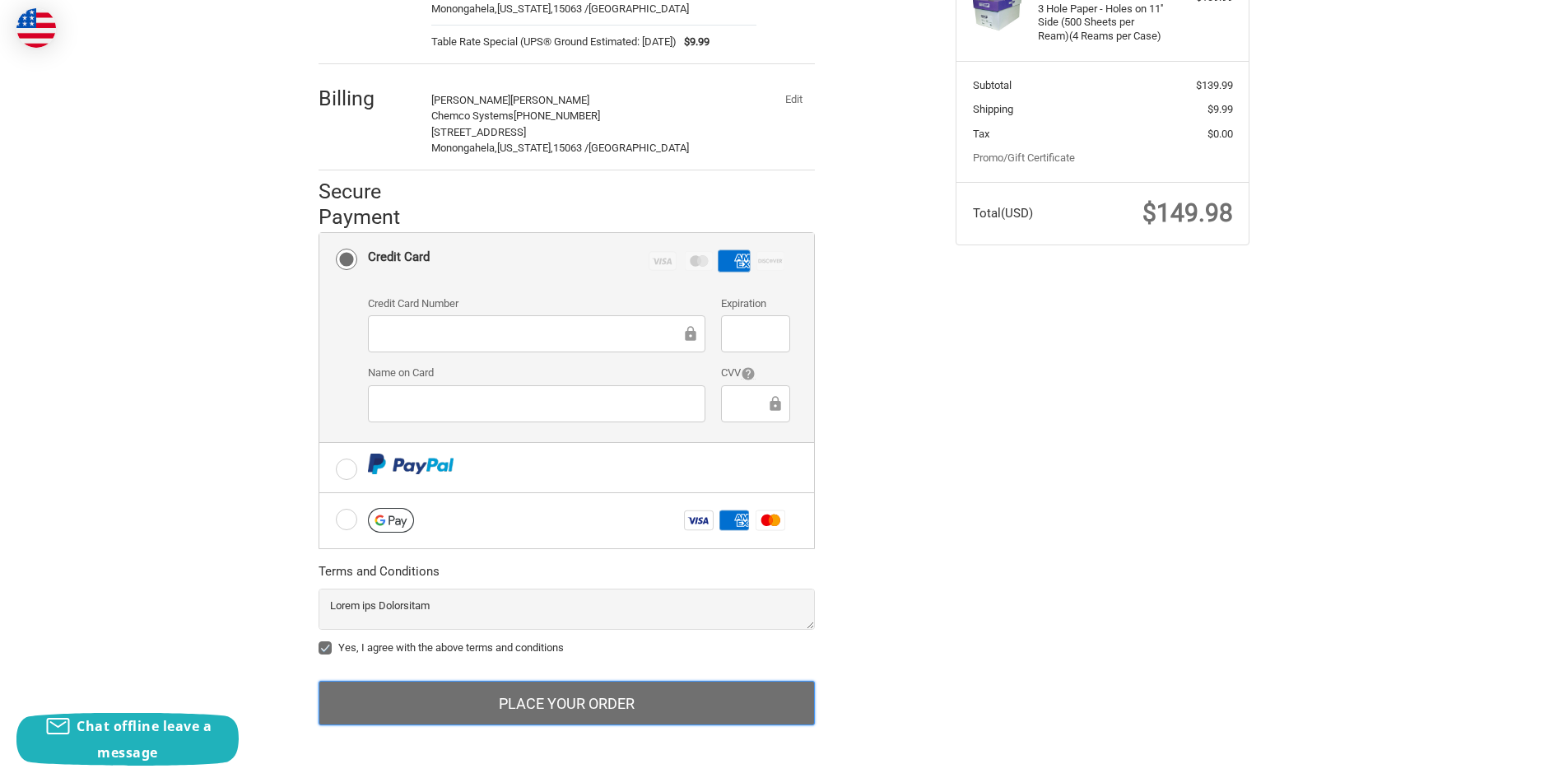
click at [540, 710] on button "Place Your Order" at bounding box center [567, 703] width 497 height 44
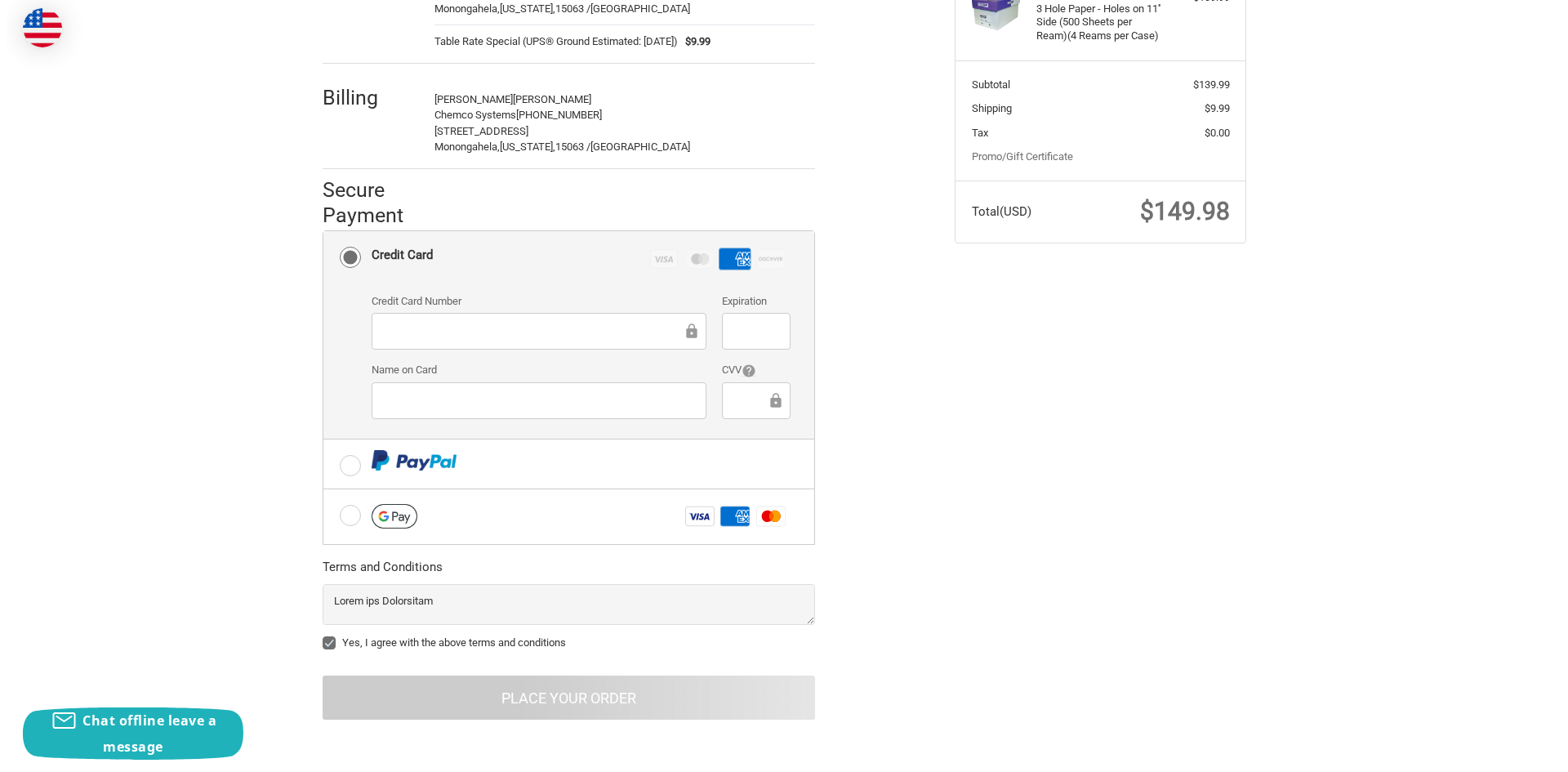
scroll to position [0, 0]
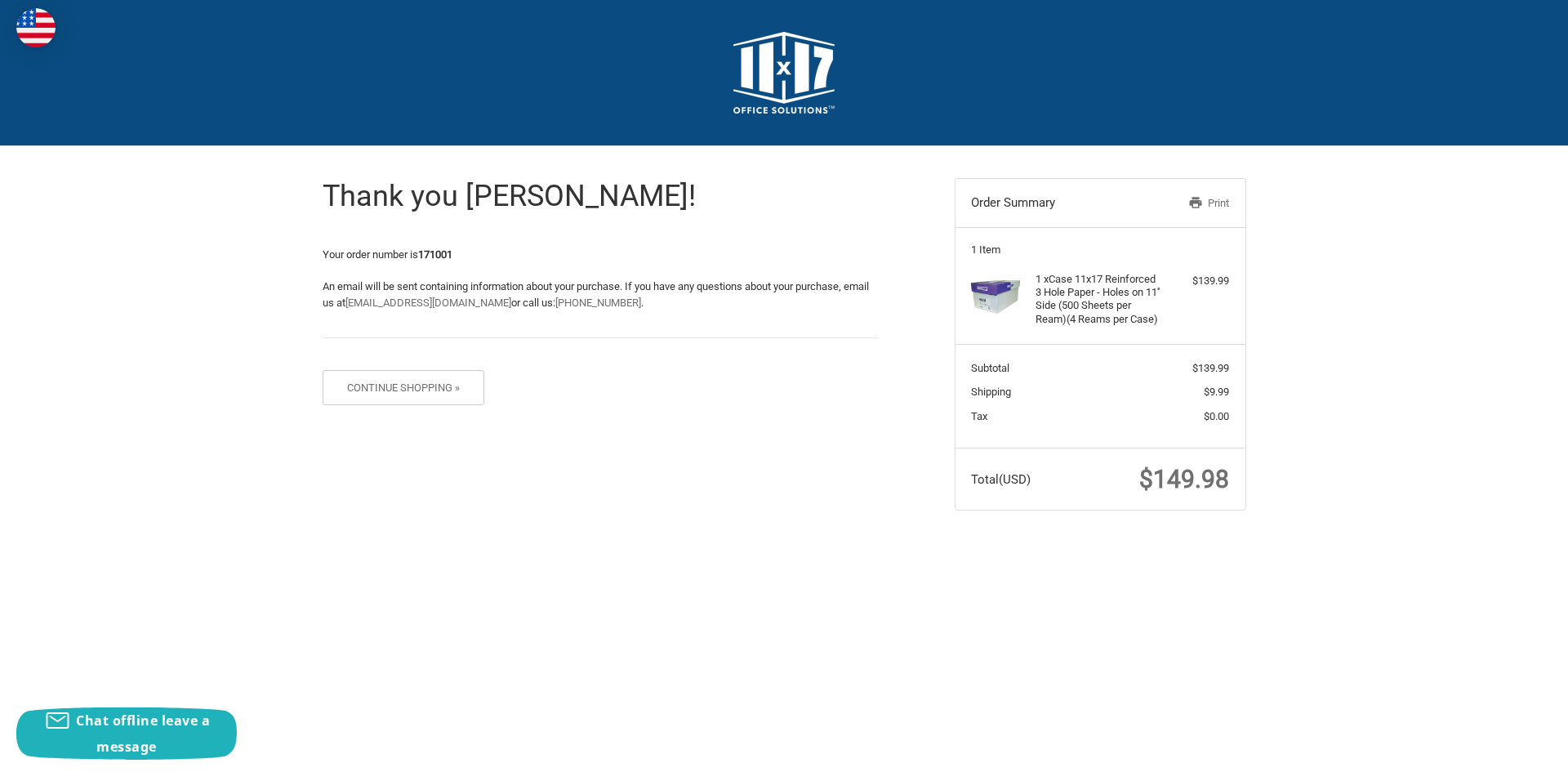
click at [791, 533] on div "Thank you Jared! Your order number is 171001 An email will be sent containing i…" at bounding box center [784, 345] width 980 height 397
